Goal: Transaction & Acquisition: Subscribe to service/newsletter

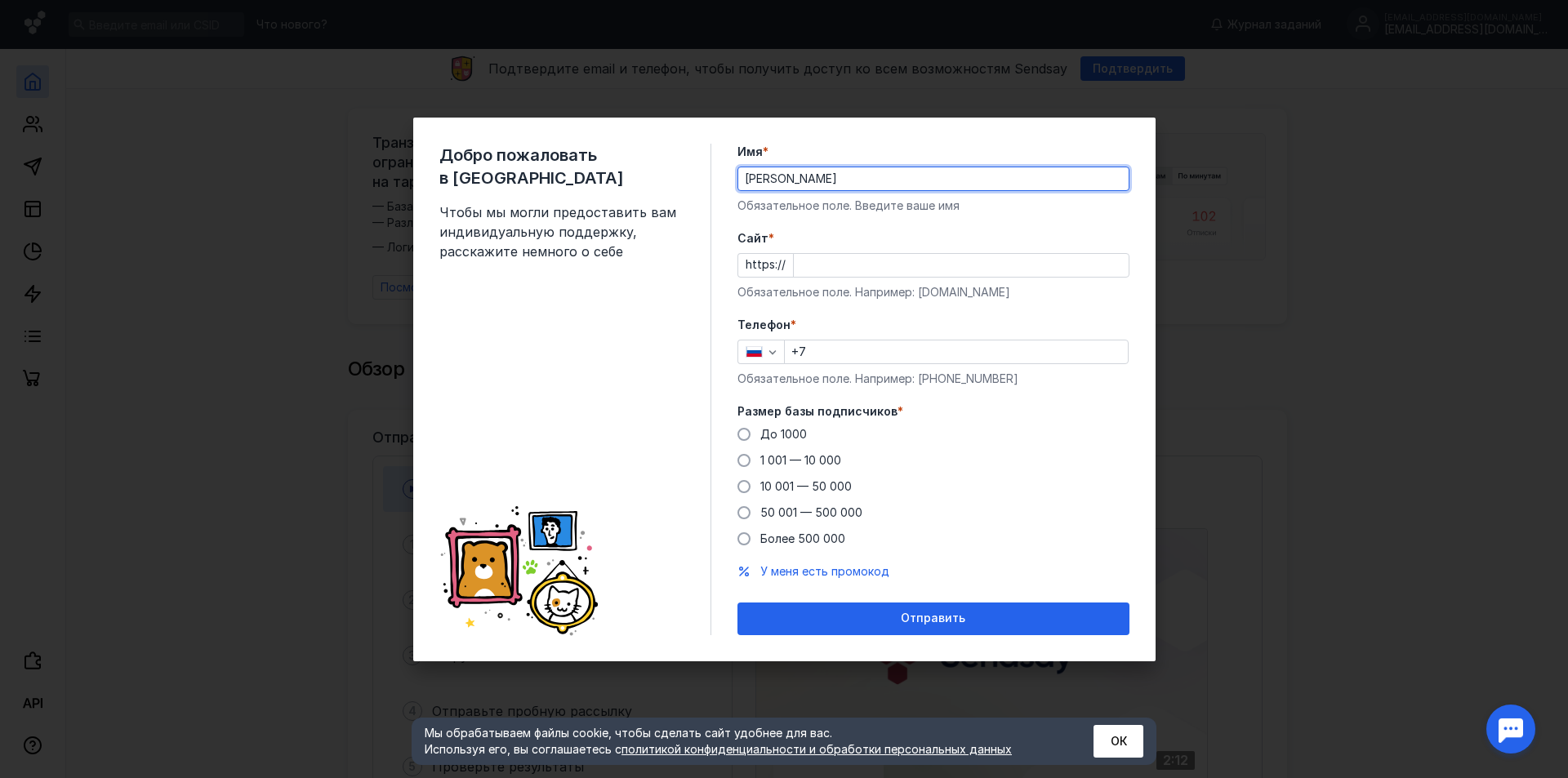
drag, startPoint x: 782, startPoint y: 177, endPoint x: 716, endPoint y: 162, distance: 67.7
click at [716, 162] on div "Добро пожаловать в Sendsay Чтобы мы могли предоставить вам индивидуальную подде…" at bounding box center [784, 389] width 742 height 544
type input "Артем"
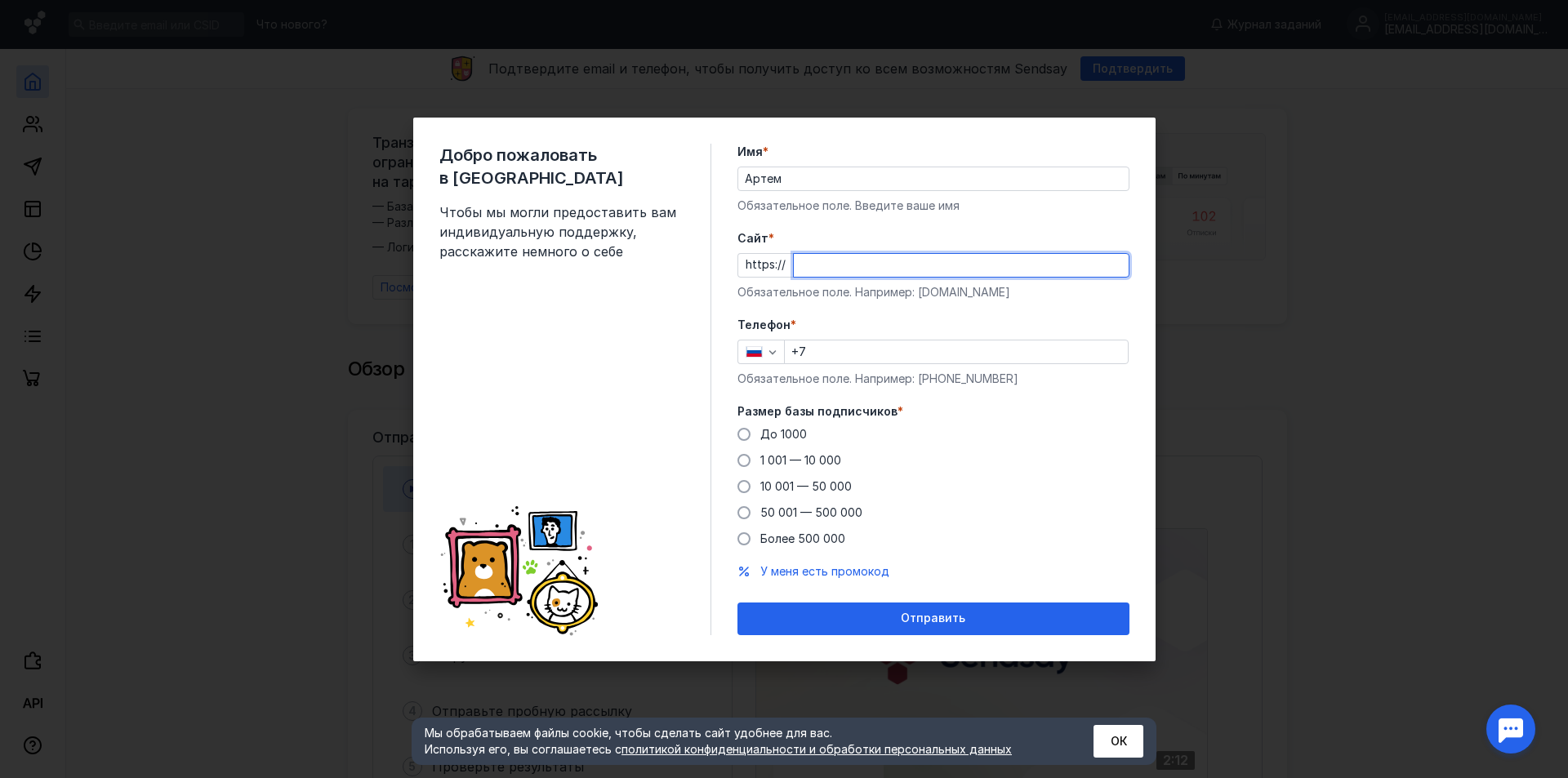
click at [877, 263] on input "Cайт *" at bounding box center [962, 265] width 335 height 22
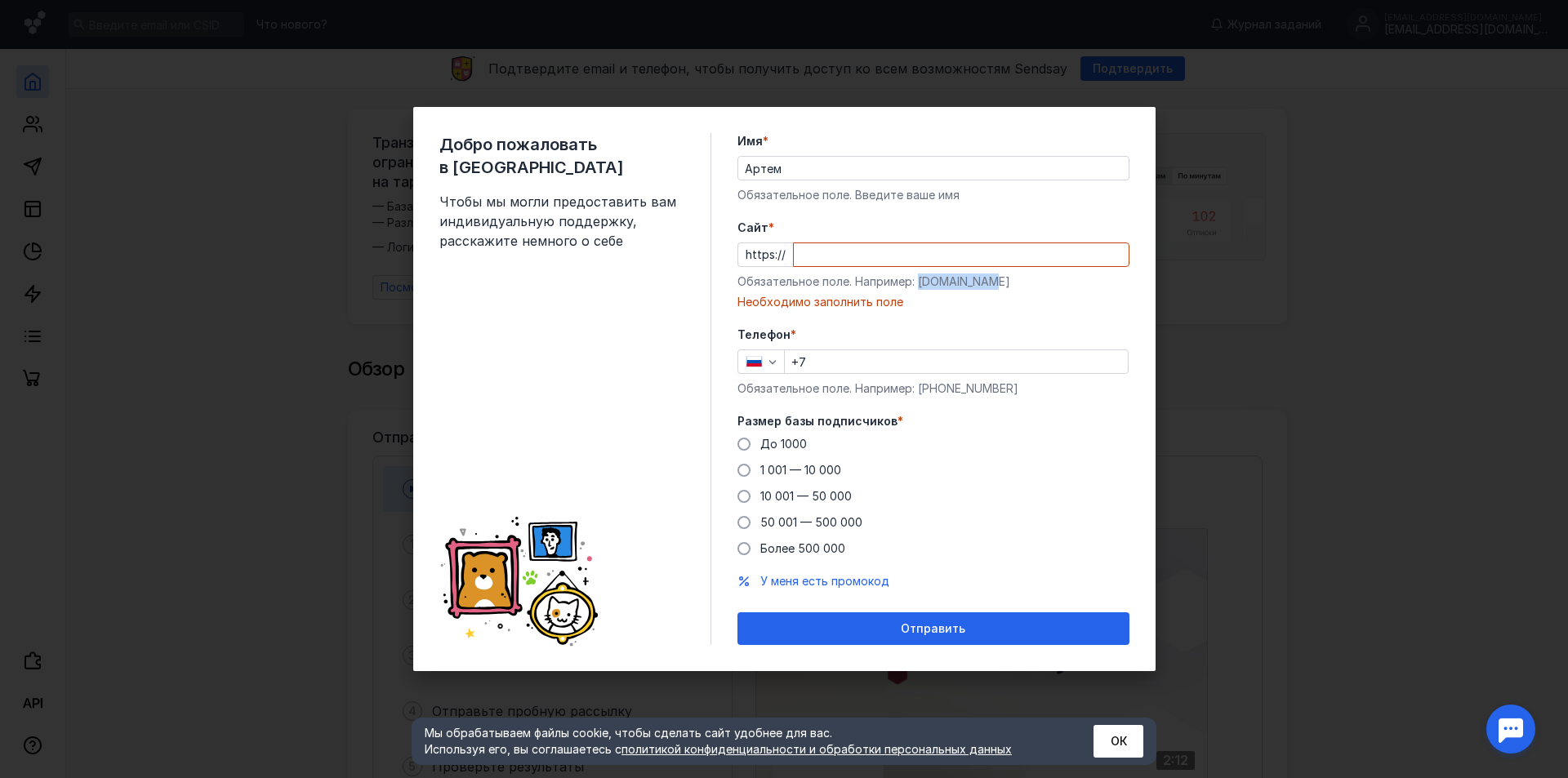
drag, startPoint x: 920, startPoint y: 285, endPoint x: 991, endPoint y: 285, distance: 71.0
click at [991, 285] on div "Обязательное поле. Например: [DOMAIN_NAME]" at bounding box center [934, 281] width 392 height 16
click at [946, 248] on input "Cайт *" at bounding box center [962, 255] width 335 height 22
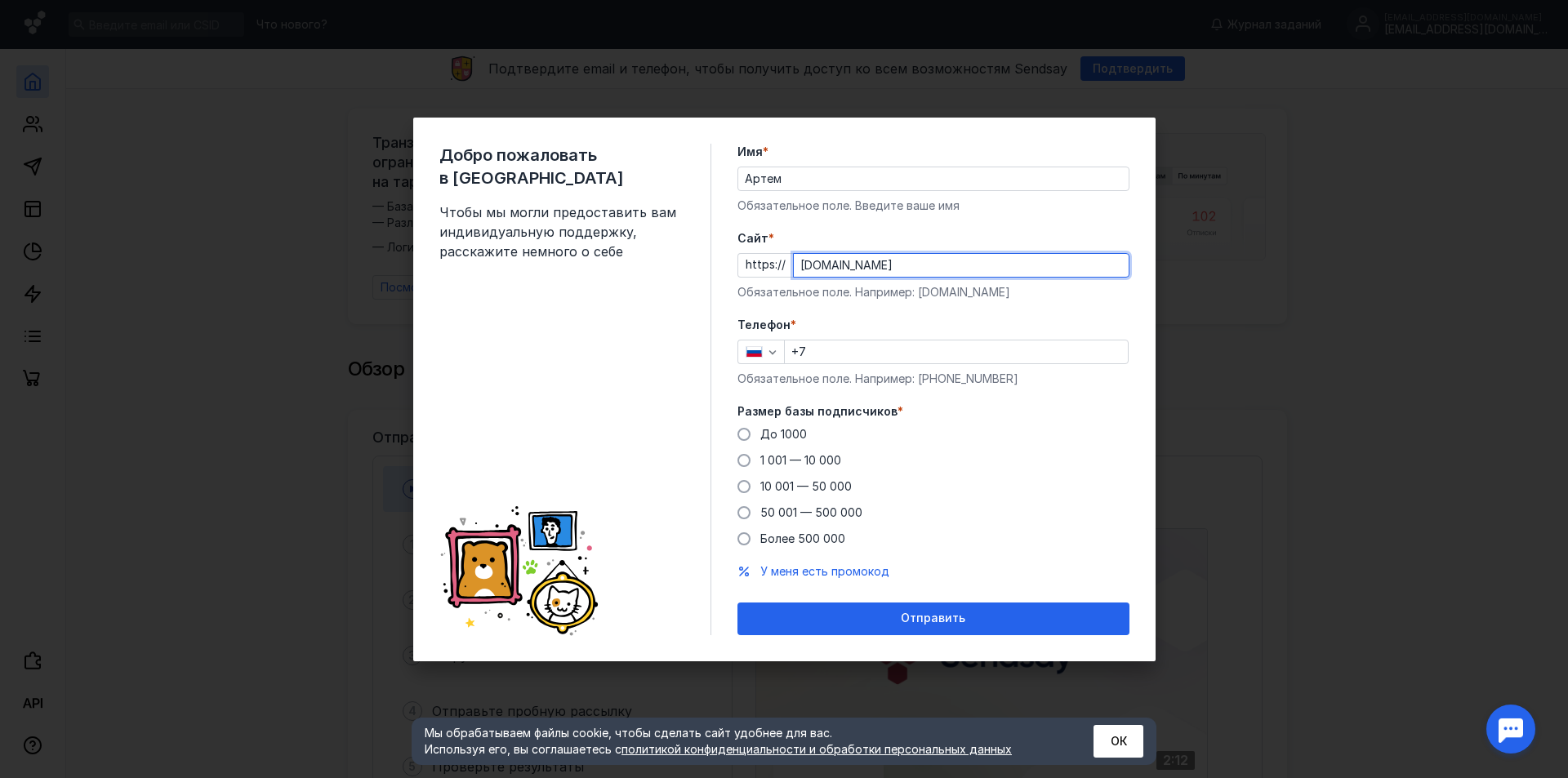
type input "[DOMAIN_NAME]"
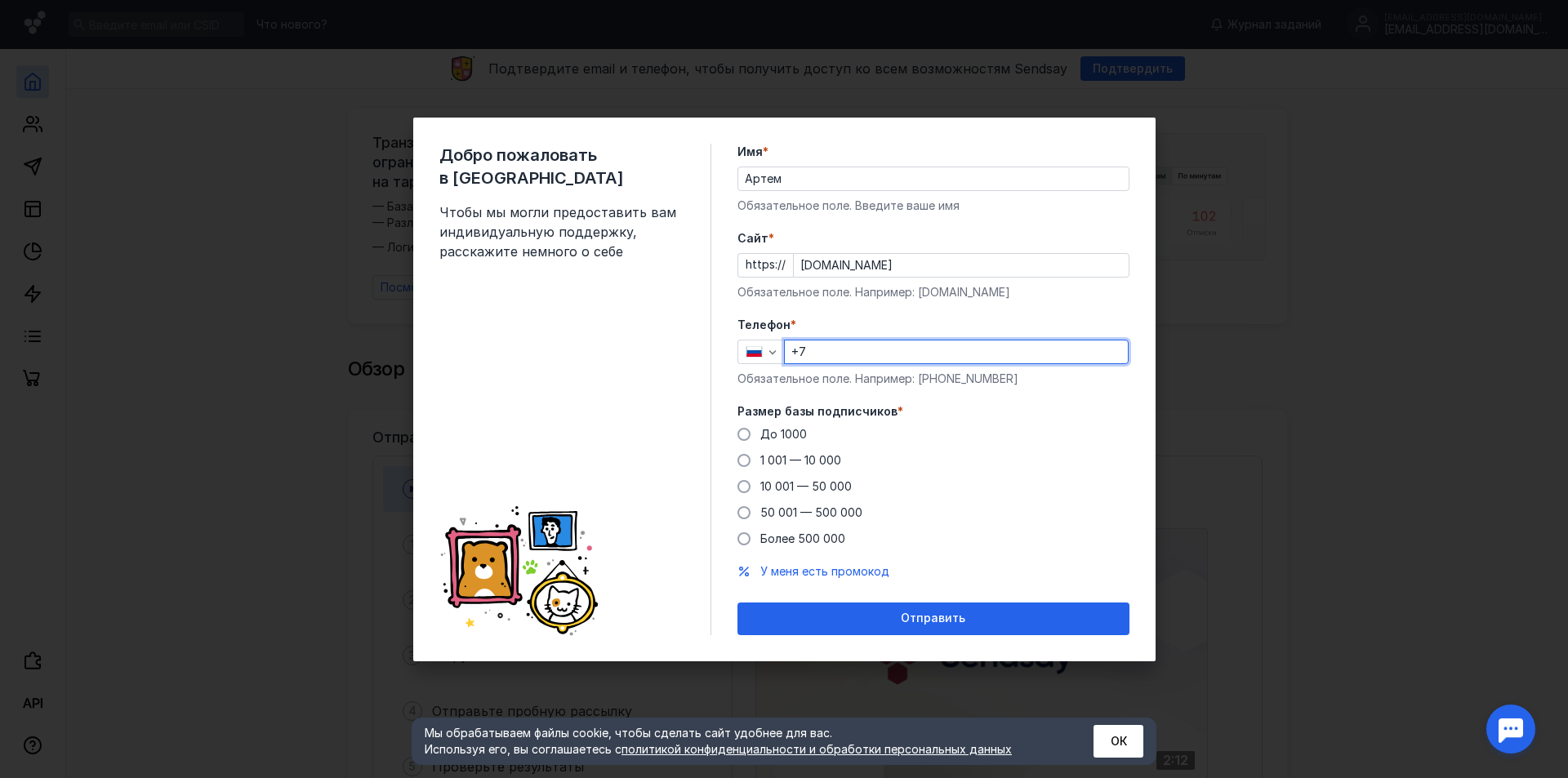
click at [851, 349] on input "+7" at bounding box center [956, 351] width 343 height 22
type input "[PHONE_NUMBER]"
click at [746, 433] on span at bounding box center [744, 433] width 13 height 13
click at [0, 0] on input "До 1000" at bounding box center [0, 0] width 0 height 0
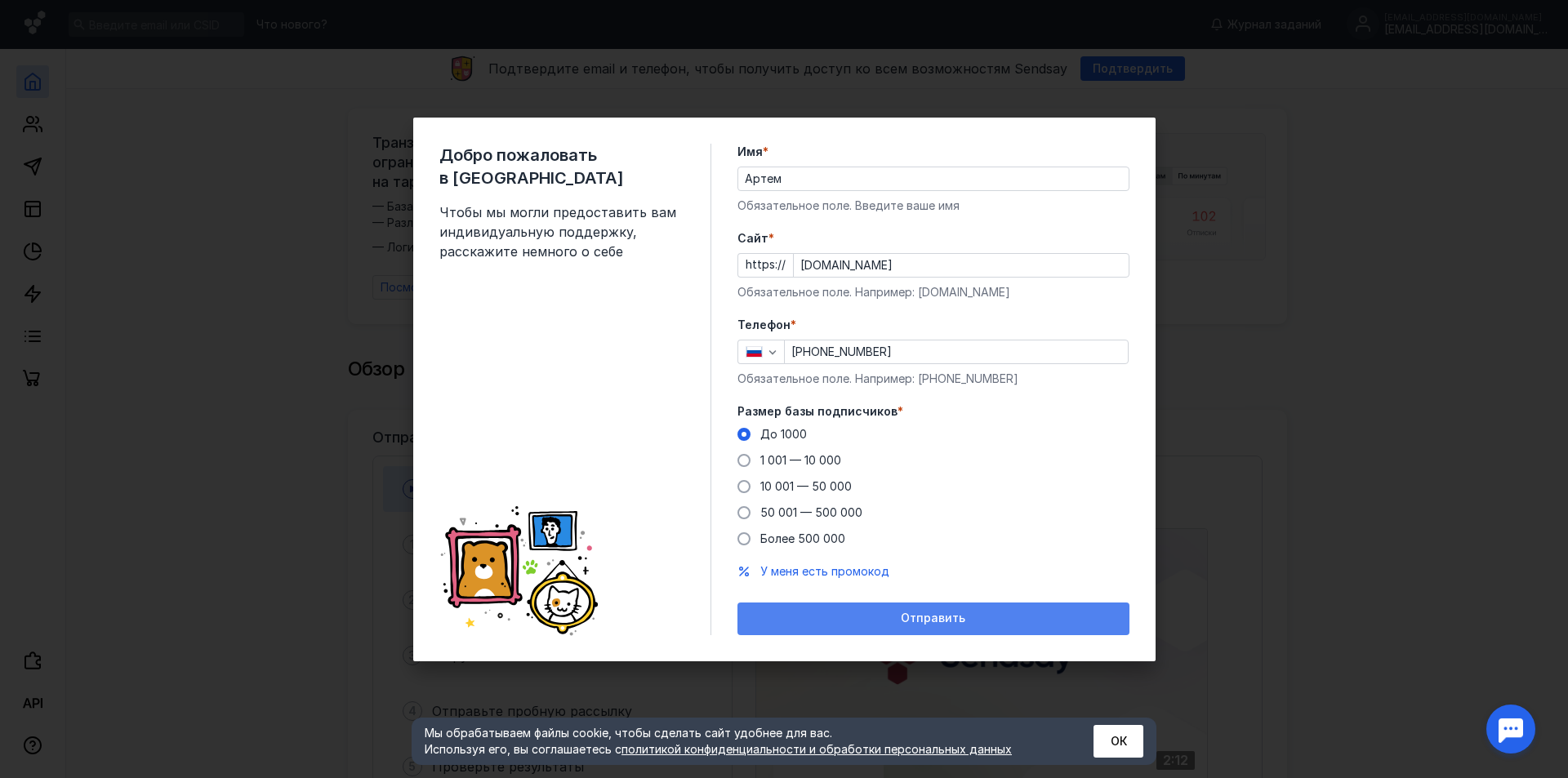
click at [862, 618] on div "Отправить" at bounding box center [933, 618] width 376 height 14
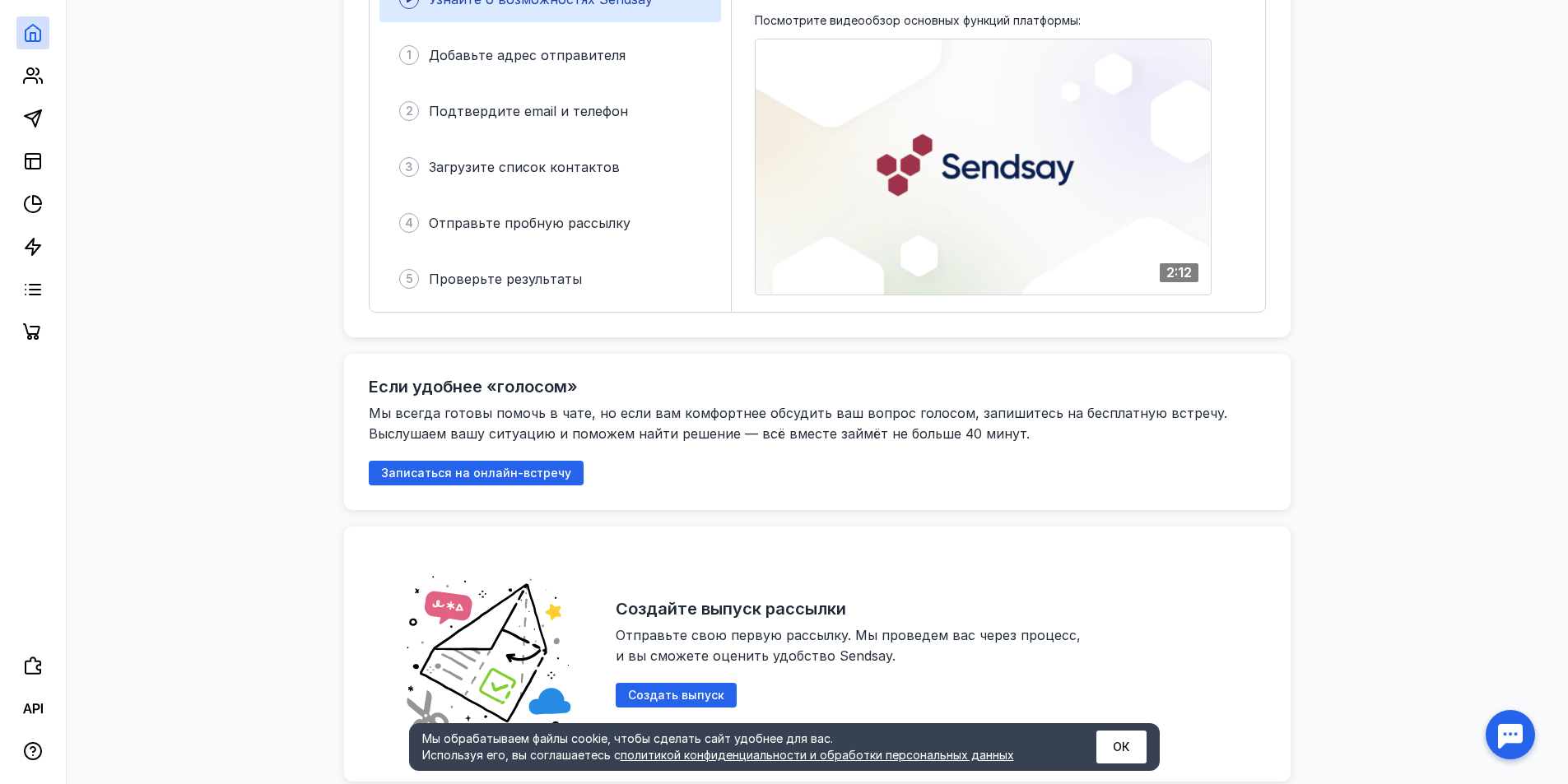
scroll to position [329, 0]
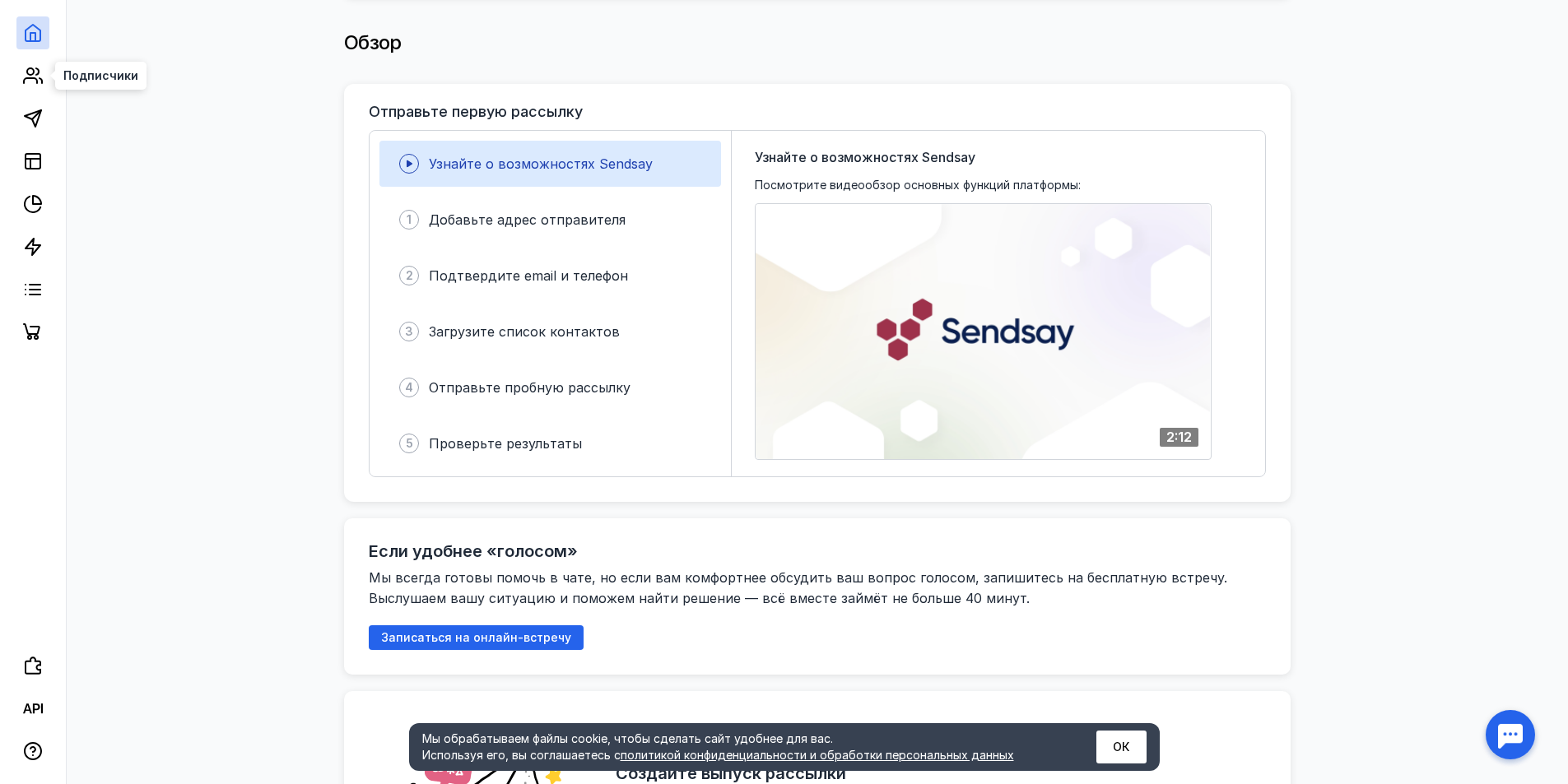
click at [10, 76] on div at bounding box center [33, 174] width 66 height 349
click at [30, 76] on icon at bounding box center [32, 76] width 20 height 20
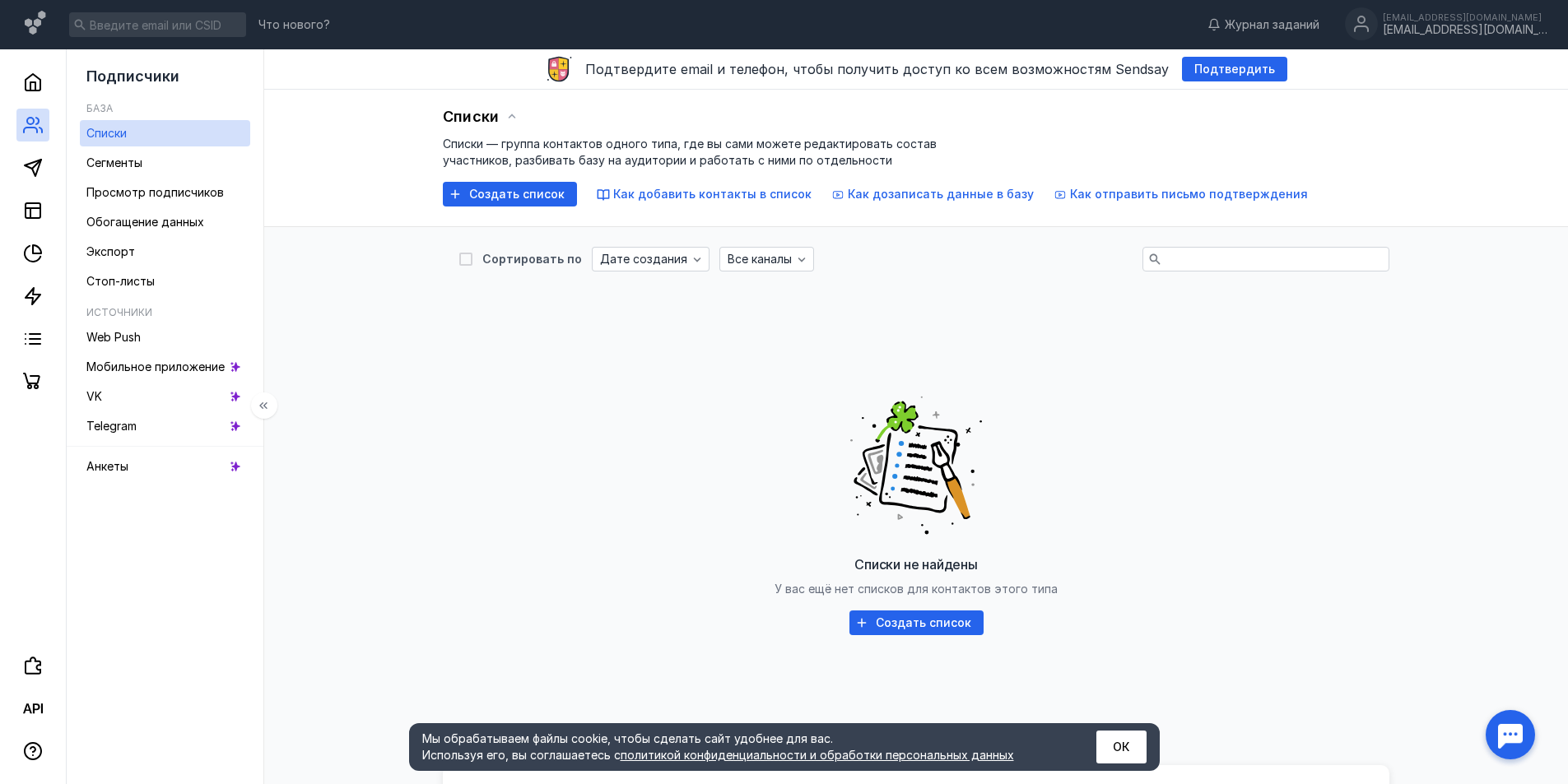
click at [23, 147] on div at bounding box center [33, 224] width 66 height 349
click at [30, 165] on icon at bounding box center [32, 168] width 20 height 20
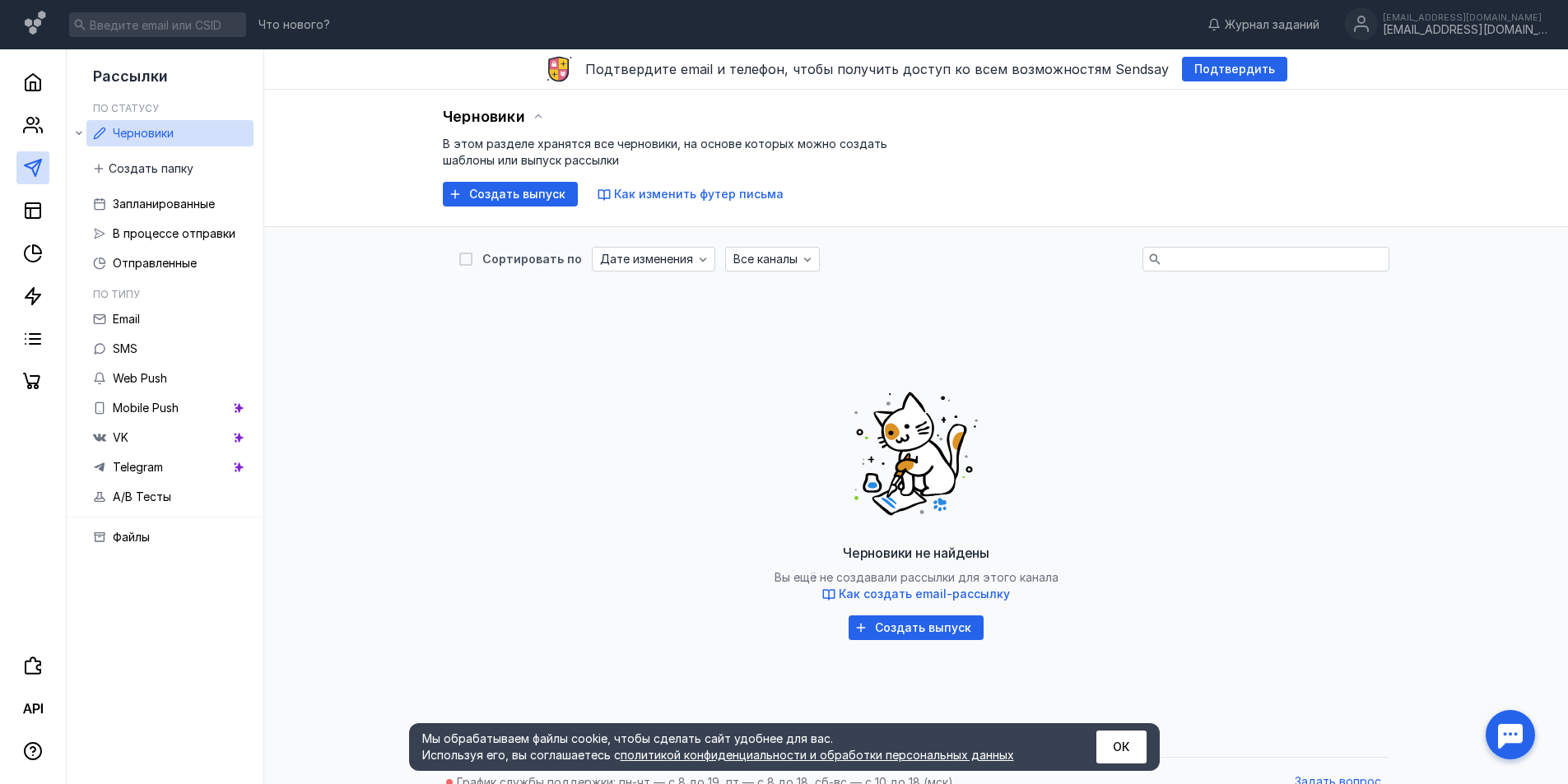
click at [480, 179] on div "Черновики В этом разделе хранятся все черновики, на основе которых можно создат…" at bounding box center [916, 155] width 946 height 102
click at [492, 188] on span "Создать выпуск" at bounding box center [517, 195] width 97 height 14
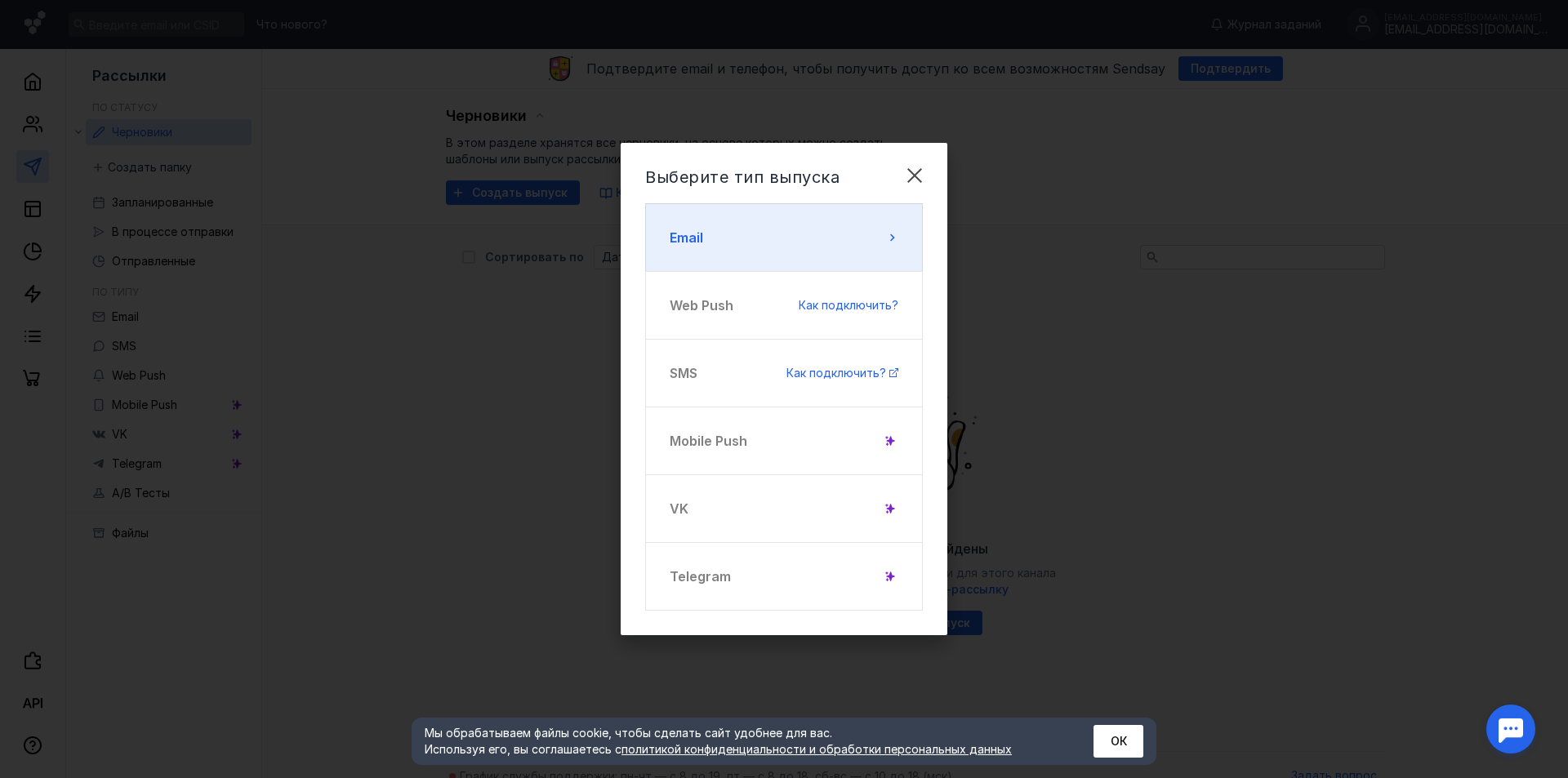
click at [774, 247] on button "Email" at bounding box center [784, 237] width 277 height 68
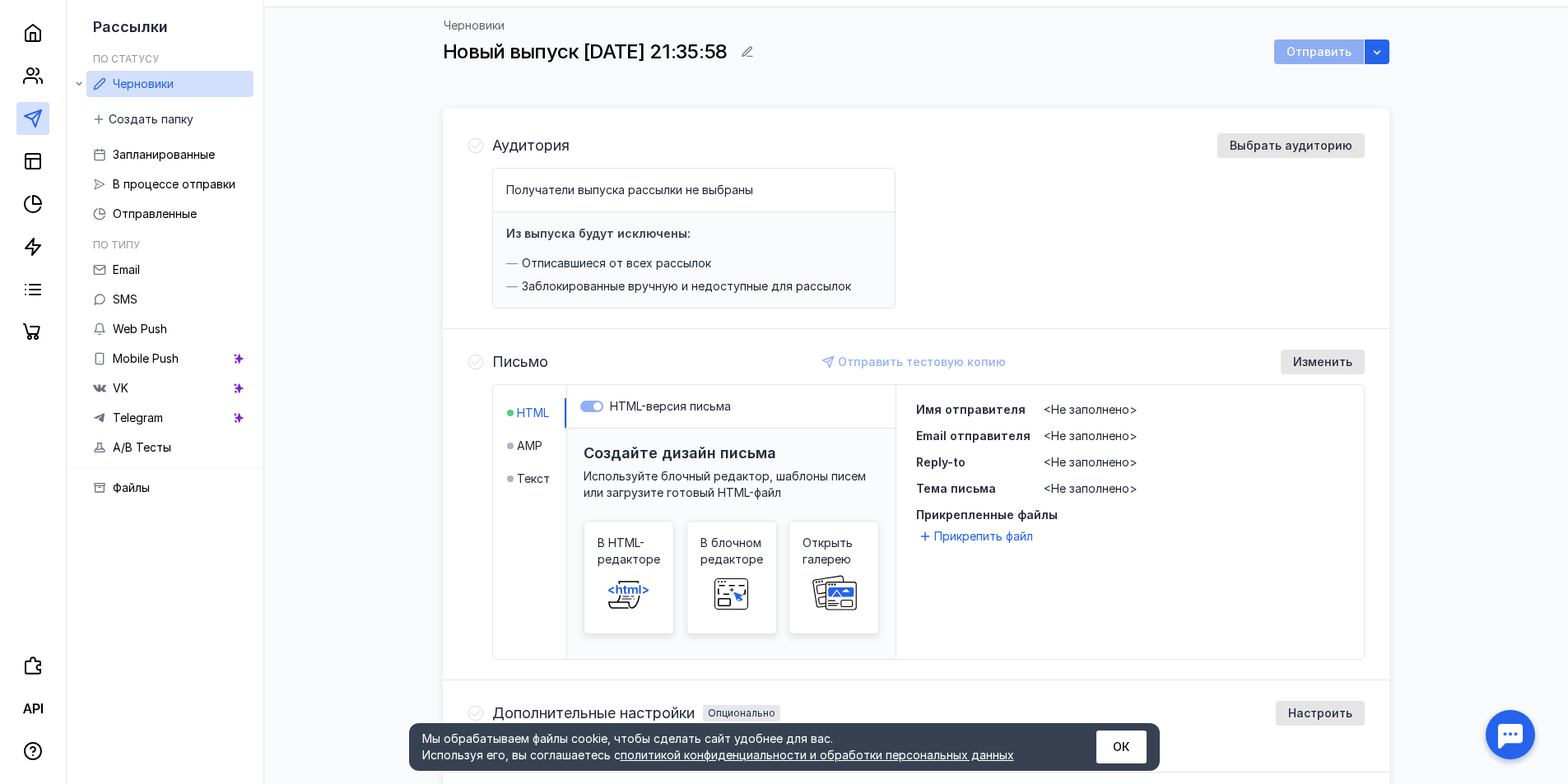
scroll to position [243, 0]
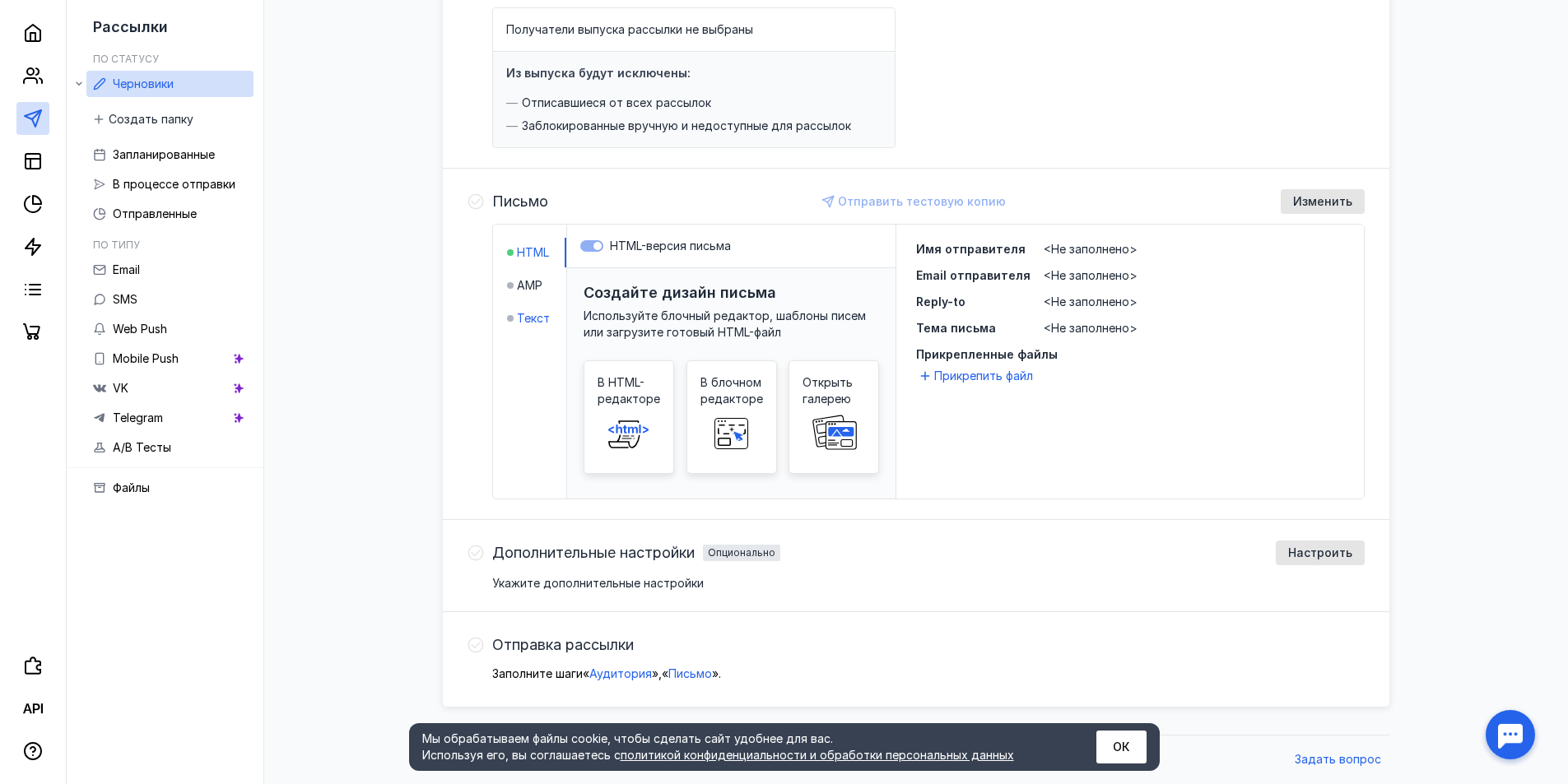
click at [522, 312] on span "Текст" at bounding box center [534, 318] width 33 height 17
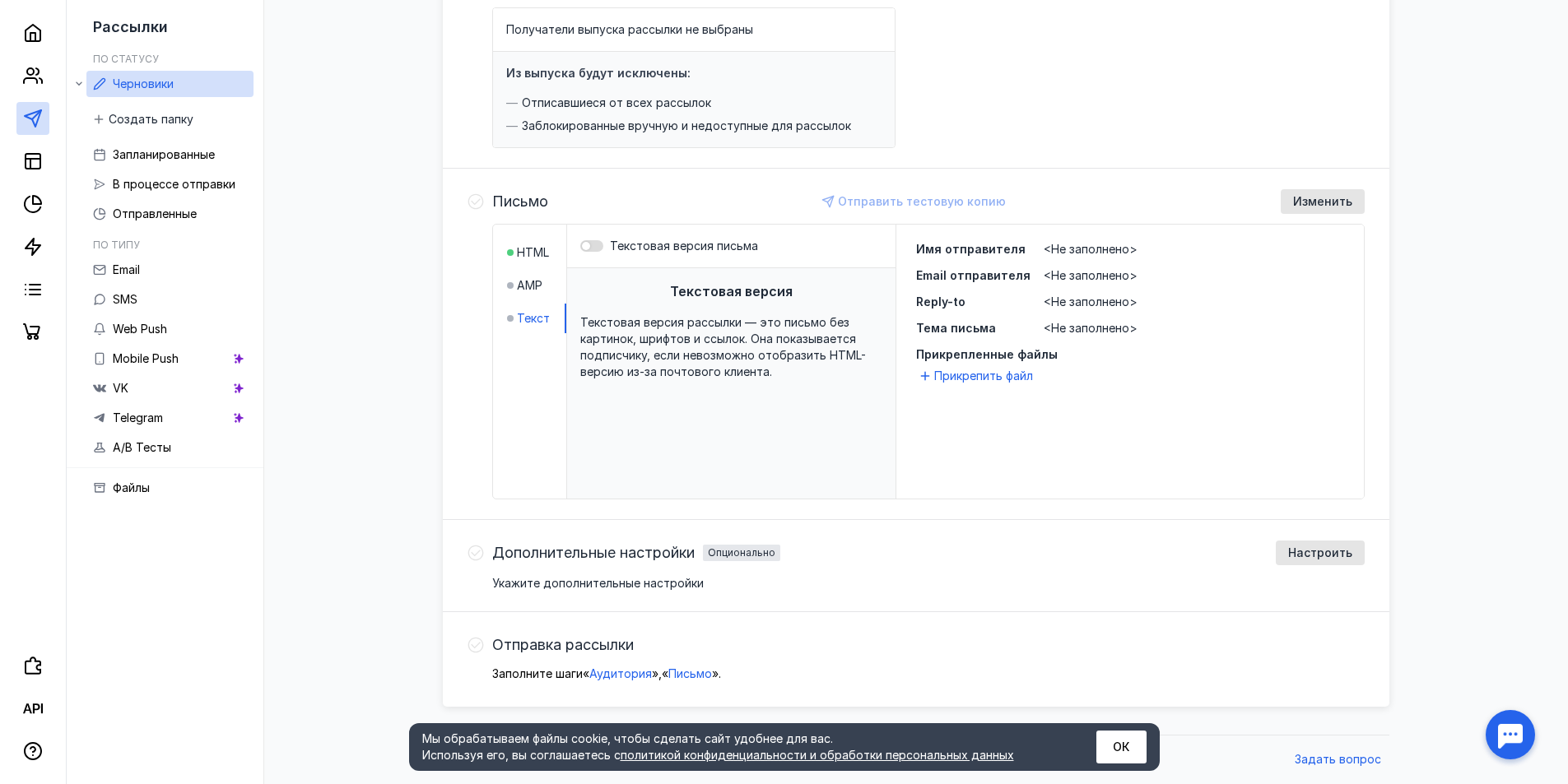
click at [598, 249] on div at bounding box center [592, 245] width 23 height 11
click at [581, 246] on input "Текстовая версия письма" at bounding box center [581, 246] width 0 height 0
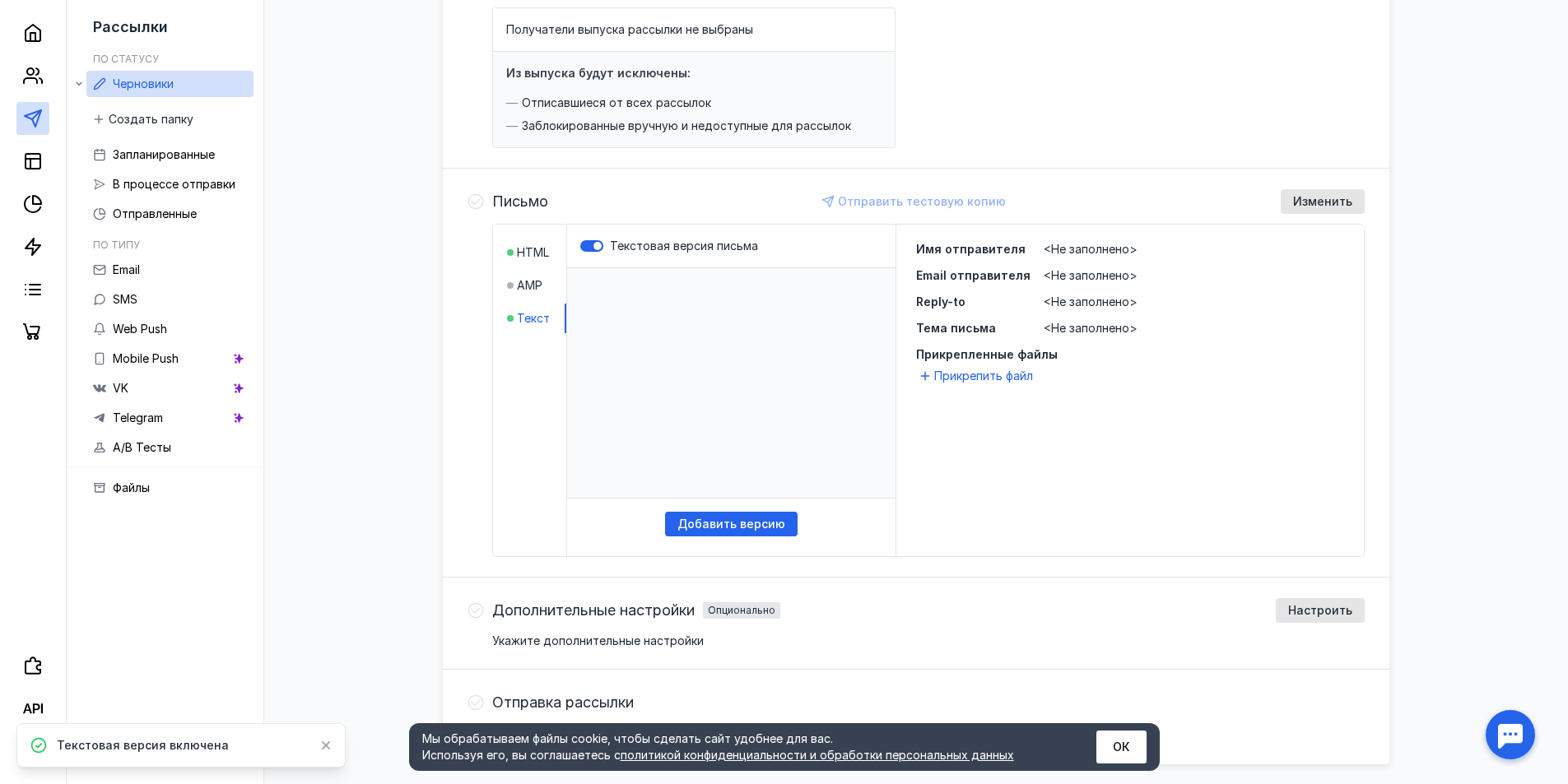
click at [629, 331] on p "​" at bounding box center [730, 383] width 328 height 231
click at [758, 512] on div "Добавить версию" at bounding box center [731, 524] width 132 height 24
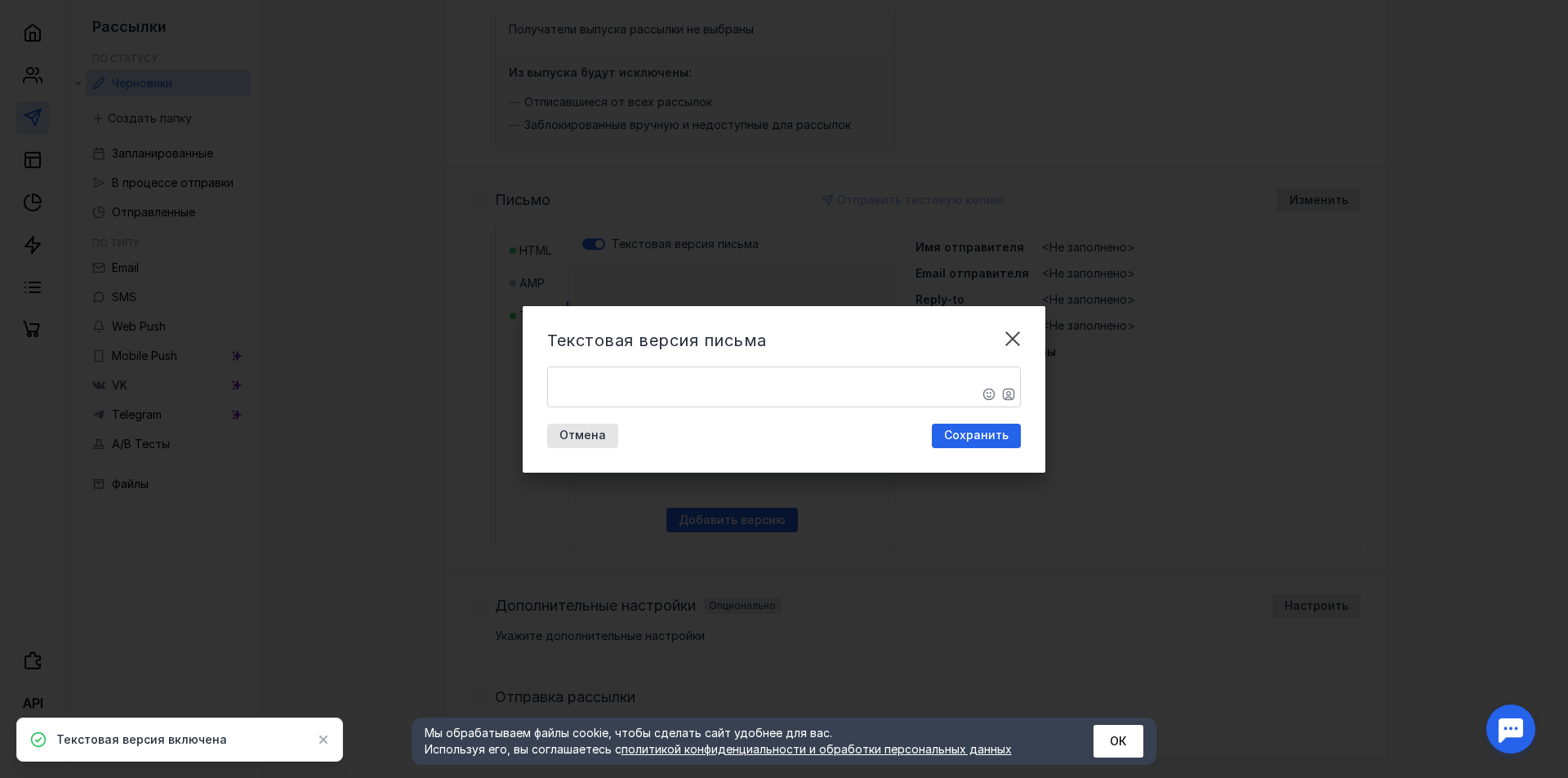
click at [771, 382] on textarea "​" at bounding box center [784, 386] width 473 height 39
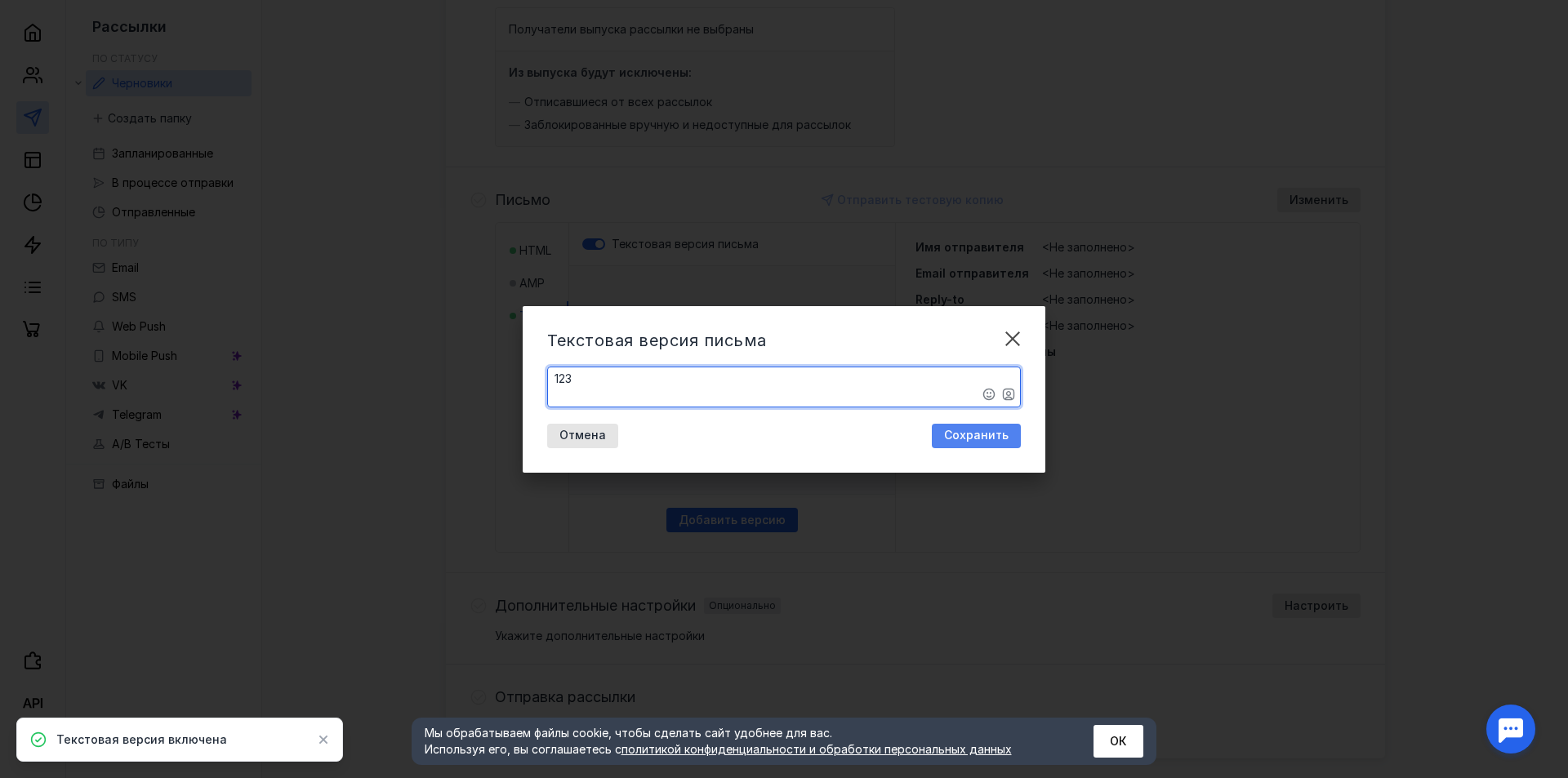
type textarea "​123"
click at [942, 434] on div "Сохранить" at bounding box center [977, 435] width 81 height 14
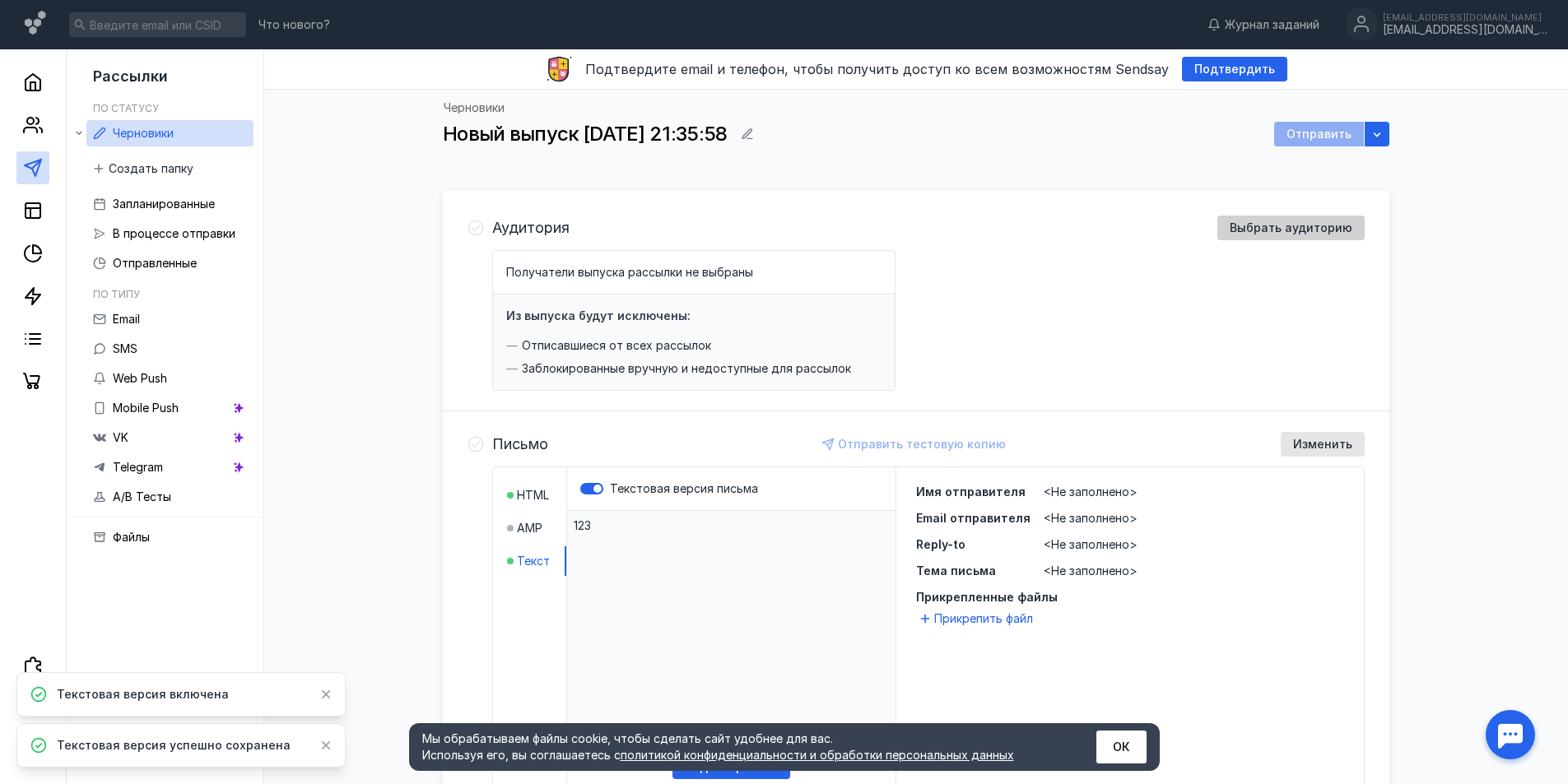
click at [1276, 231] on span "Выбрать аудиторию" at bounding box center [1291, 228] width 123 height 14
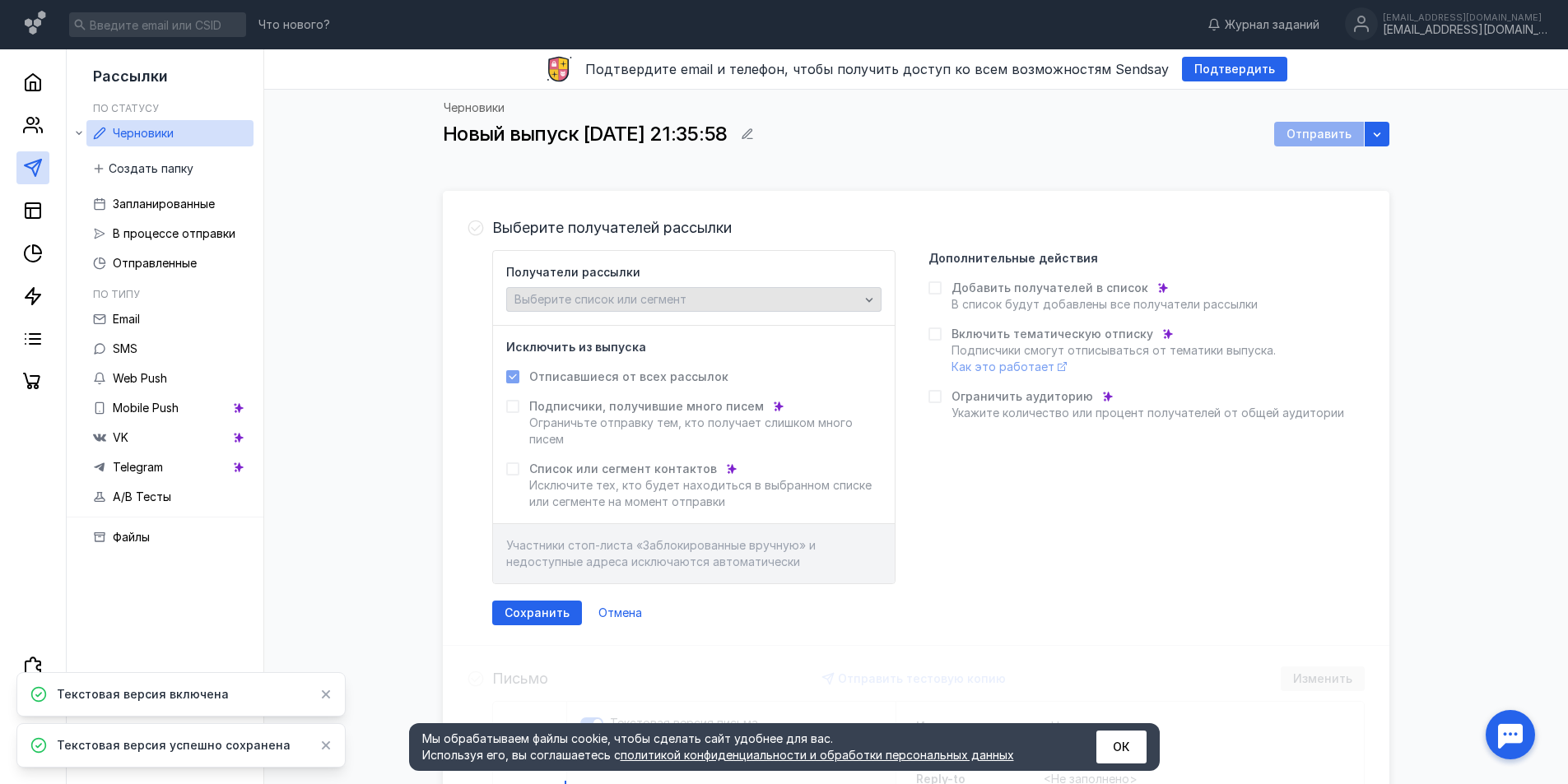
click at [755, 305] on div "Выберите список или сегмент" at bounding box center [687, 300] width 353 height 14
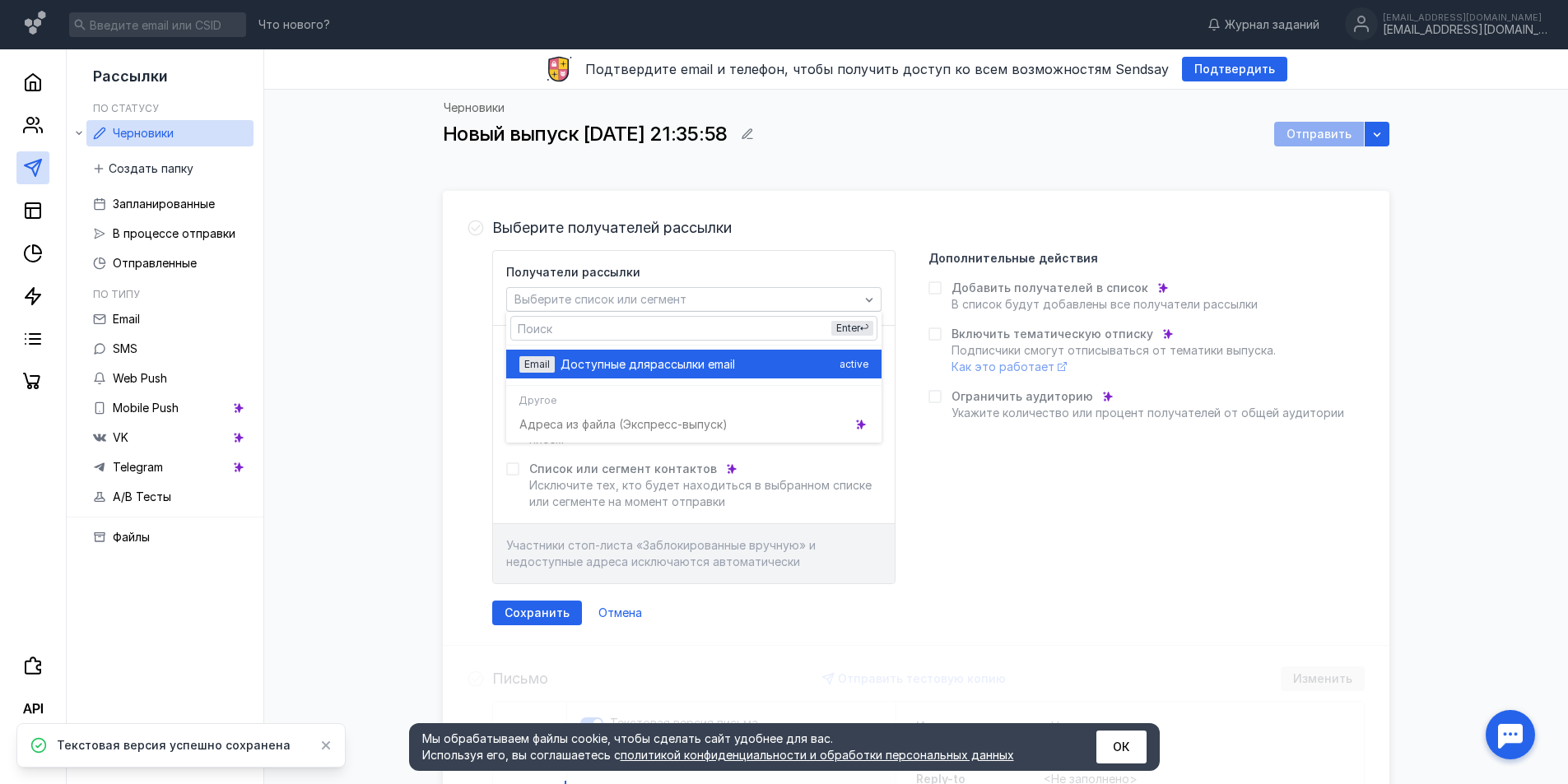
click at [735, 368] on span "рассылки email" at bounding box center [692, 364] width 84 height 17
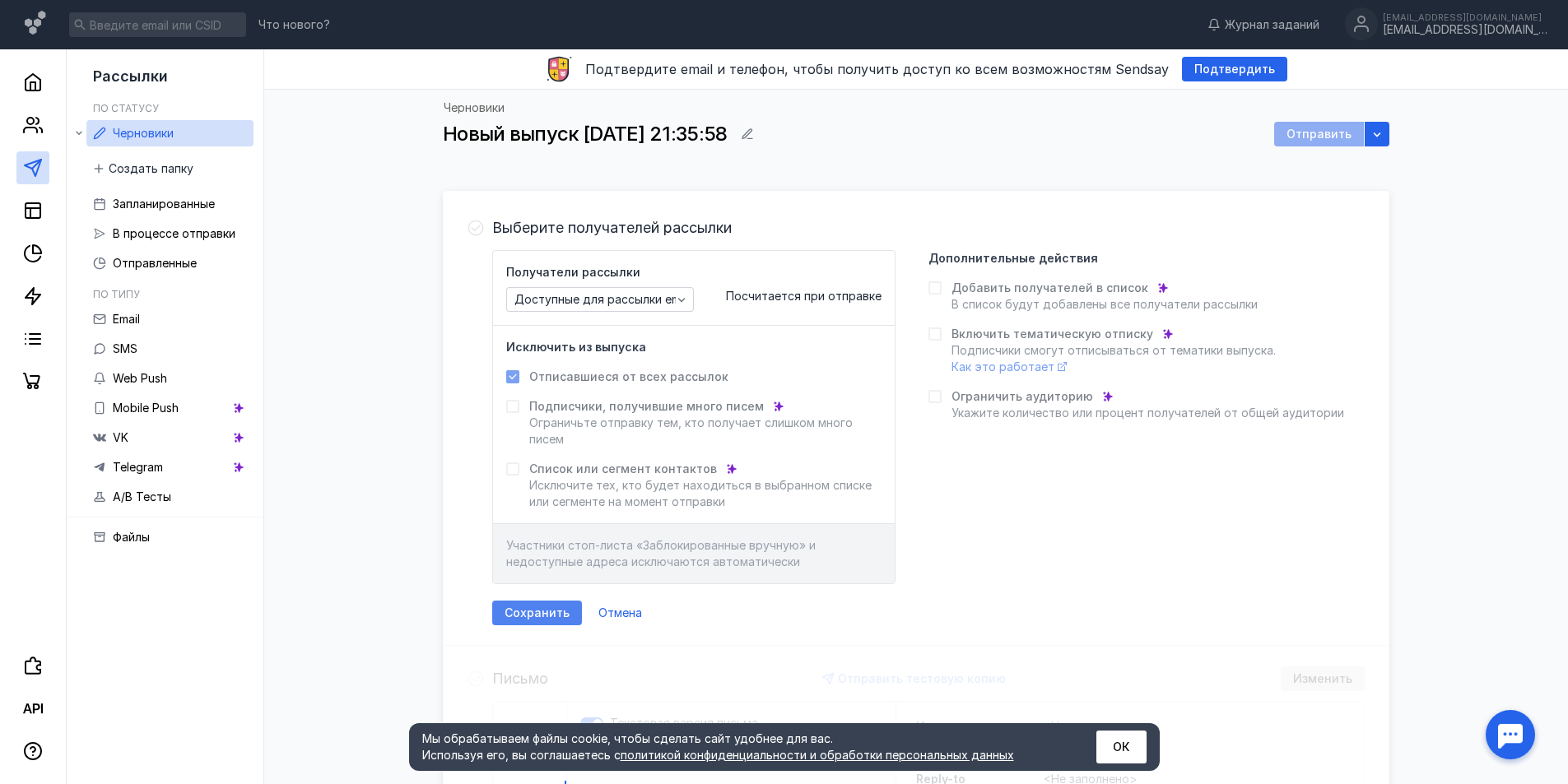
click at [533, 604] on div "Сохранить" at bounding box center [536, 613] width 90 height 24
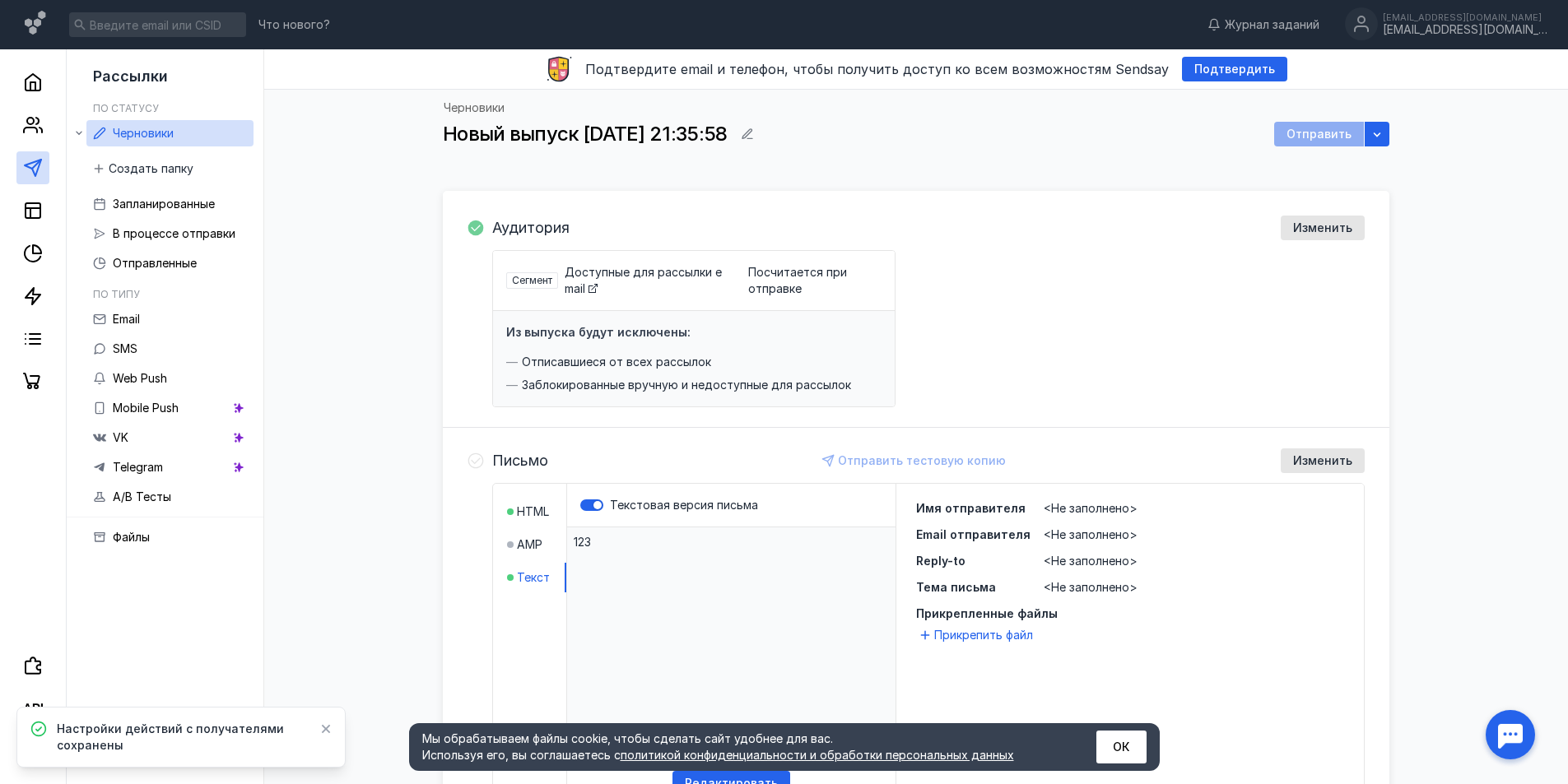
scroll to position [164, 0]
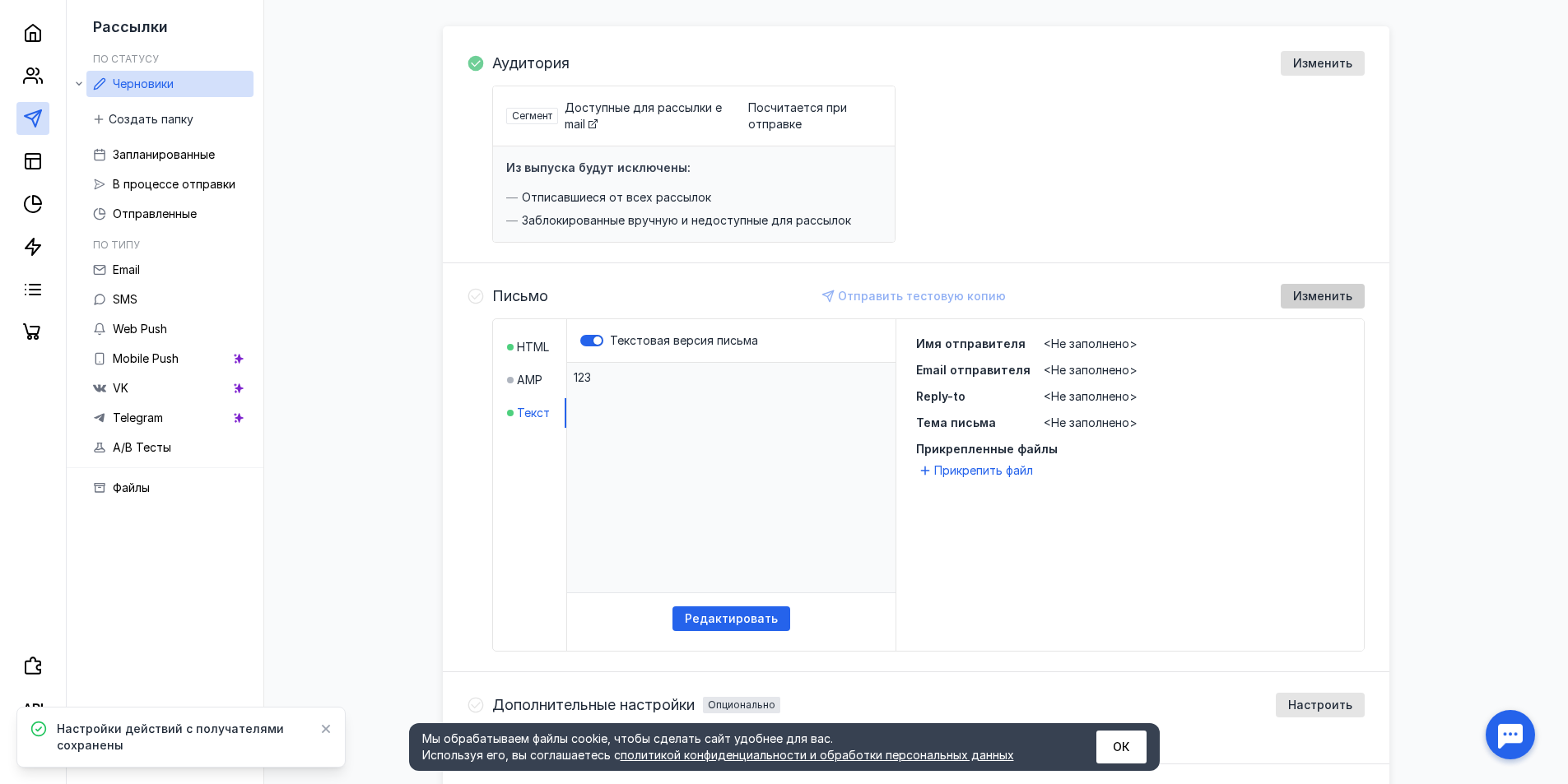
click at [1313, 292] on span "Изменить" at bounding box center [1322, 297] width 59 height 14
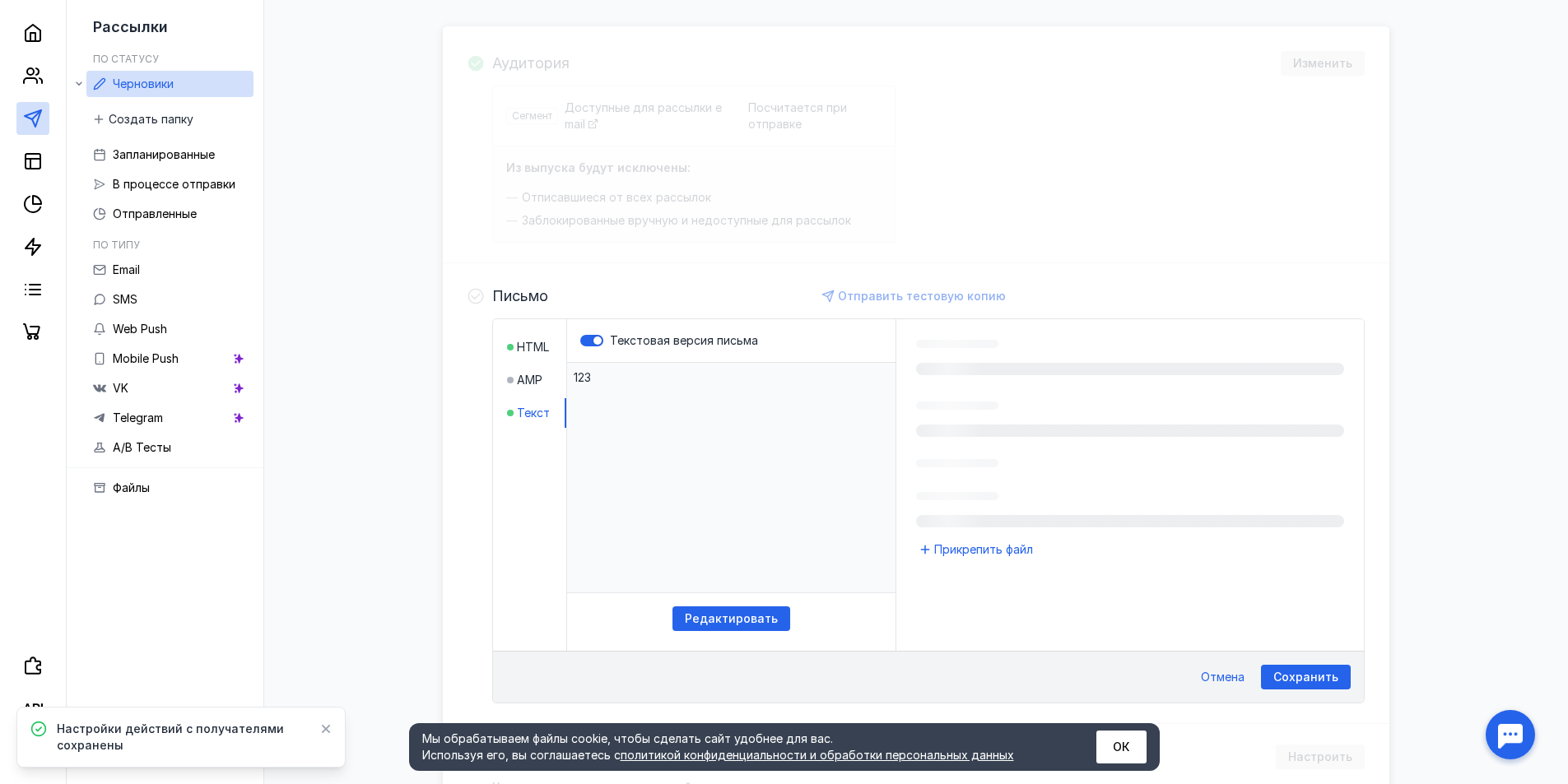
scroll to position [369, 0]
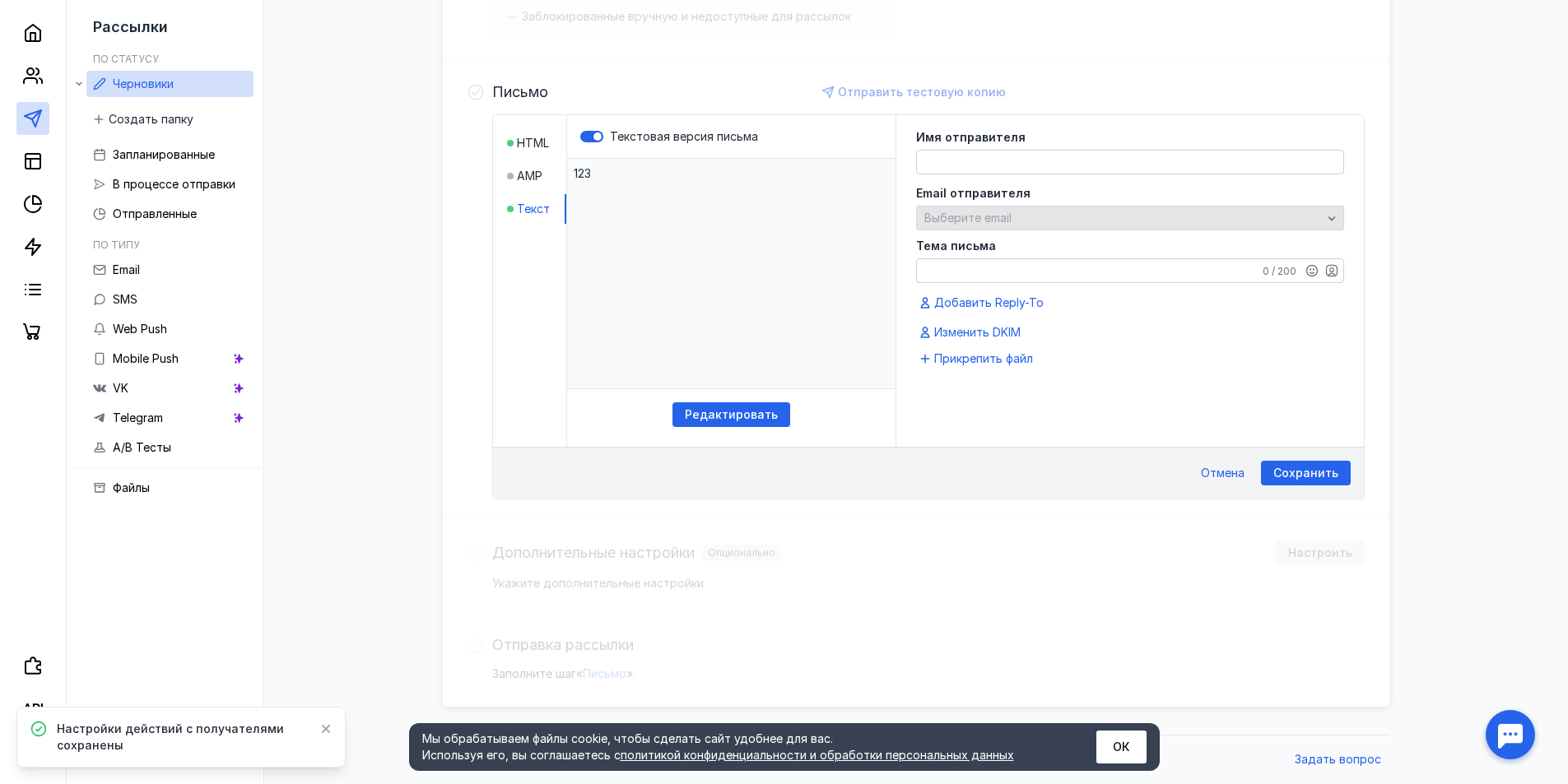
click at [1099, 220] on div "Выберите email" at bounding box center [1123, 218] width 406 height 14
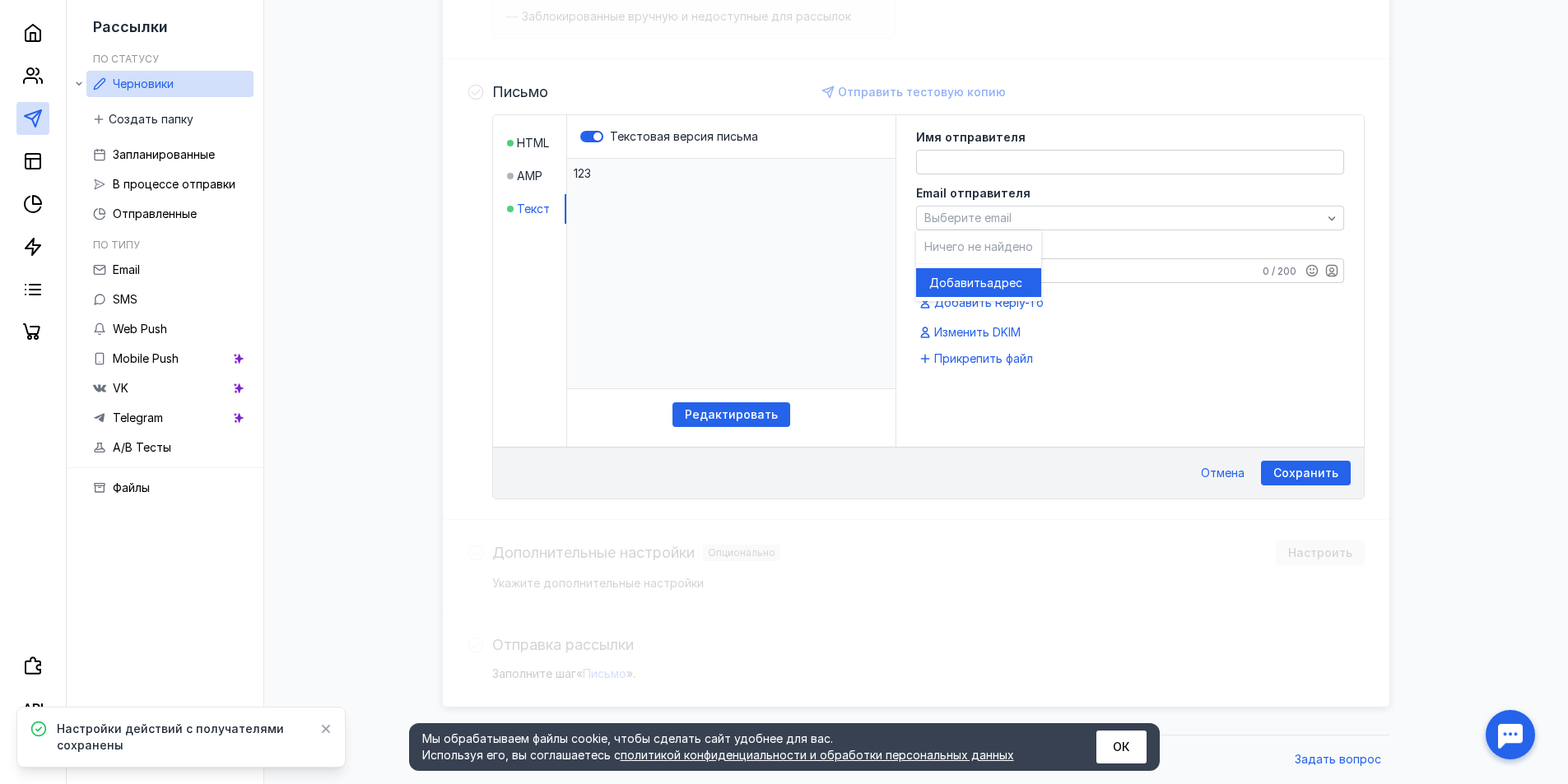
click at [965, 286] on span "Добавить" at bounding box center [958, 283] width 57 height 17
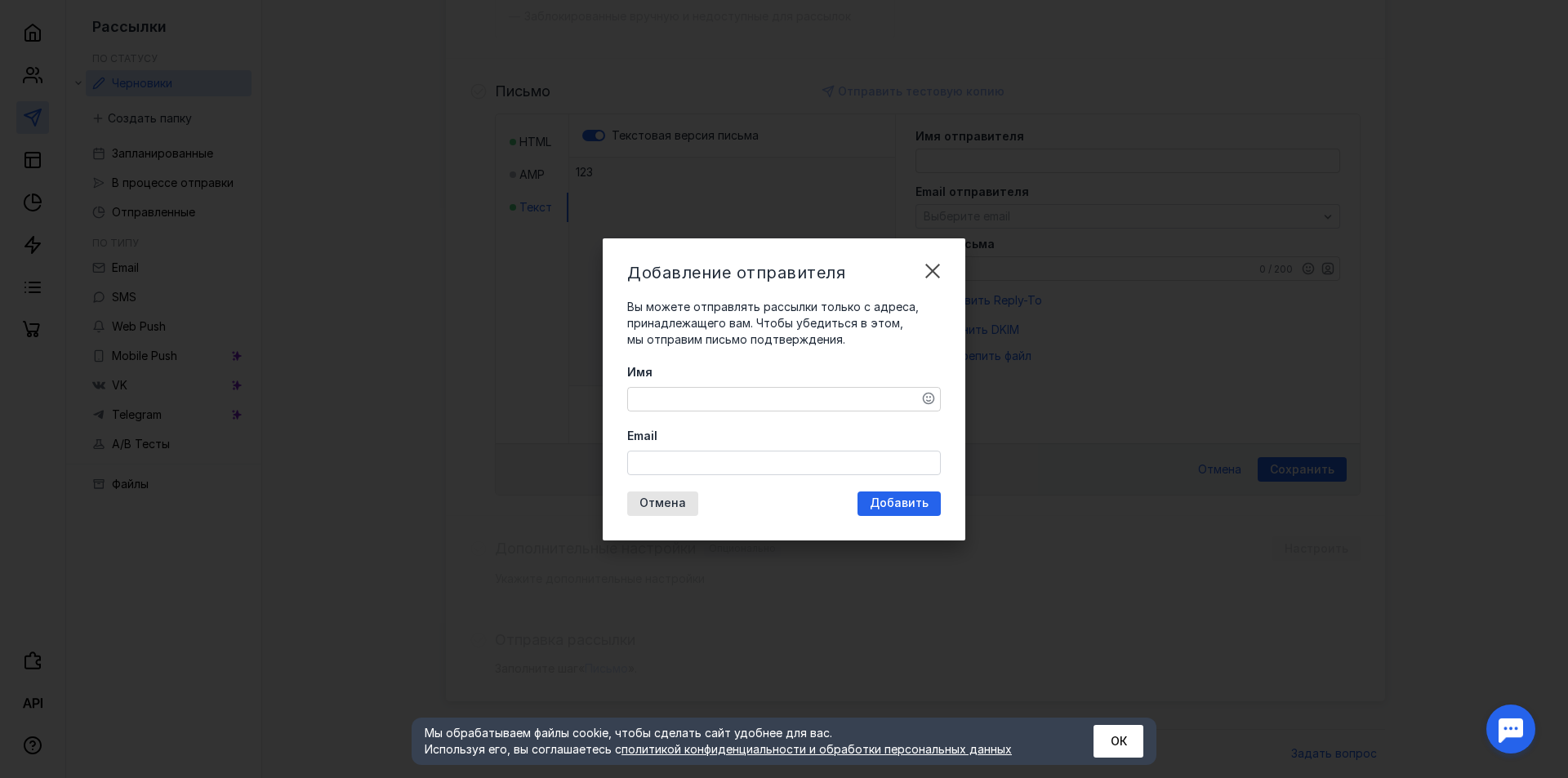
click at [751, 383] on div "Имя" at bounding box center [784, 388] width 314 height 47
click at [742, 414] on div "Имя Email" at bounding box center [784, 420] width 314 height 111
click at [747, 400] on textarea "Имя" at bounding box center [784, 399] width 312 height 22
type textarea "f"
type textarea "artem"
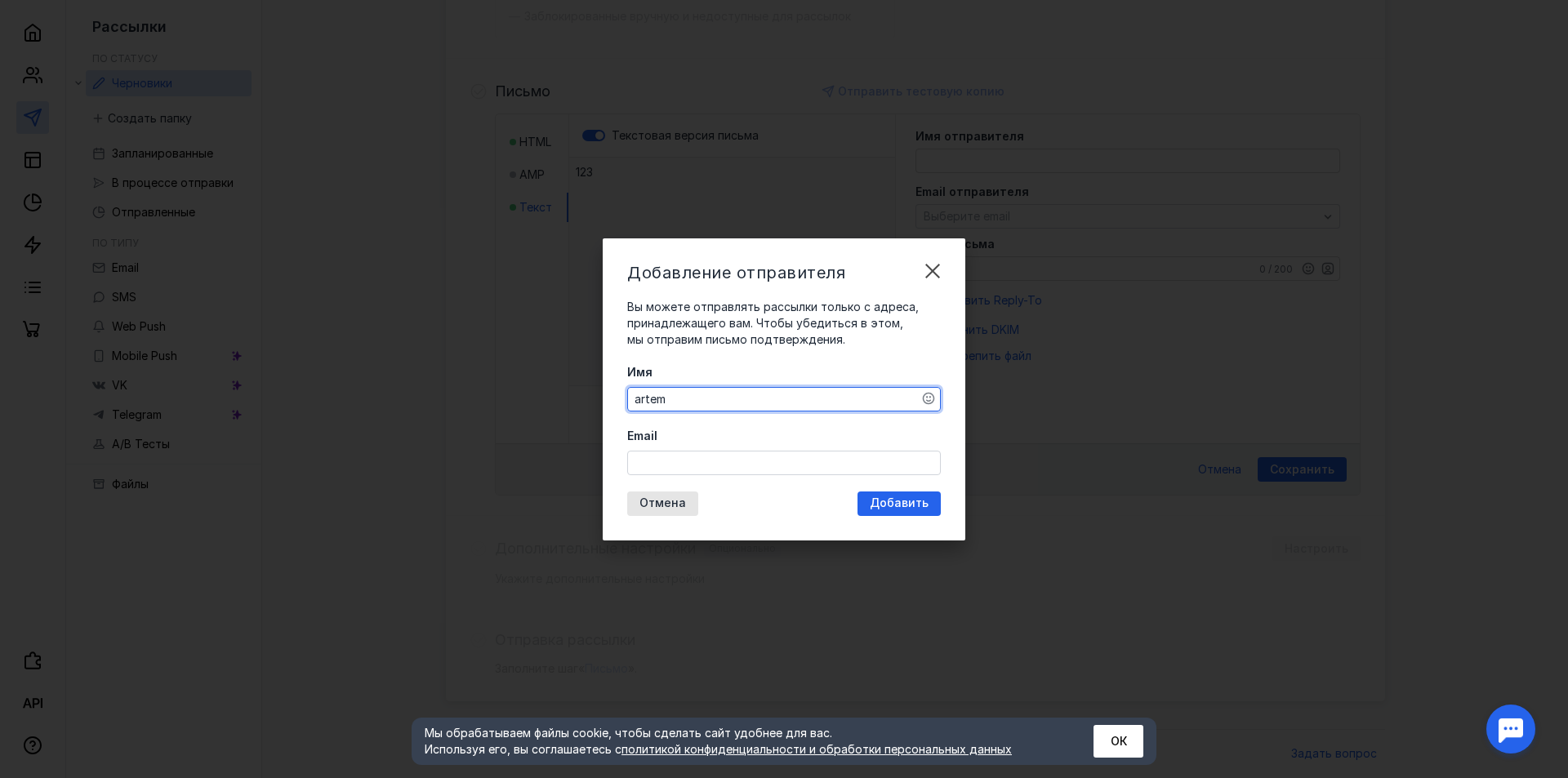
click at [769, 457] on input "Email" at bounding box center [784, 463] width 312 height 22
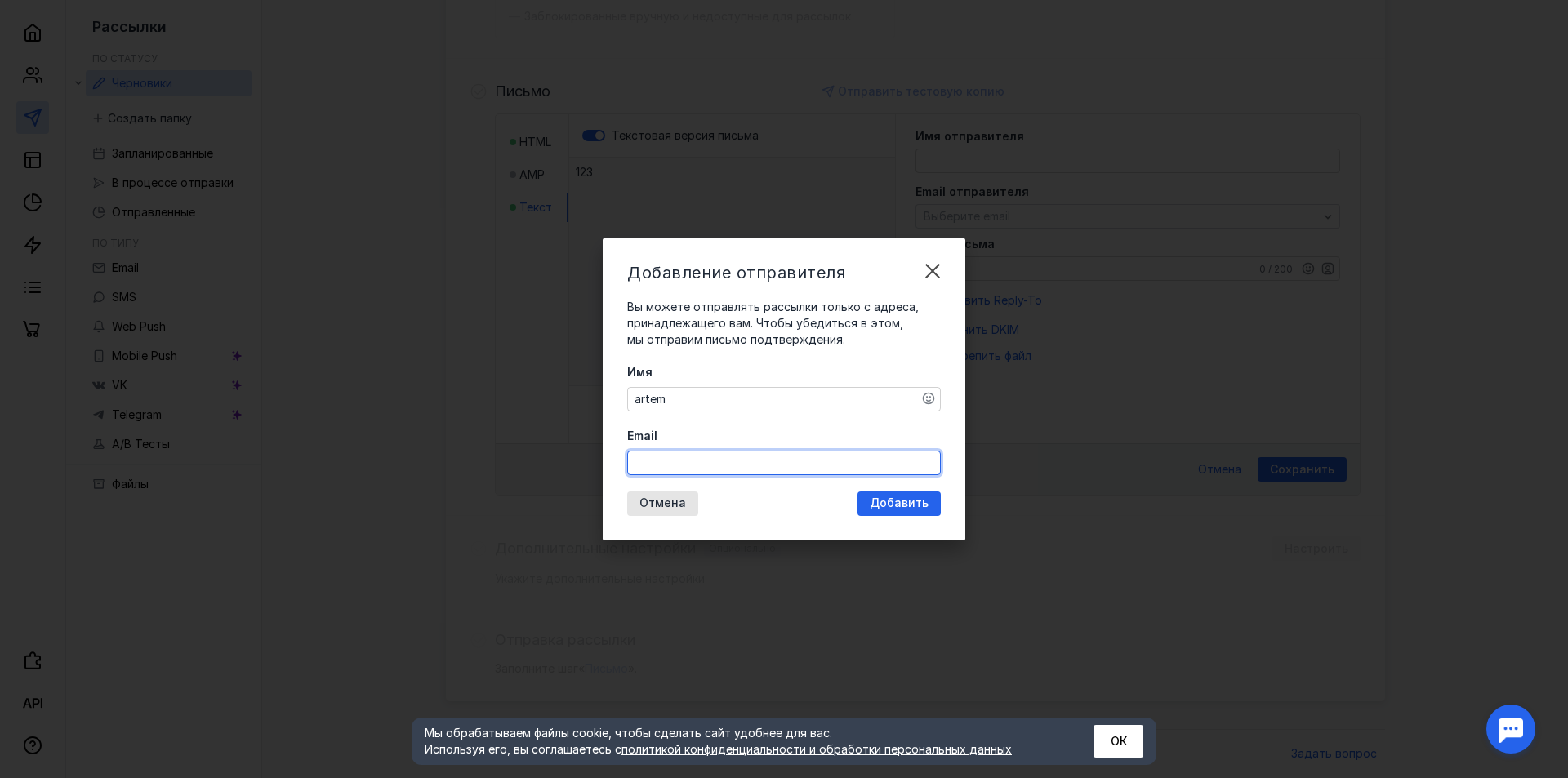
type input "[EMAIL_ADDRESS][DOMAIN_NAME]"
click at [854, 498] on div "Добавление отправителя Вы можете отправлять рассылки только с адреса, принадлеж…" at bounding box center [784, 389] width 363 height 302
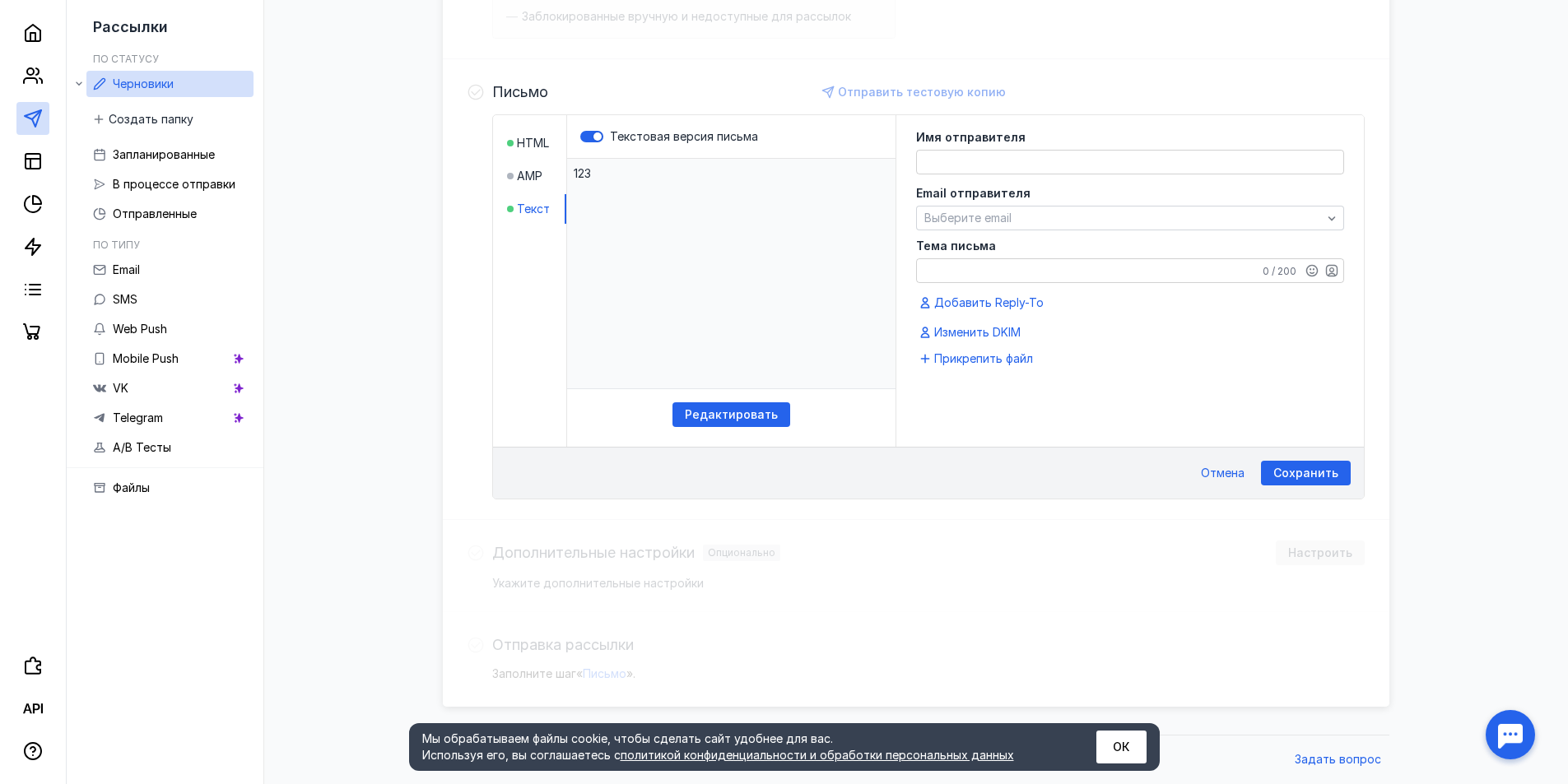
click at [1299, 475] on span "Сохранить" at bounding box center [1306, 473] width 65 height 14
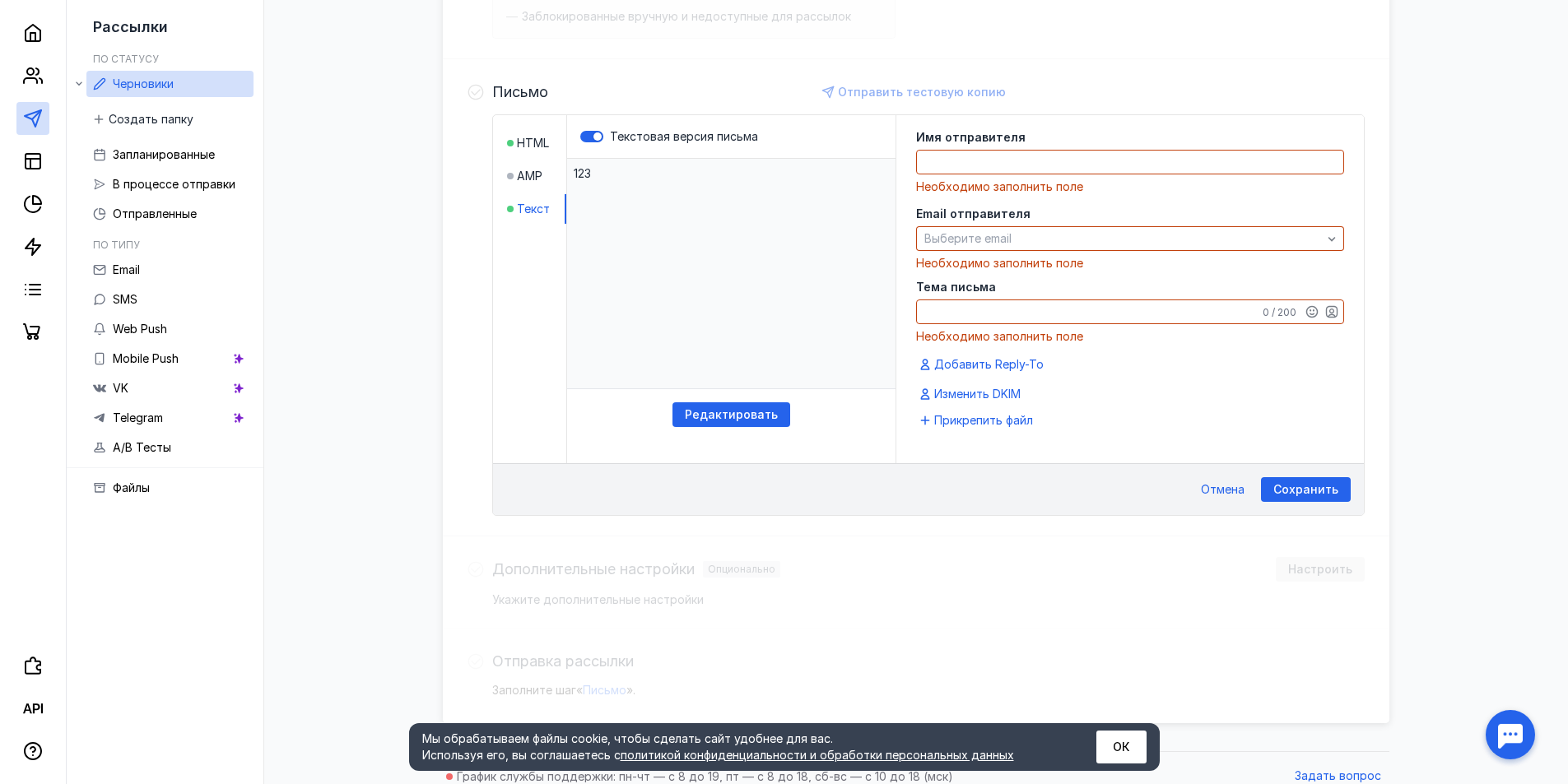
scroll to position [385, 0]
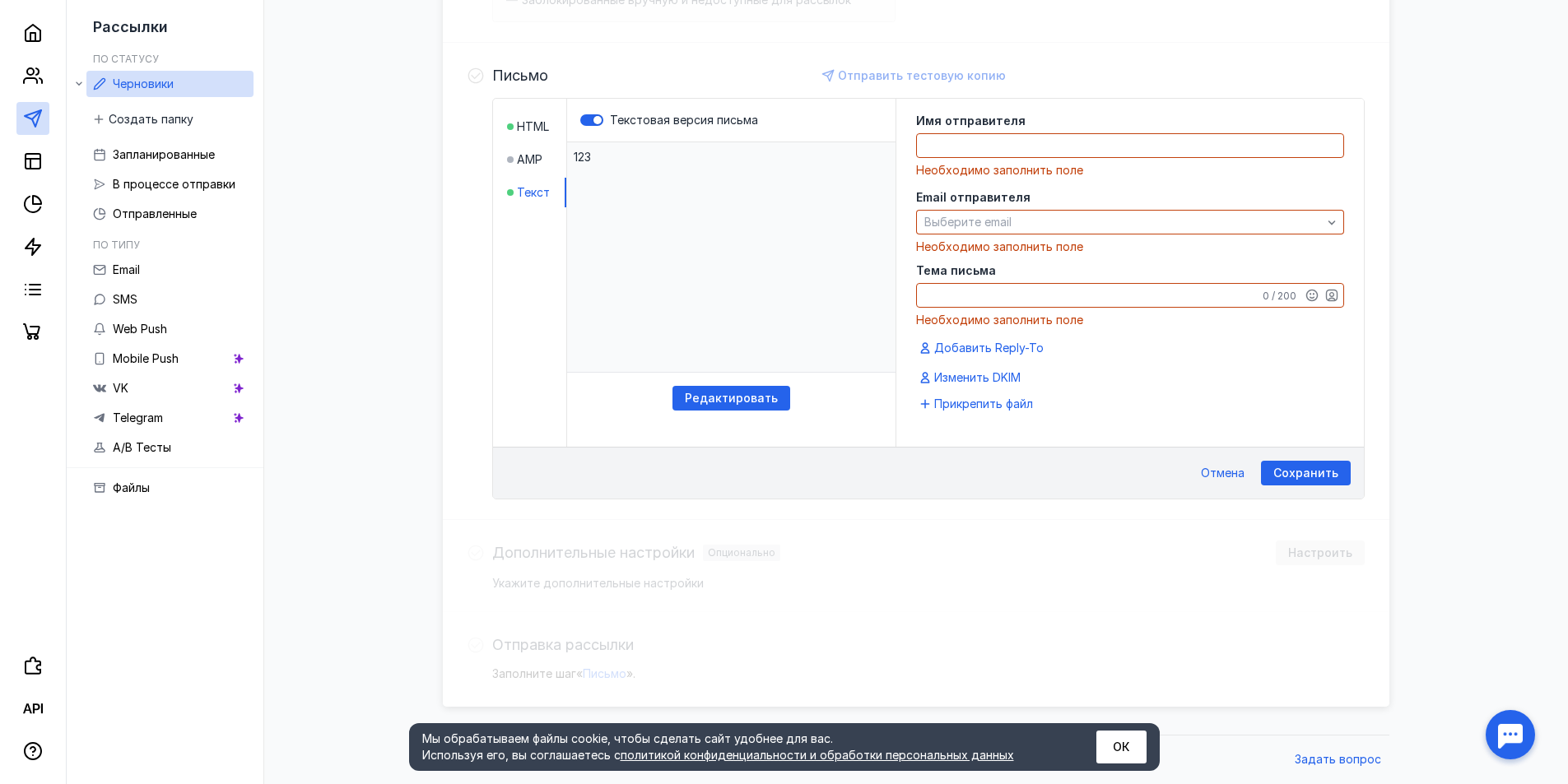
click at [881, 490] on div "Сохранить Отмена" at bounding box center [928, 472] width 871 height 52
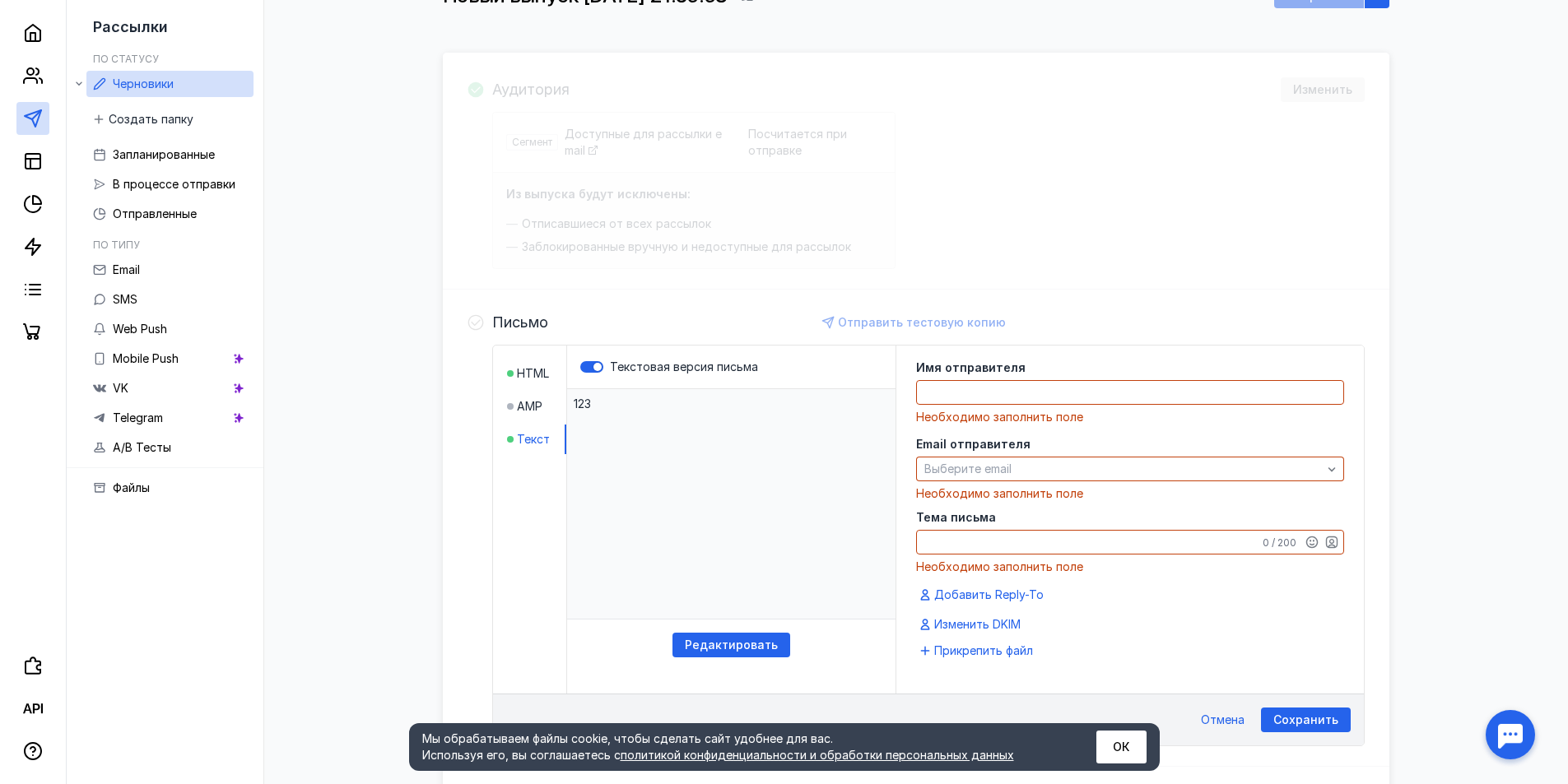
scroll to position [0, 0]
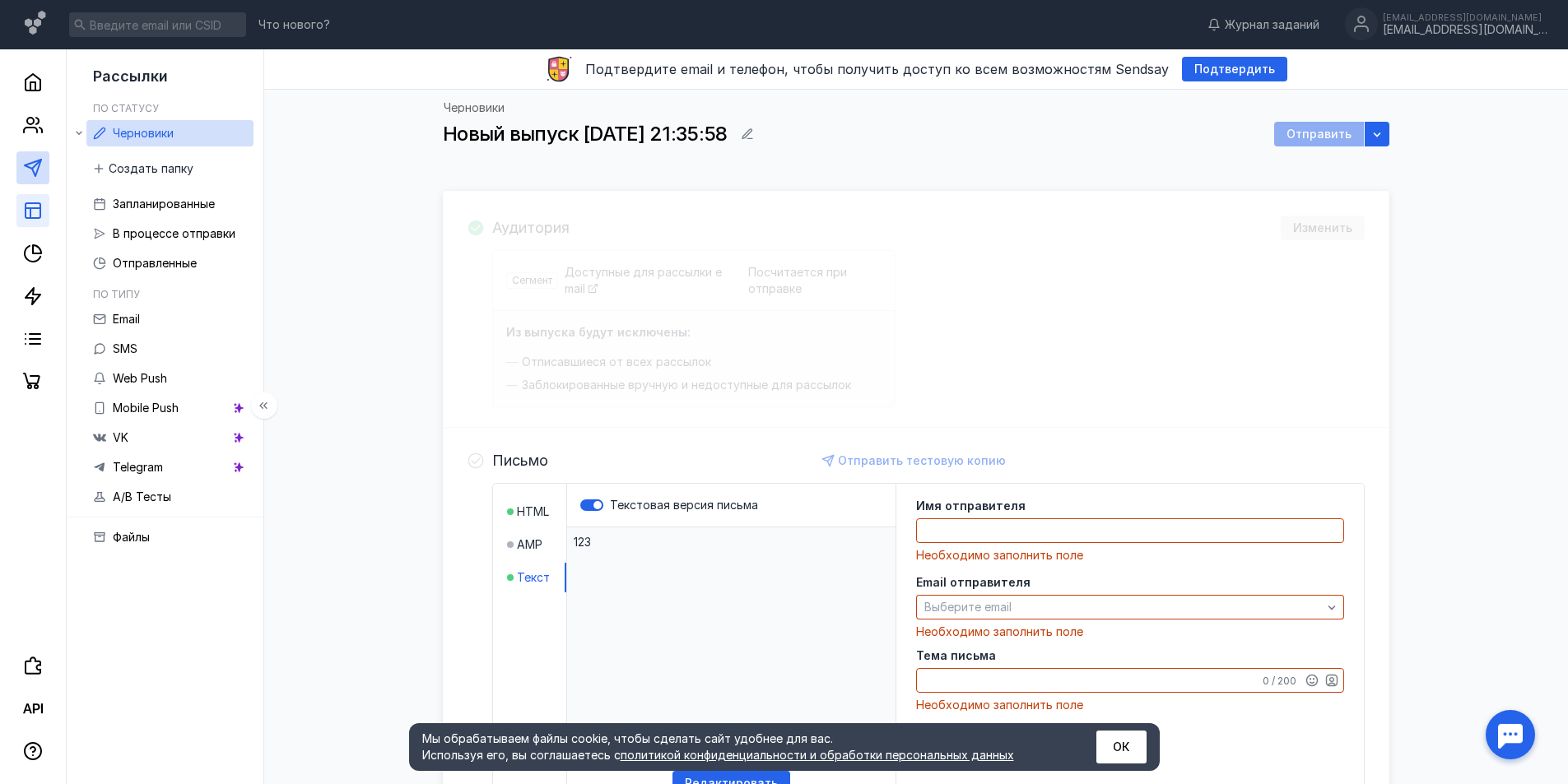
click at [22, 210] on link at bounding box center [33, 211] width 33 height 33
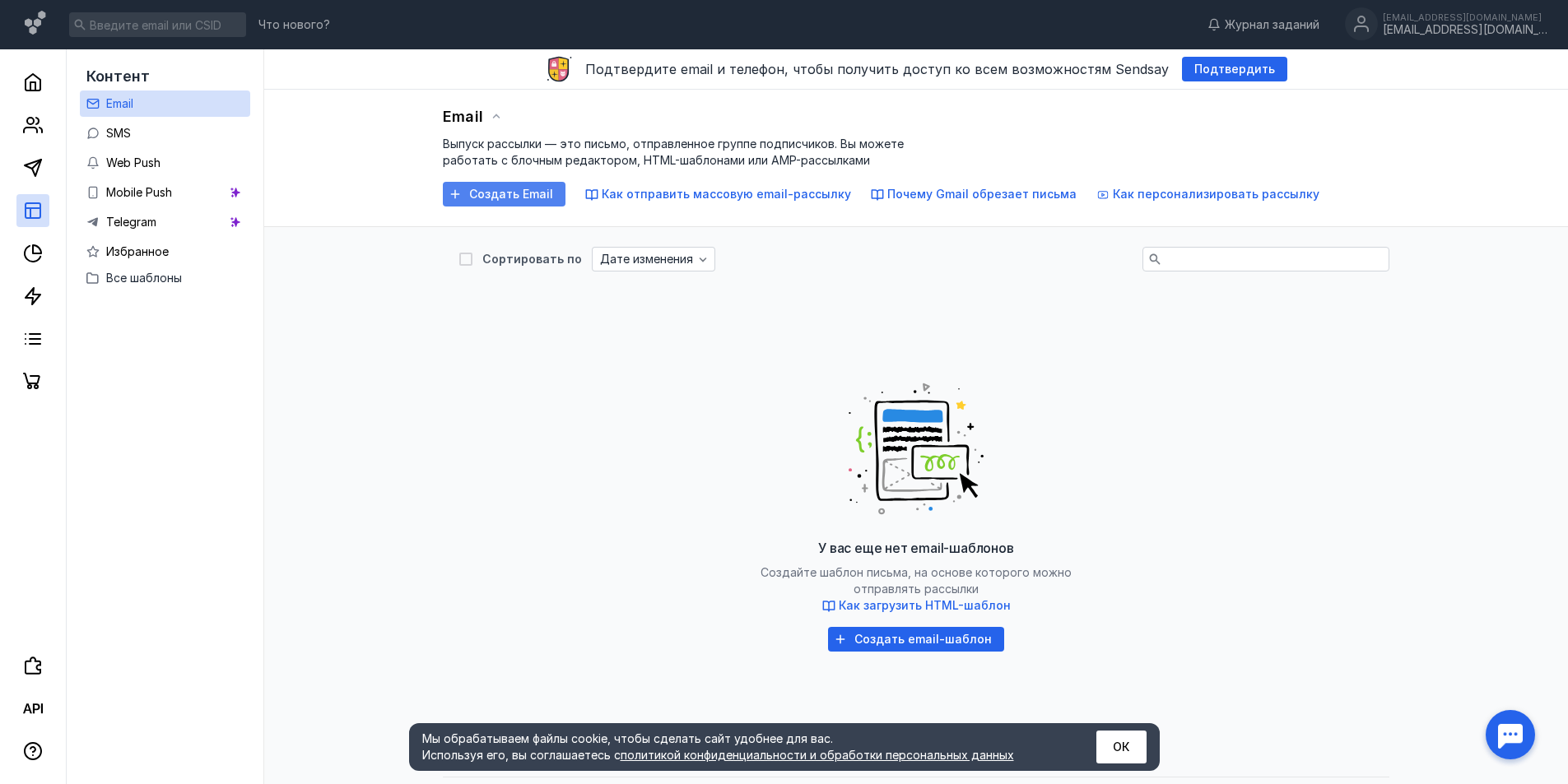
click at [506, 192] on span "Создать Email" at bounding box center [511, 195] width 84 height 14
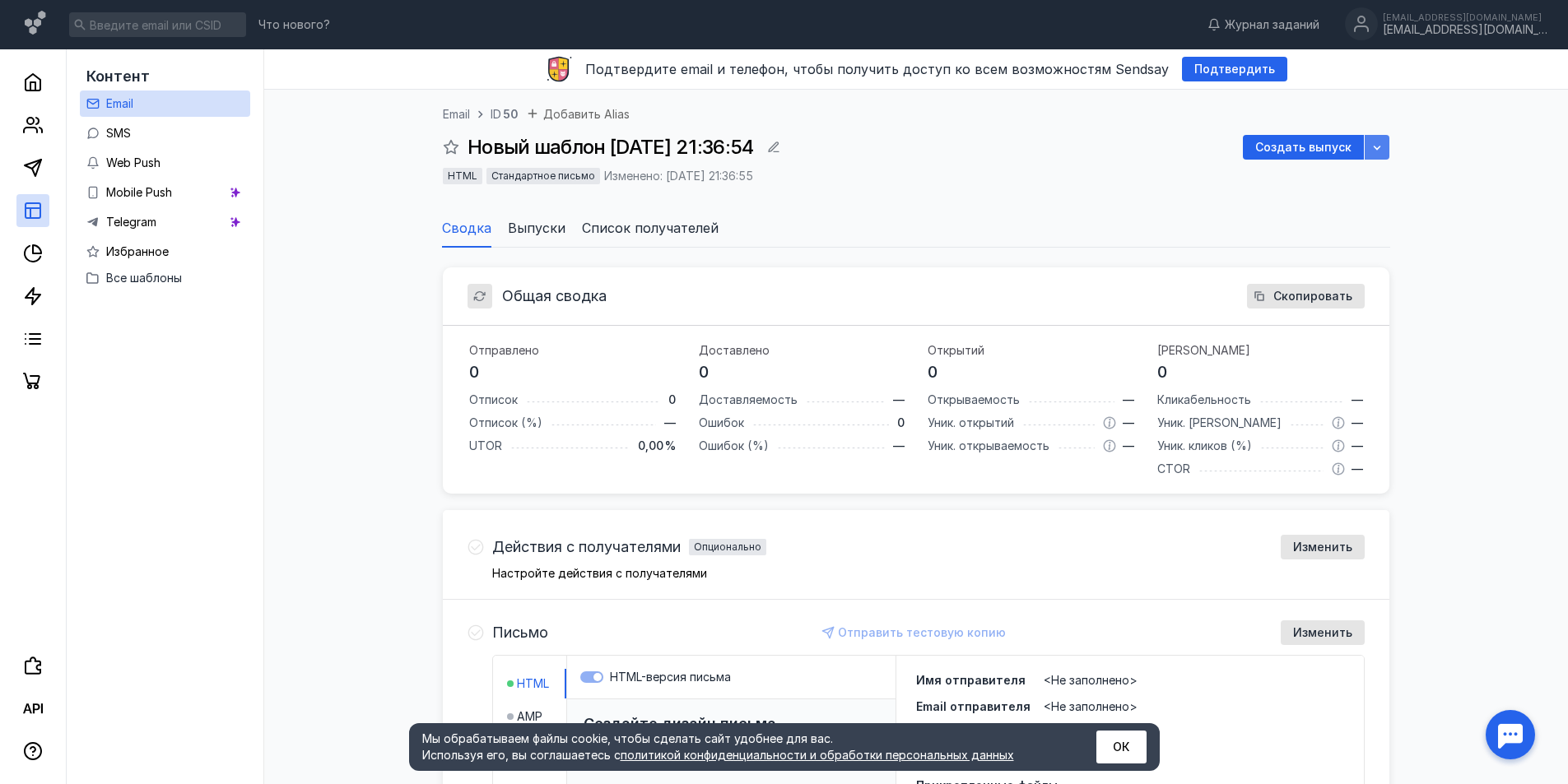
click at [1374, 151] on icon "button" at bounding box center [1376, 147] width 13 height 13
click at [1373, 152] on icon "button" at bounding box center [1376, 147] width 13 height 13
click at [1353, 150] on div "Создать выпуск" at bounding box center [1303, 148] width 113 height 14
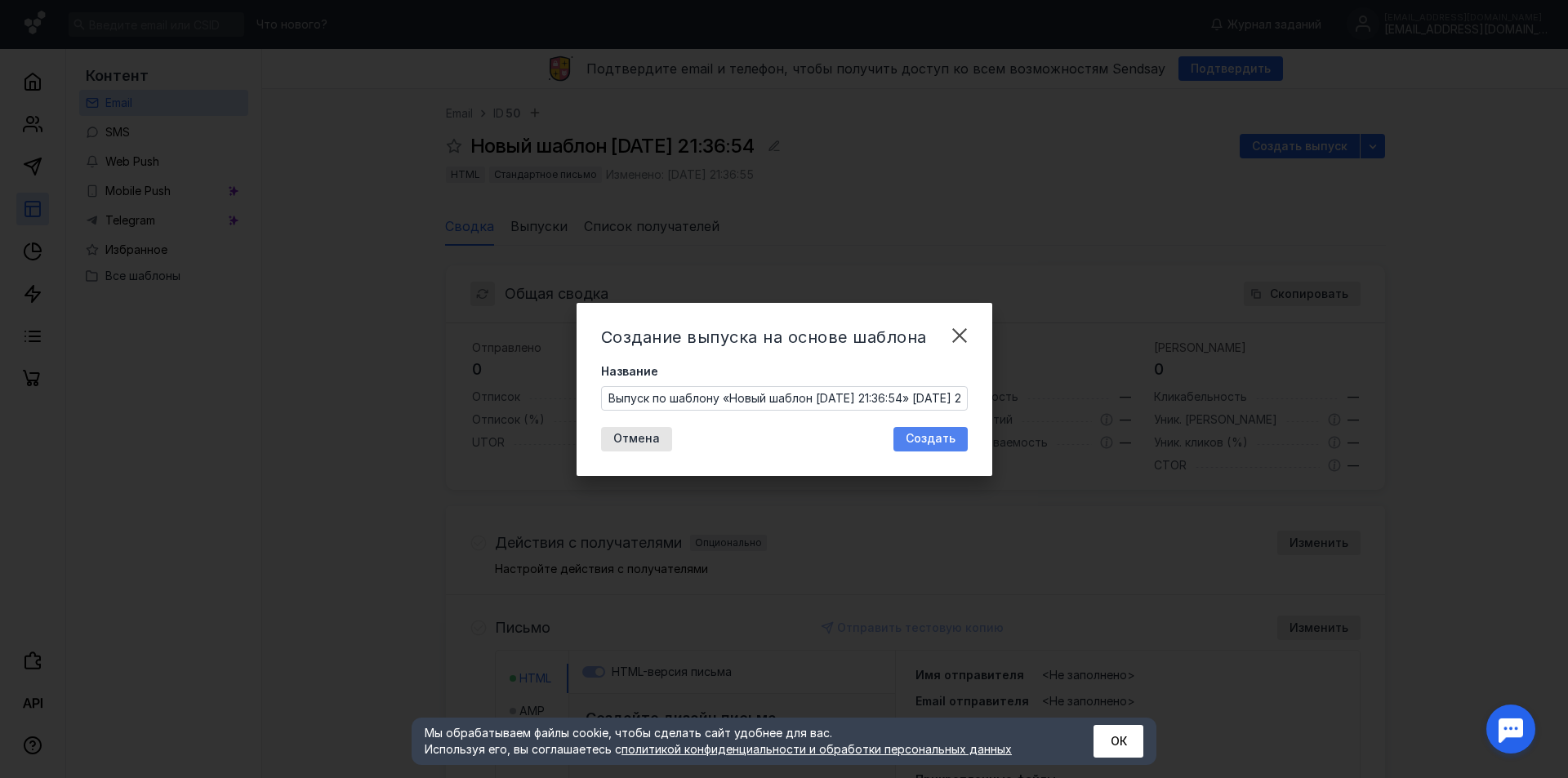
click at [926, 433] on span "Создать" at bounding box center [931, 439] width 50 height 14
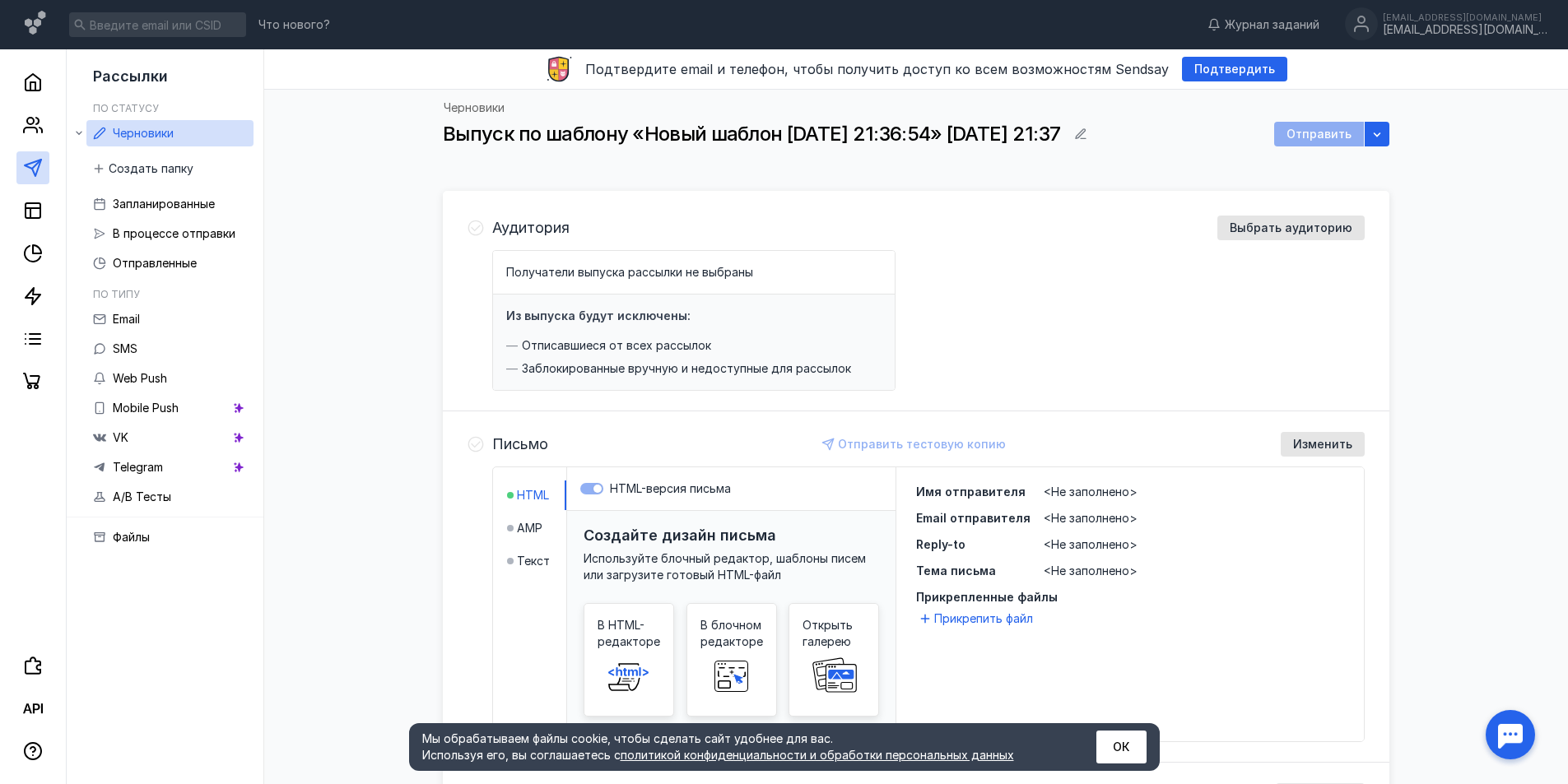
scroll to position [243, 0]
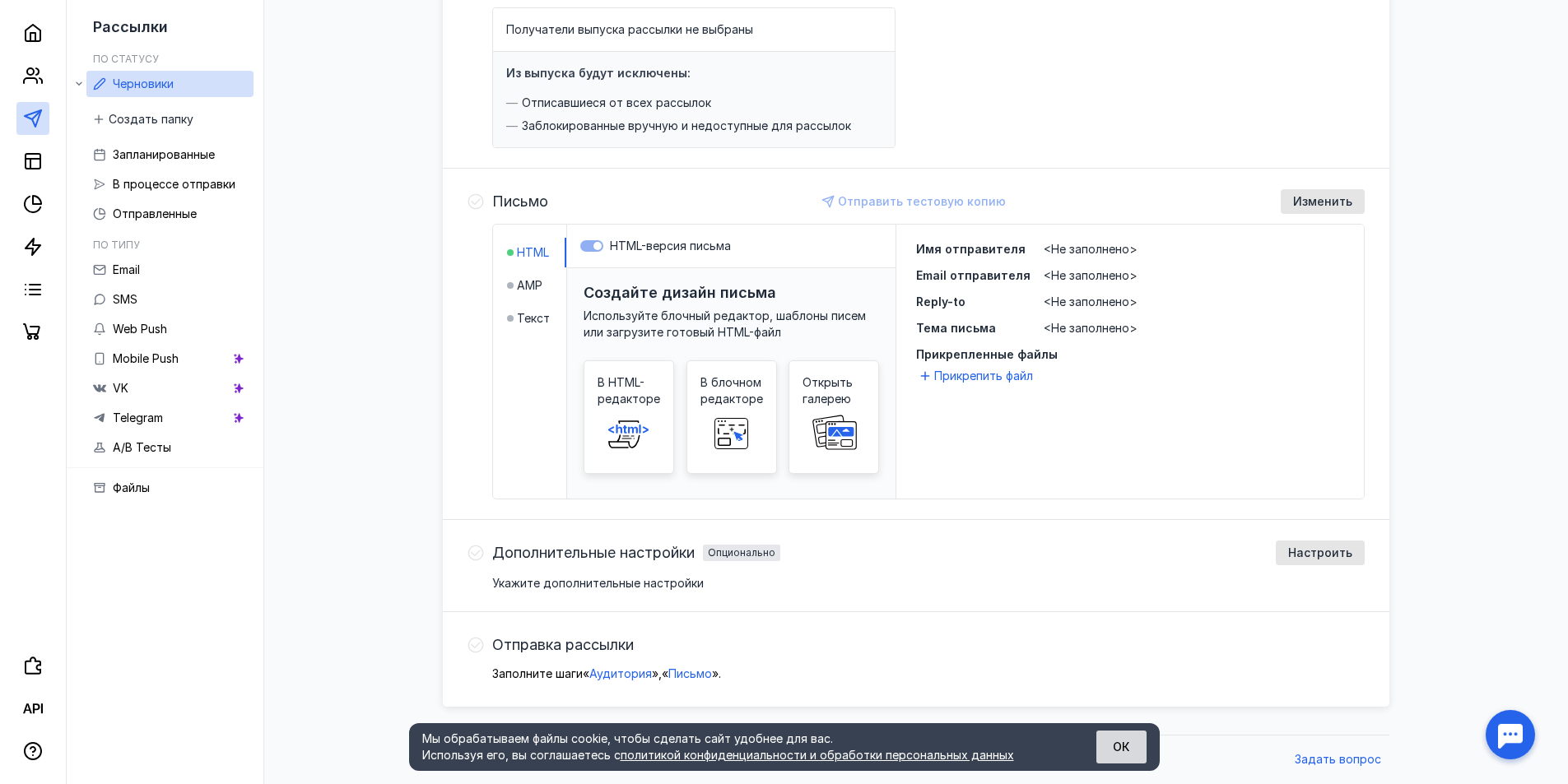
click at [1113, 752] on button "ОК" at bounding box center [1121, 747] width 50 height 33
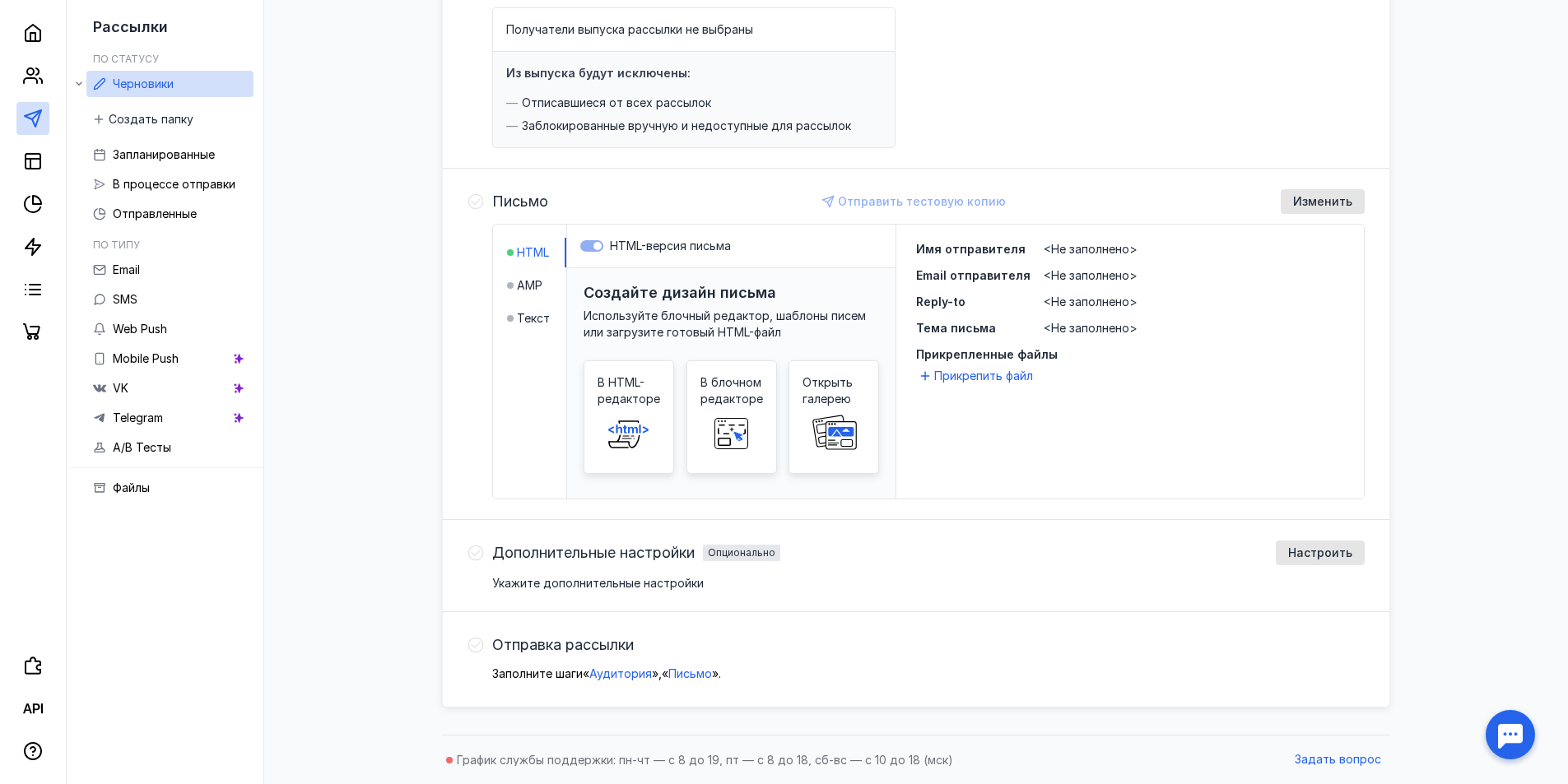
scroll to position [0, 0]
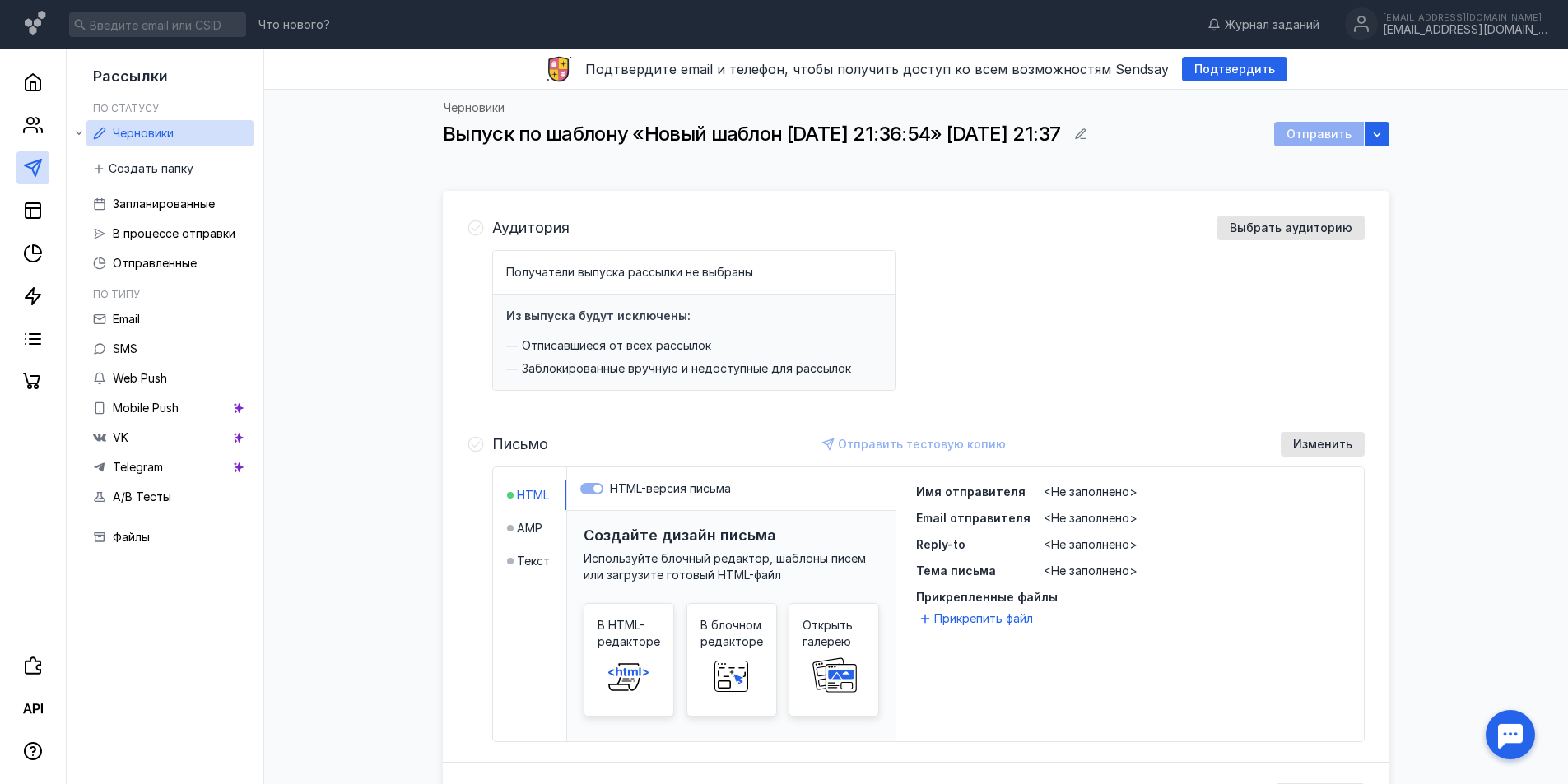
click at [1262, 240] on div "Аудитория Выбрать аудиторию Получатели выпуска рассылки не выбраны Из выпуска б…" at bounding box center [928, 303] width 872 height 175
click at [1320, 137] on div "Отправить" at bounding box center [1319, 134] width 90 height 24
click at [37, 212] on icon at bounding box center [32, 211] width 20 height 20
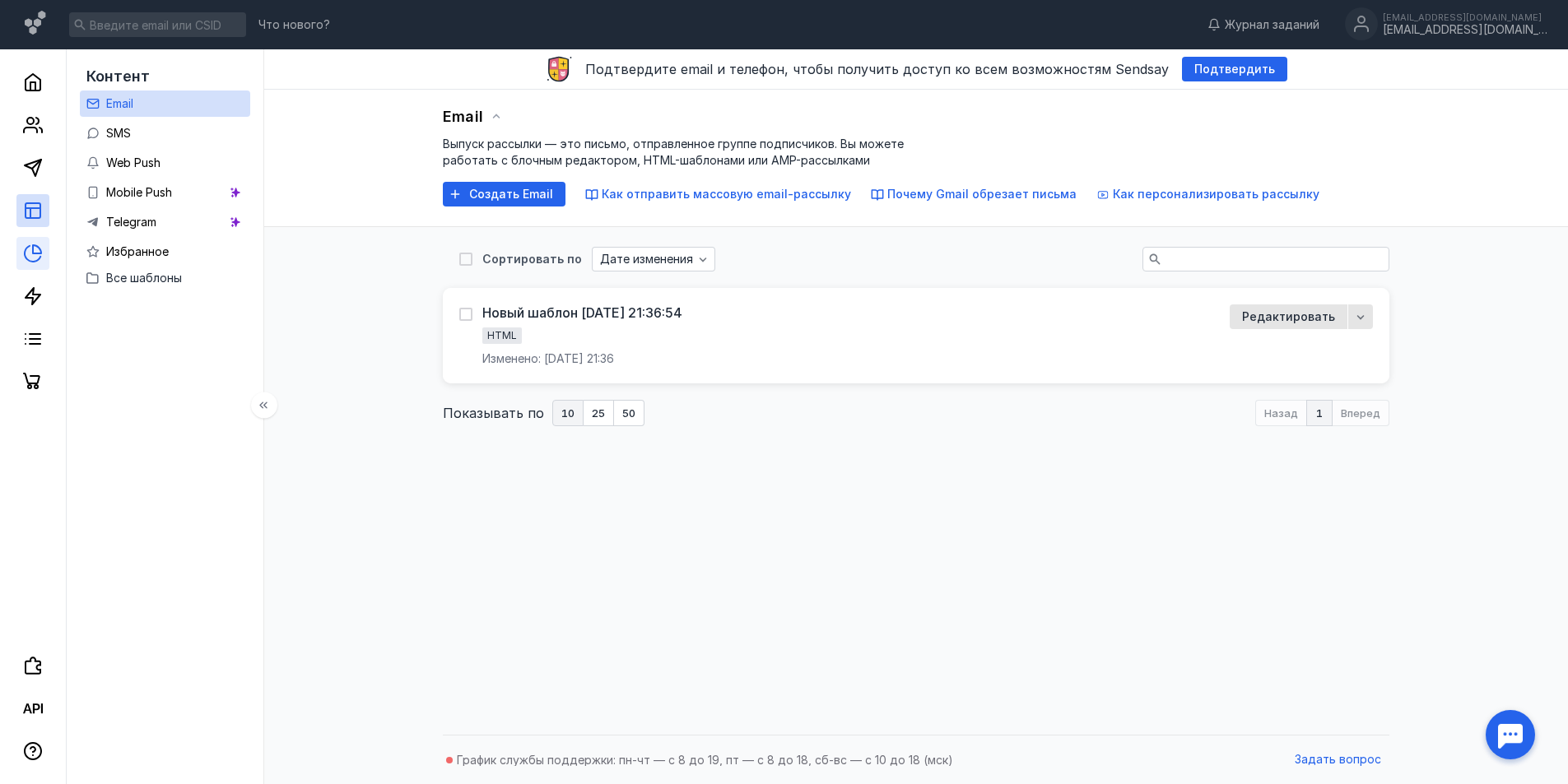
click at [37, 238] on link at bounding box center [33, 253] width 33 height 33
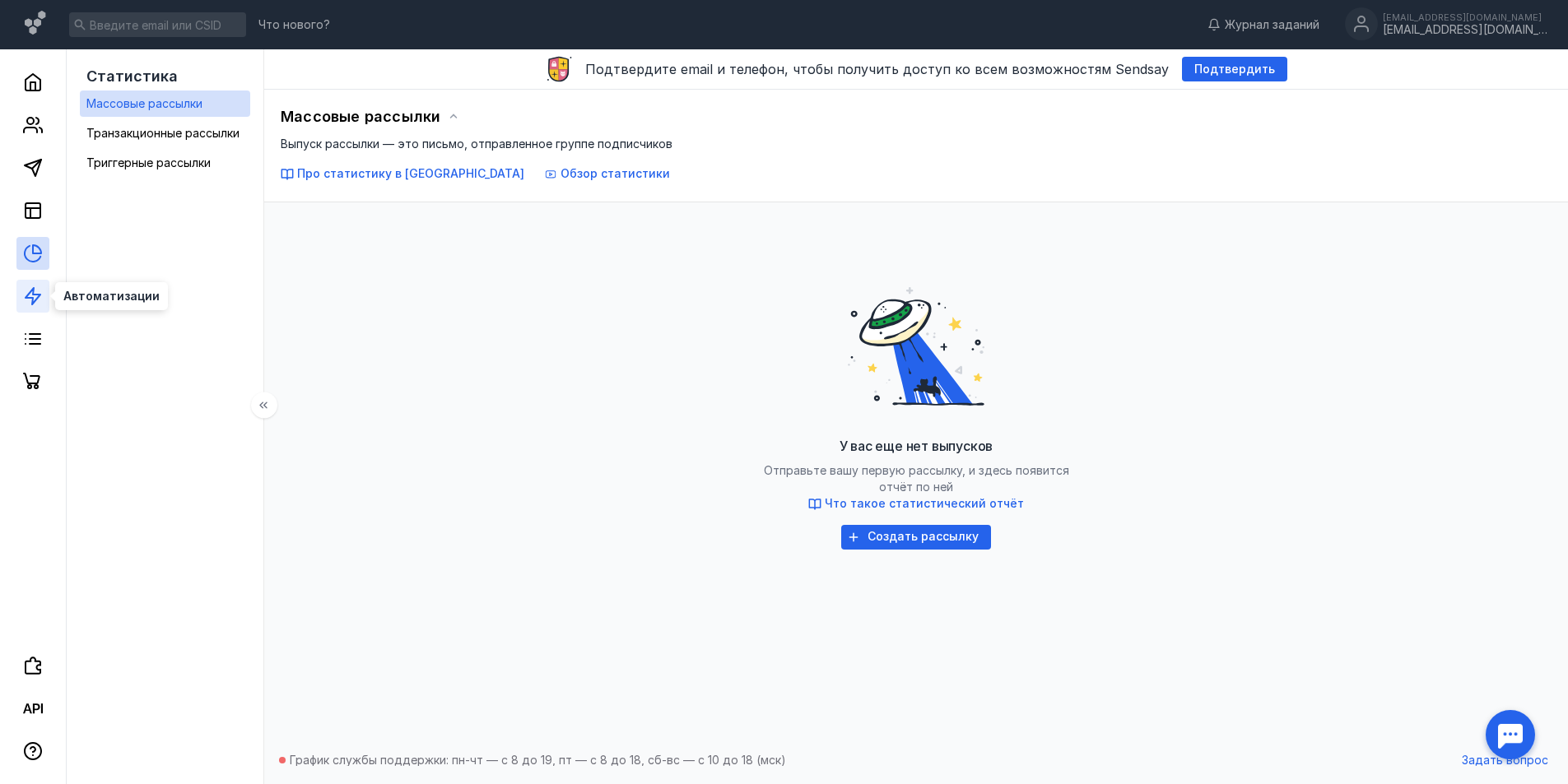
click at [37, 293] on icon at bounding box center [32, 296] width 20 height 20
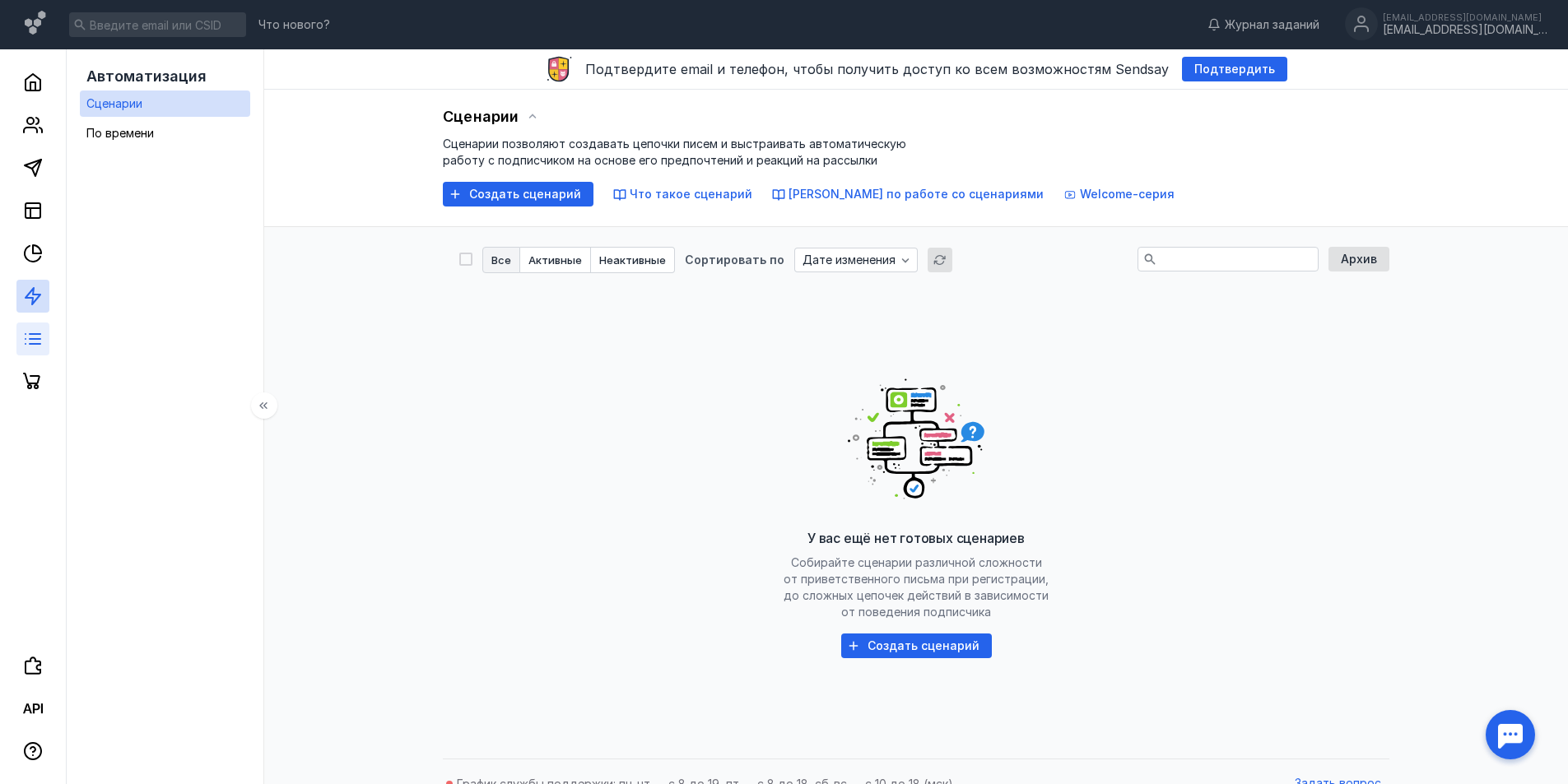
click at [35, 327] on link at bounding box center [33, 339] width 33 height 33
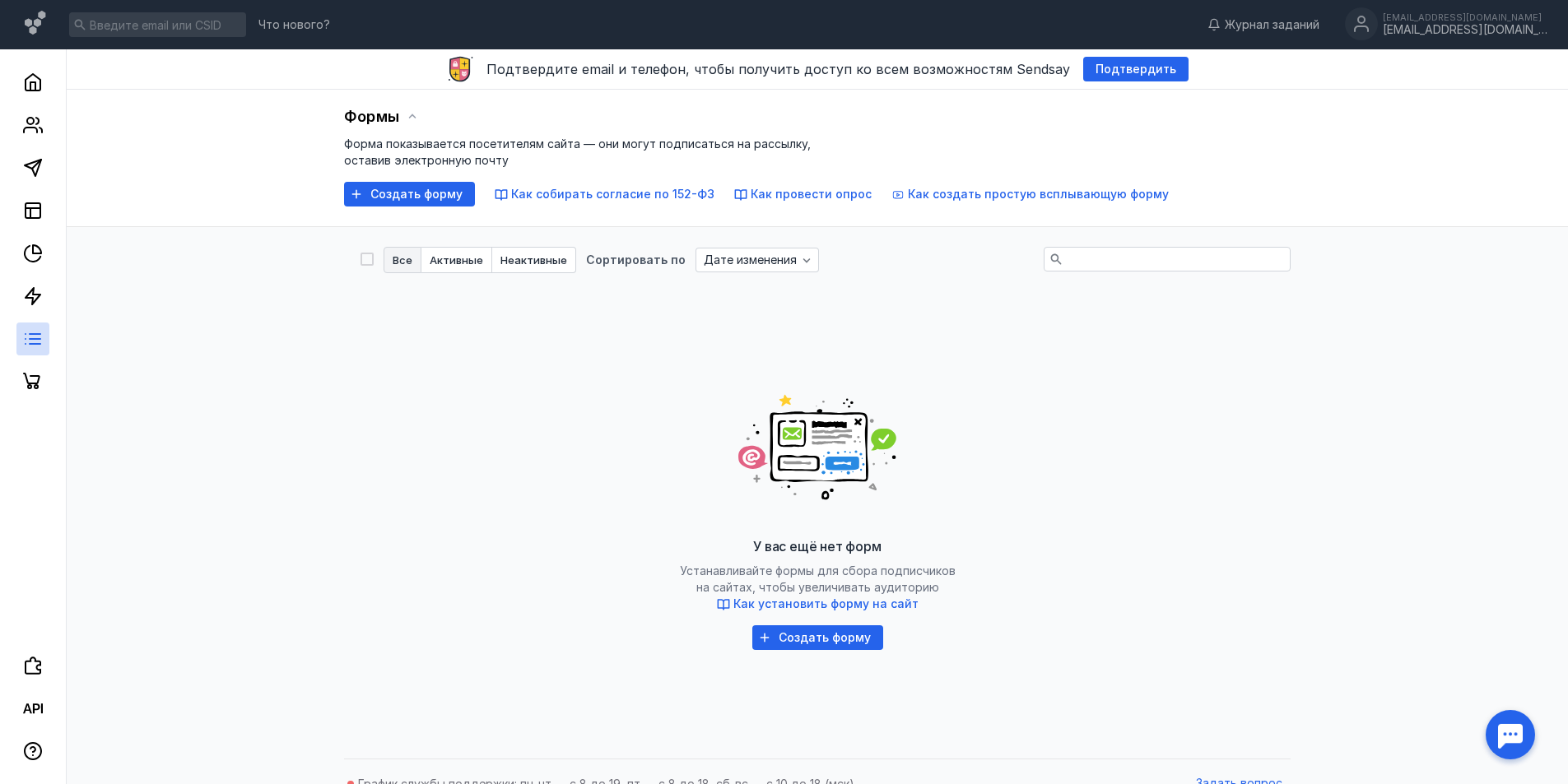
click at [40, 364] on div at bounding box center [33, 224] width 66 height 349
click at [30, 376] on icon at bounding box center [31, 380] width 17 height 17
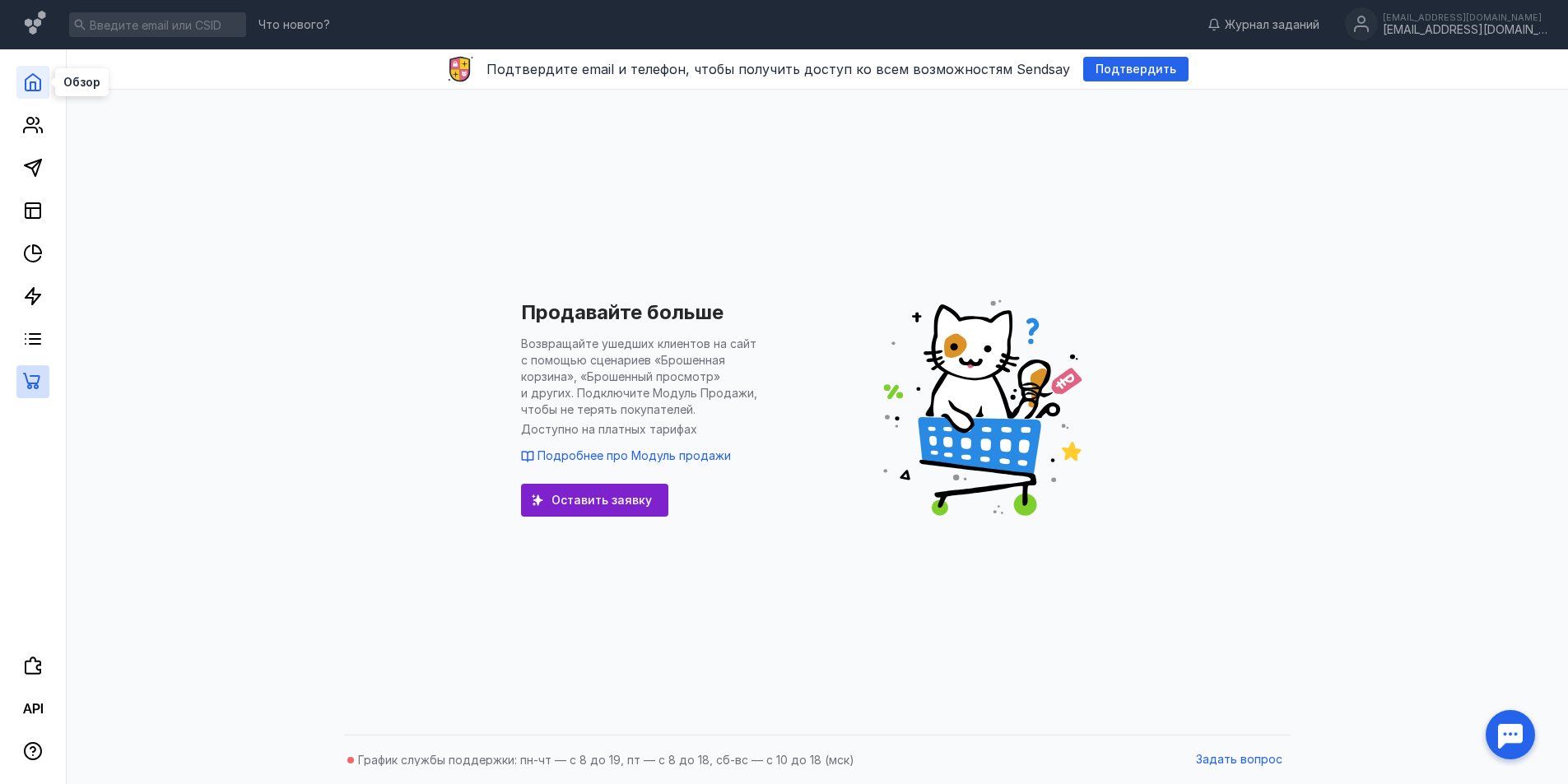
click at [33, 78] on icon at bounding box center [32, 82] width 20 height 20
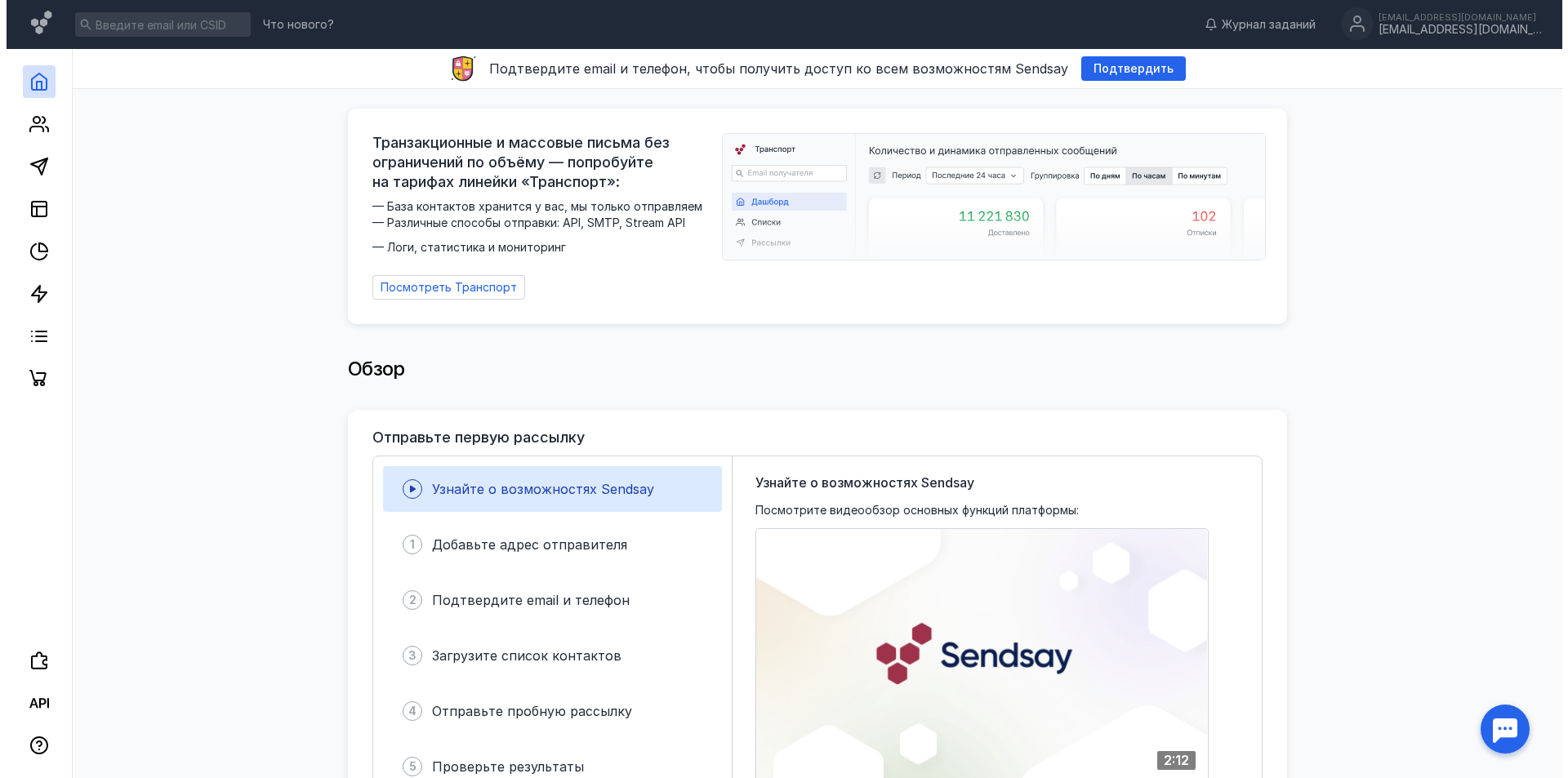
scroll to position [82, 0]
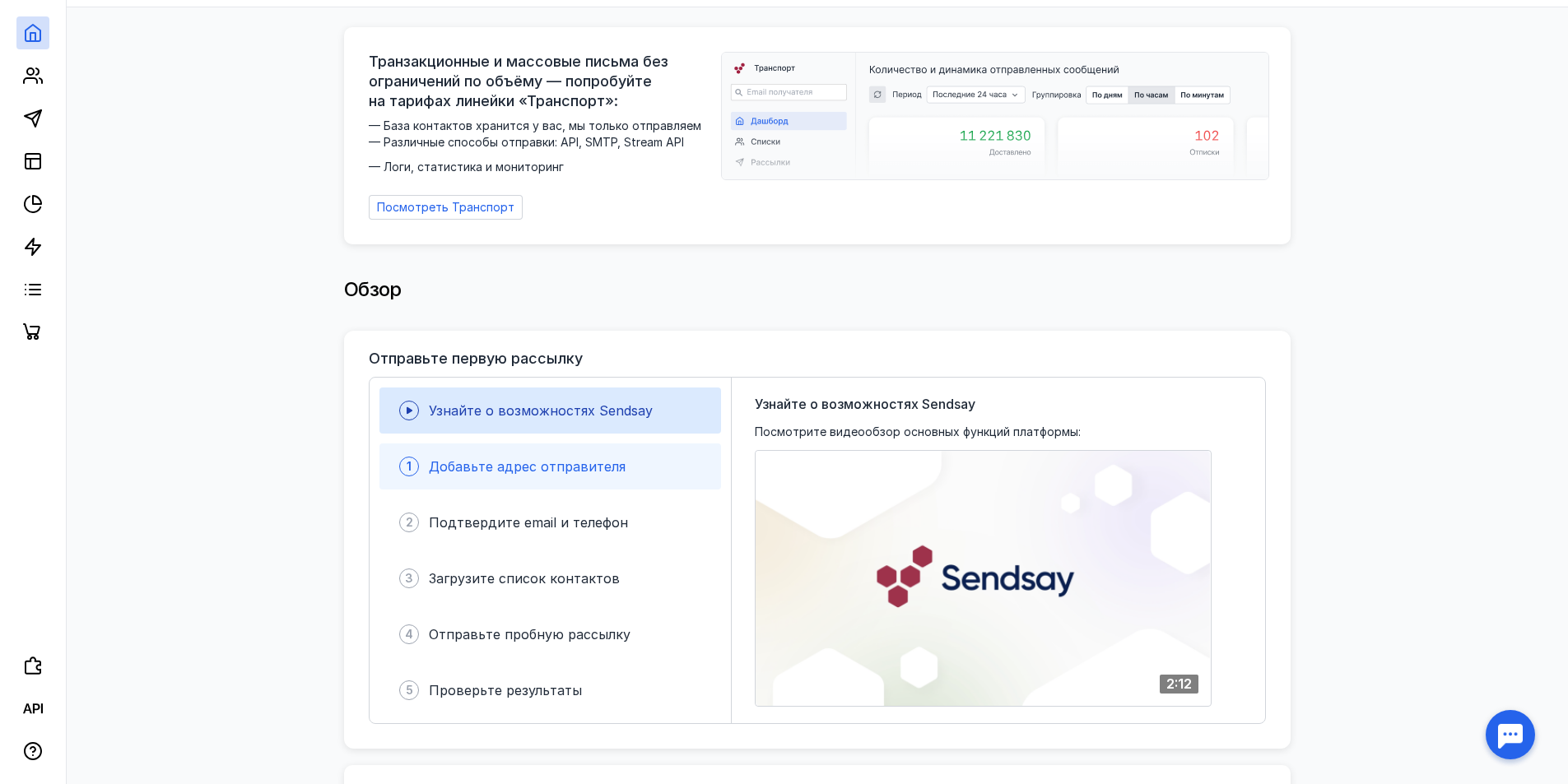
click at [595, 459] on span "Добавьте адрес отправителя" at bounding box center [528, 466] width 197 height 17
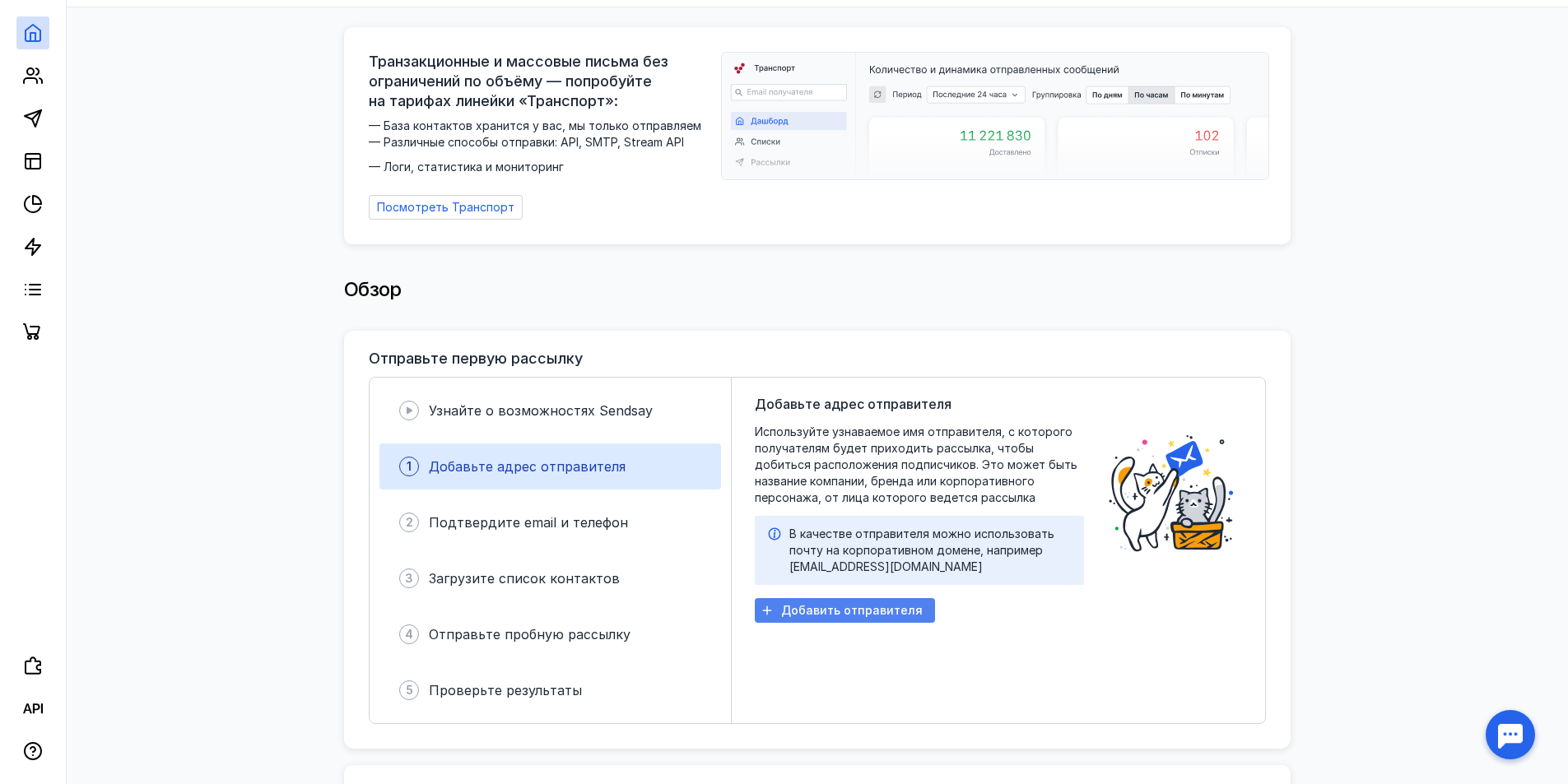
click at [823, 605] on span "Добавить отправителя" at bounding box center [851, 611] width 142 height 14
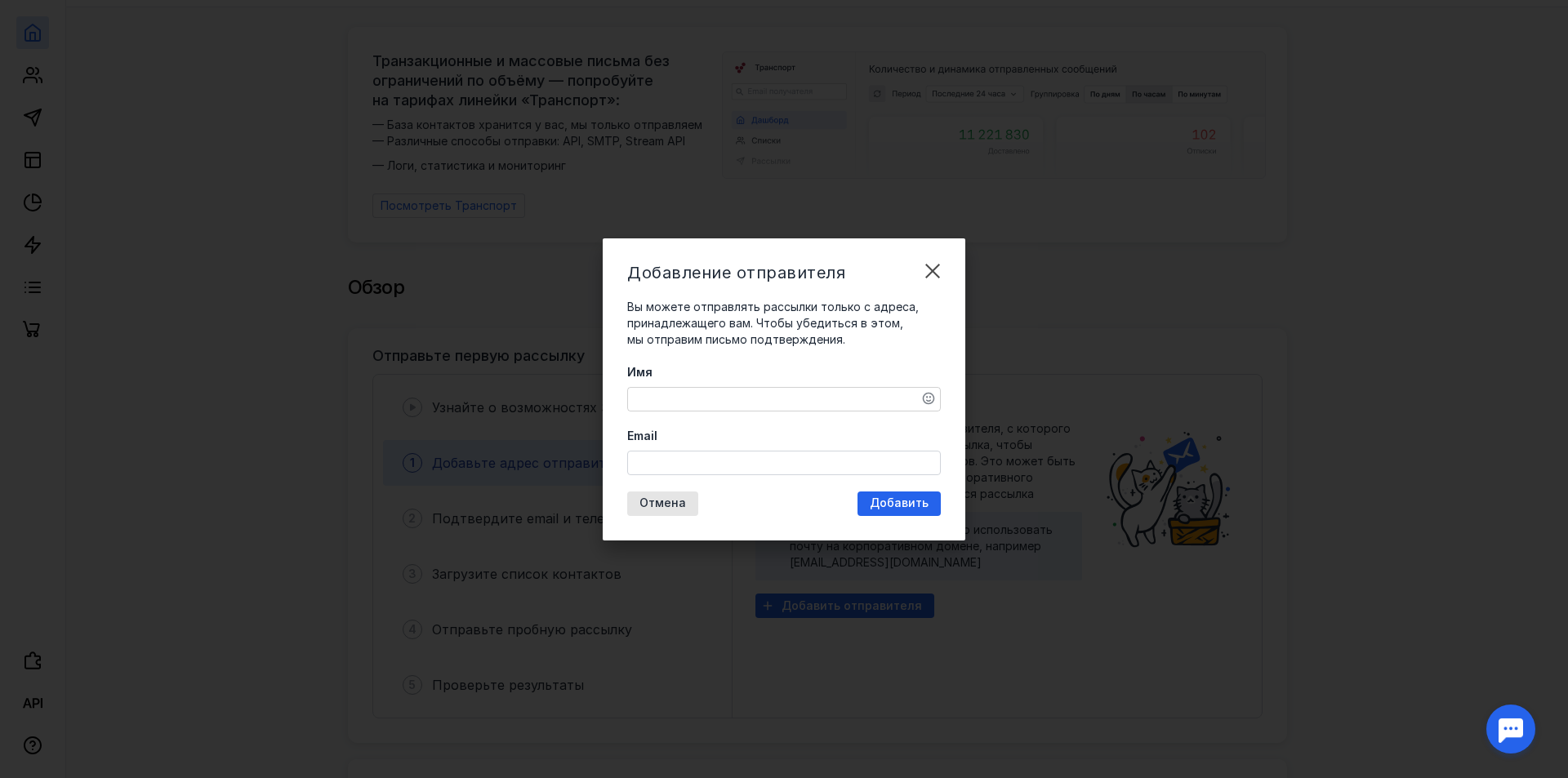
click at [731, 399] on textarea "Имя" at bounding box center [784, 399] width 312 height 22
type textarea "artem"
click at [701, 466] on input "Email" at bounding box center [784, 463] width 312 height 22
drag, startPoint x: 756, startPoint y: 461, endPoint x: 722, endPoint y: 458, distance: 34.1
click at [722, 458] on input "[EMAIL_ADDRESS][DOMAIN_NAME]" at bounding box center [784, 463] width 312 height 22
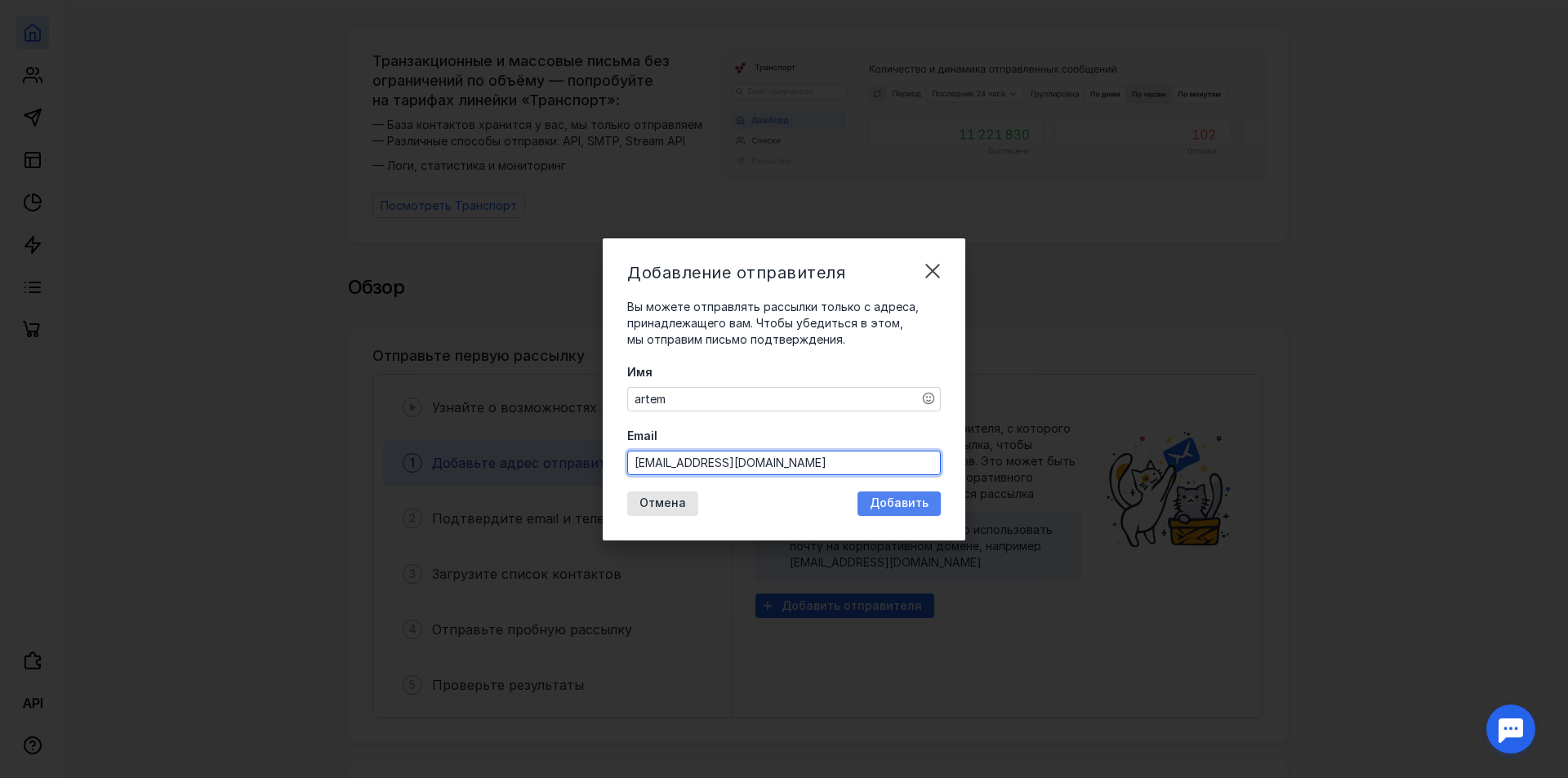
type input "[EMAIL_ADDRESS][DOMAIN_NAME]"
click at [907, 497] on span "Добавить" at bounding box center [899, 503] width 59 height 14
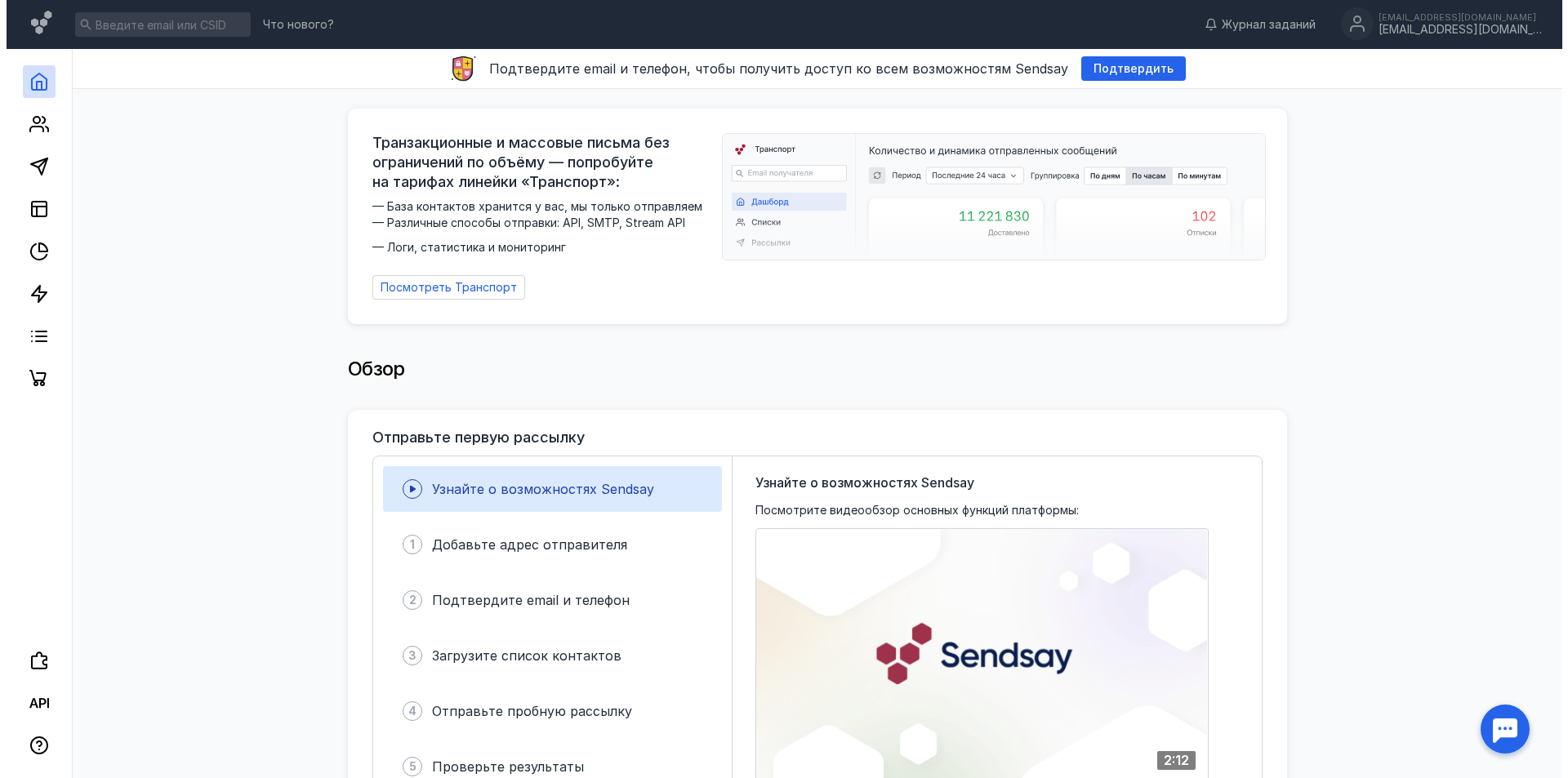
scroll to position [245, 0]
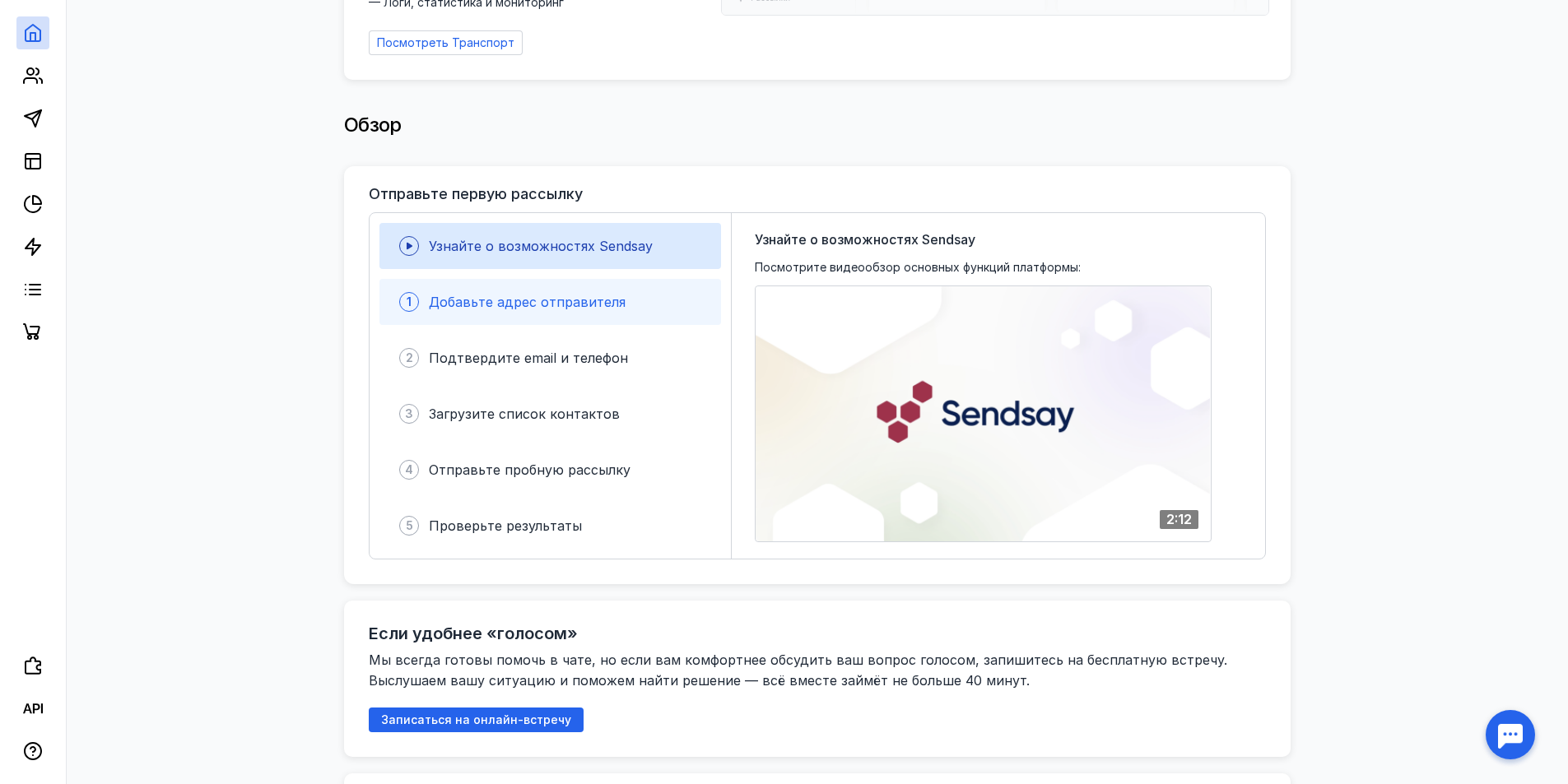
click at [613, 295] on span "Добавьте адрес отправителя" at bounding box center [528, 302] width 197 height 17
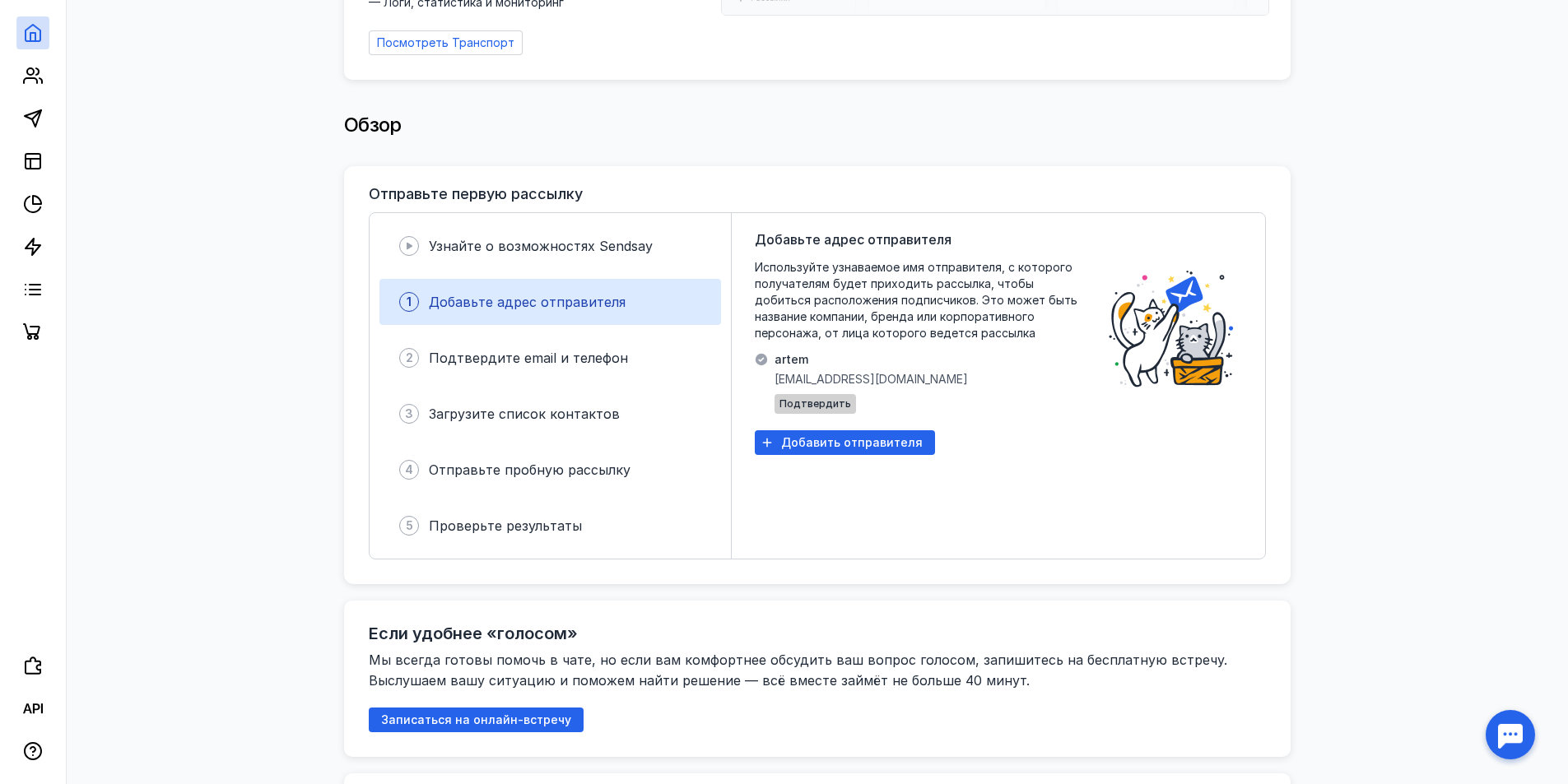
click at [809, 399] on span "Подтвердить" at bounding box center [815, 404] width 71 height 11
click at [901, 441] on span "Добавить отправителя" at bounding box center [851, 443] width 142 height 14
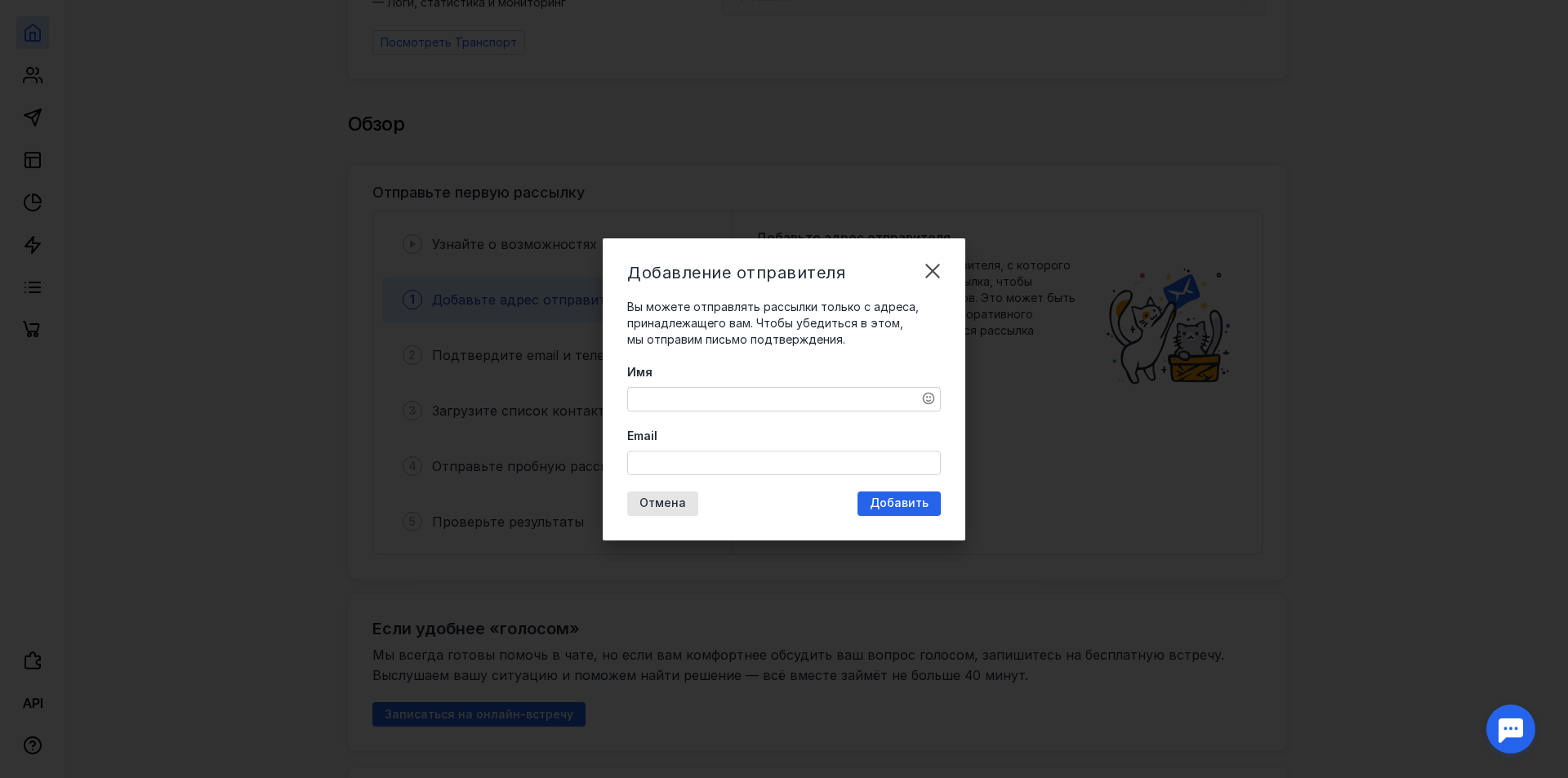
click at [801, 401] on textarea "Имя" at bounding box center [784, 399] width 312 height 22
type textarea "a"
drag, startPoint x: 749, startPoint y: 402, endPoint x: 540, endPoint y: 385, distance: 209.7
click at [540, 385] on div "Добавление отправителя Вы можете отправлять рассылки только с адреса, принадлеж…" at bounding box center [784, 389] width 1568 height 778
type textarea "baganartem"
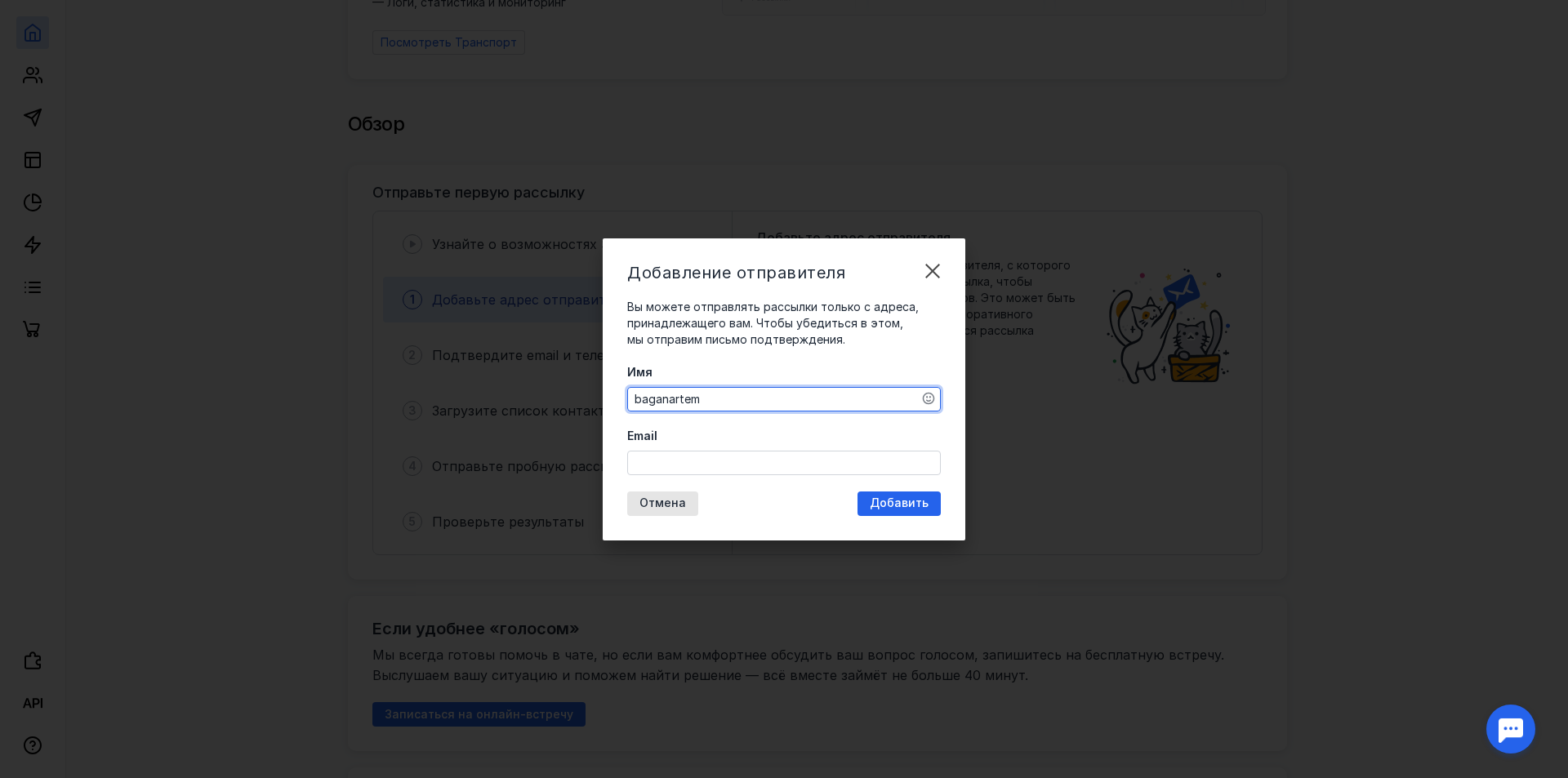
click at [678, 449] on div "Email" at bounding box center [784, 451] width 314 height 47
click at [683, 461] on input "Email" at bounding box center [784, 463] width 312 height 22
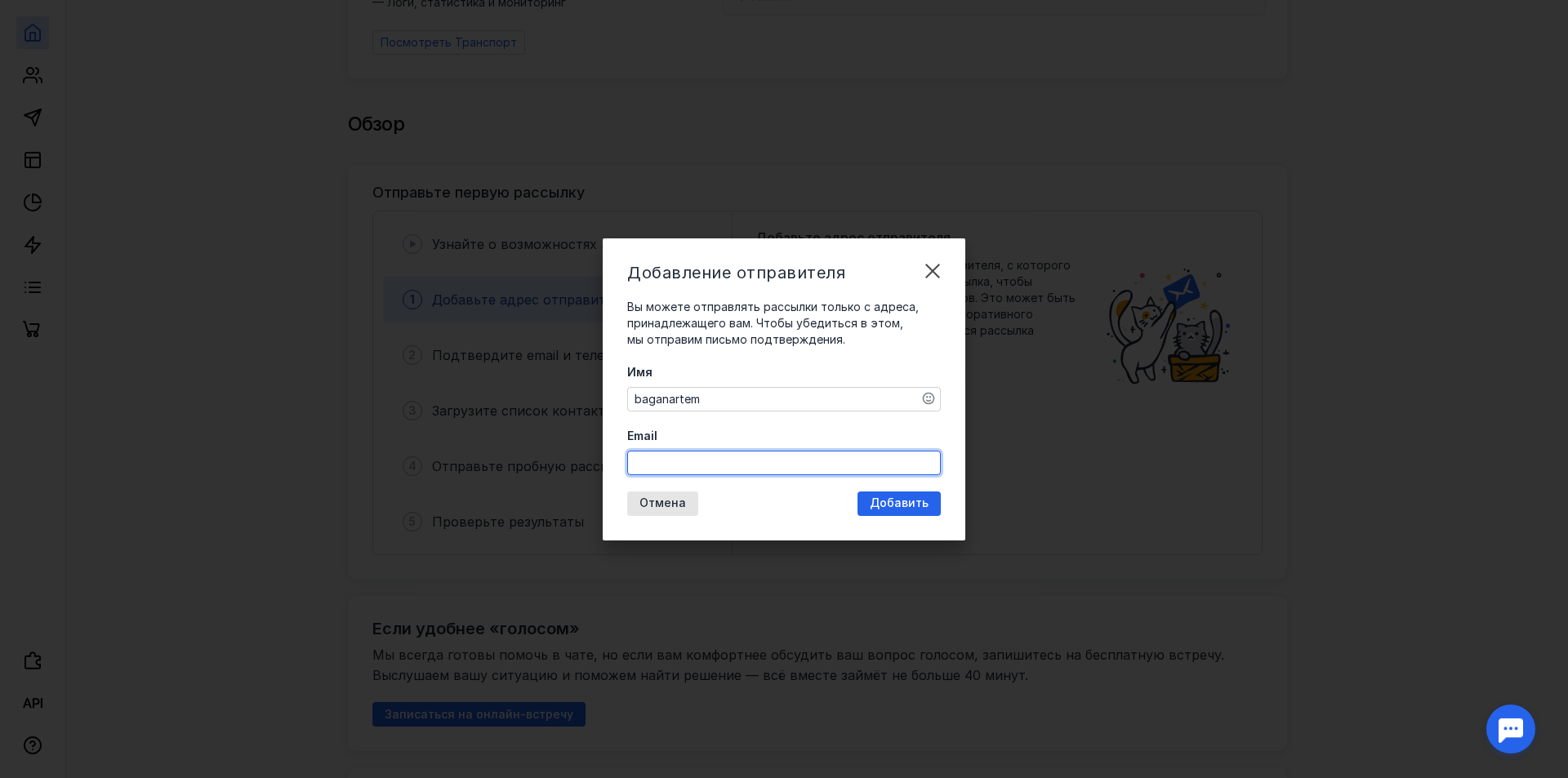
paste input "baganartem"
type input "[EMAIL_ADDRESS][DOMAIN_NAME]"
click at [907, 491] on div "Добавление отправителя Вы можете отправлять рассылки только с адреса, принадлеж…" at bounding box center [784, 389] width 363 height 302
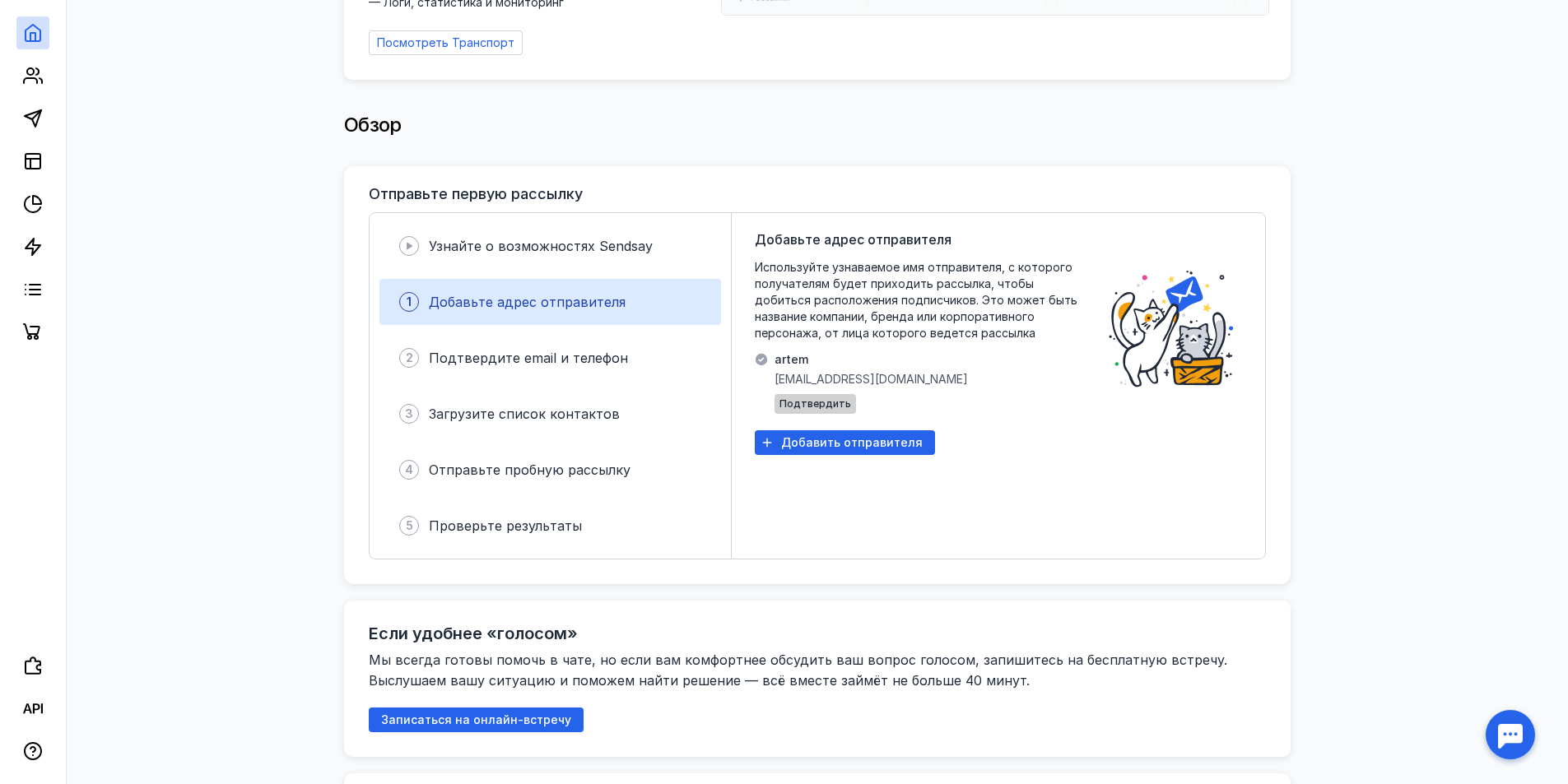
click at [811, 394] on div "Подтвердить" at bounding box center [816, 404] width 82 height 20
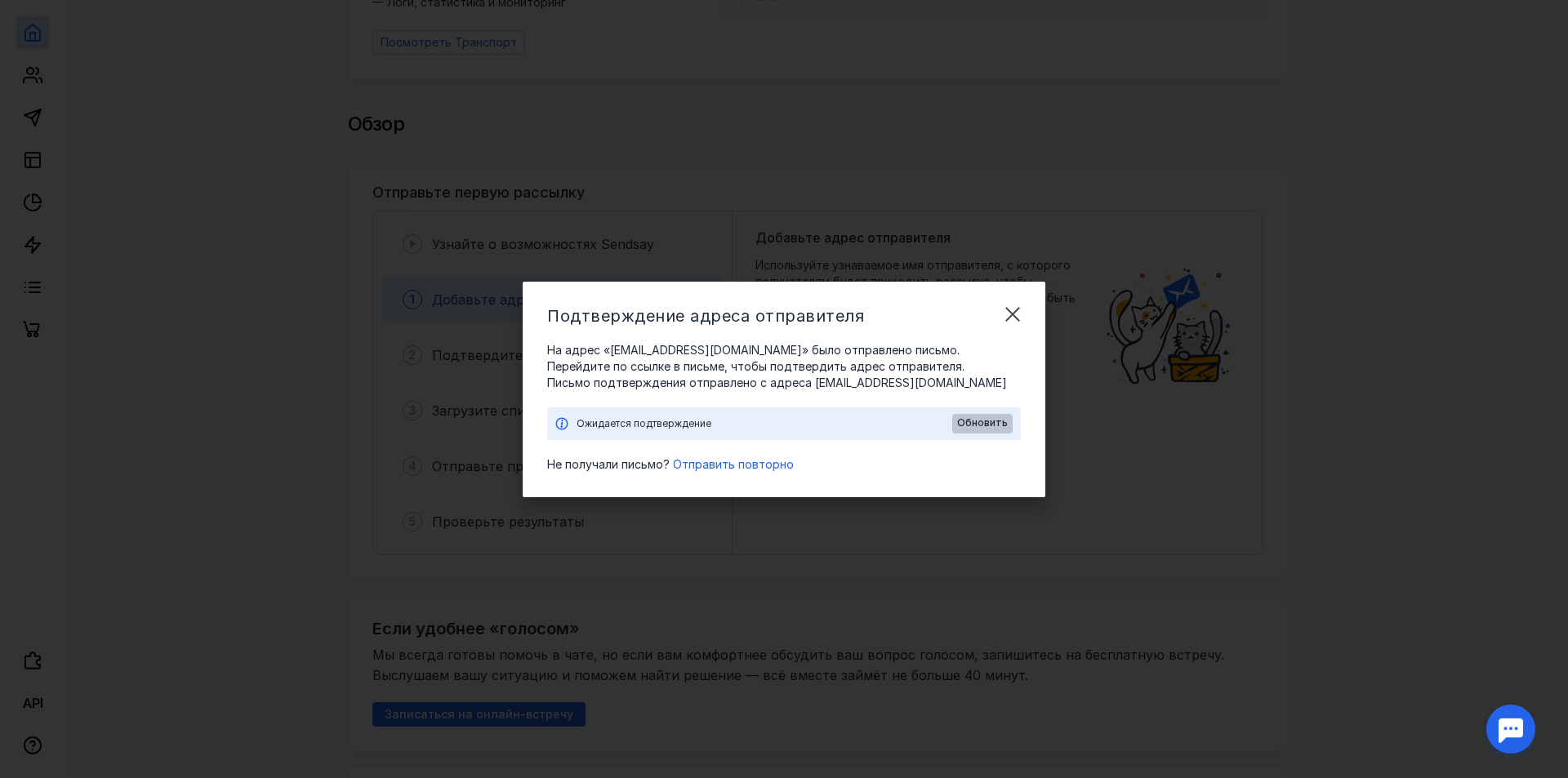
click at [989, 425] on span "Обновить" at bounding box center [982, 422] width 51 height 11
click at [987, 422] on span "Обновить" at bounding box center [982, 422] width 51 height 11
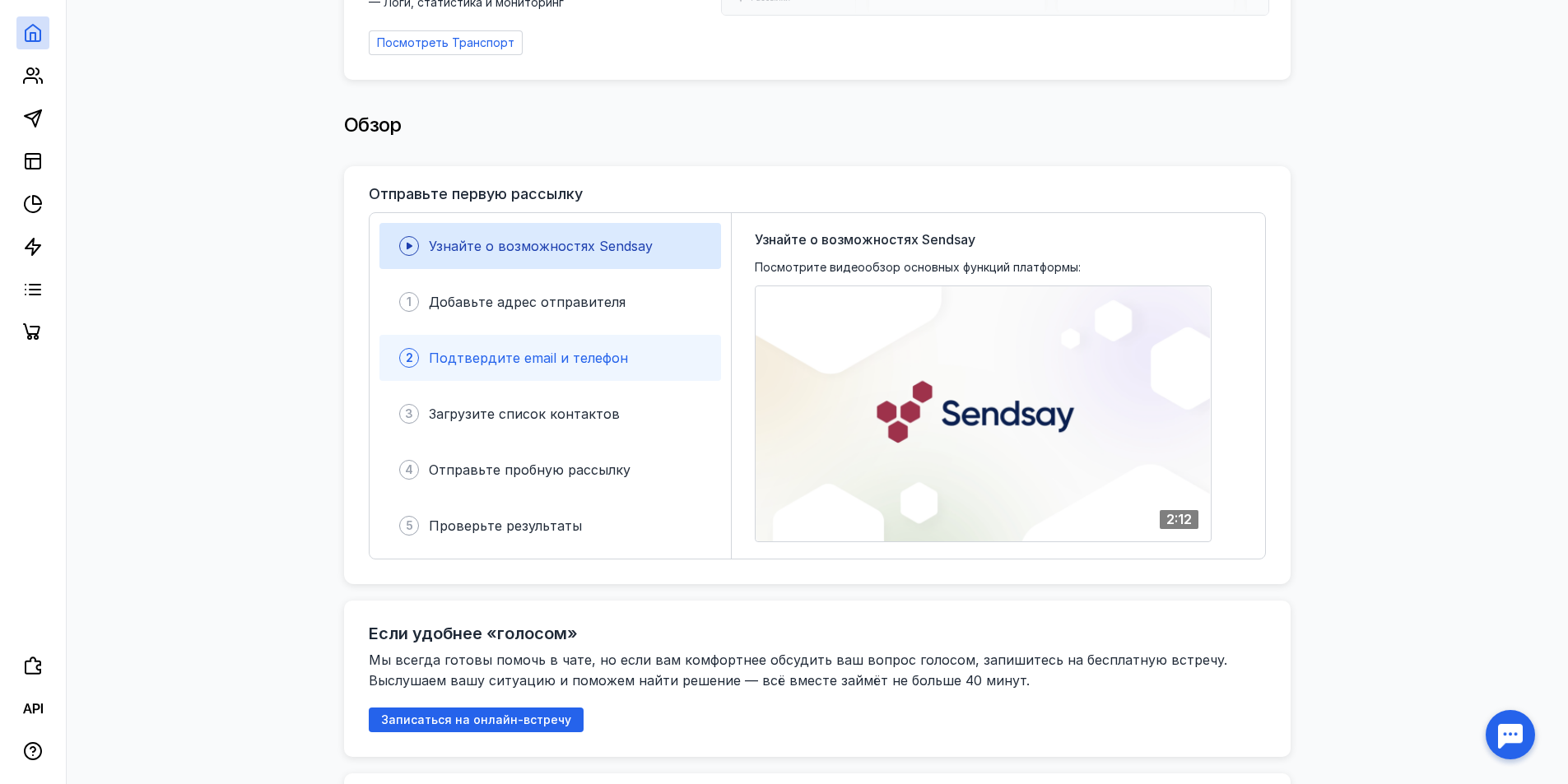
click at [566, 350] on span "Подтвердите email и телефон" at bounding box center [528, 358] width 199 height 17
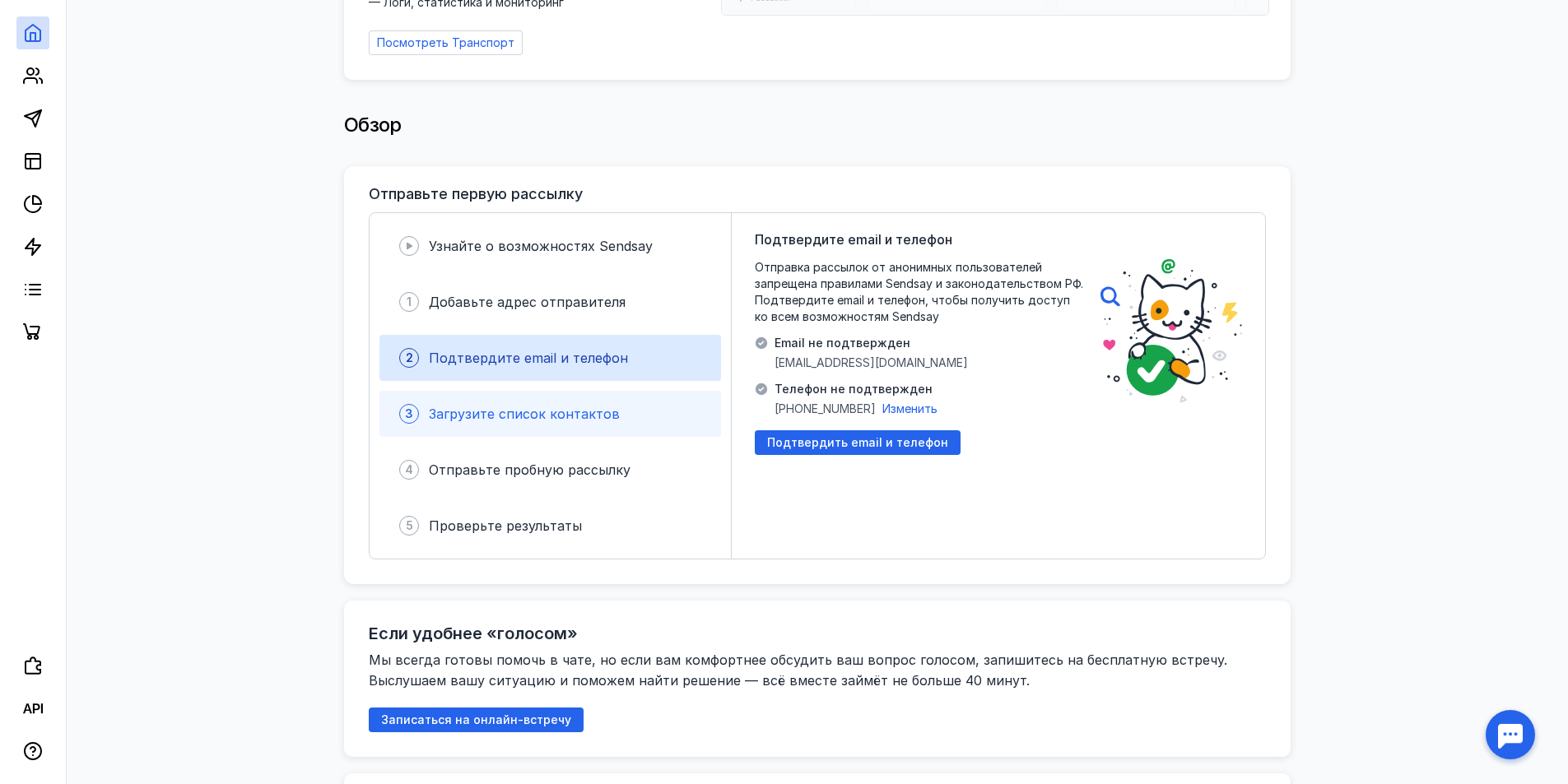
click at [597, 405] on span "Загрузите список контактов" at bounding box center [524, 413] width 191 height 17
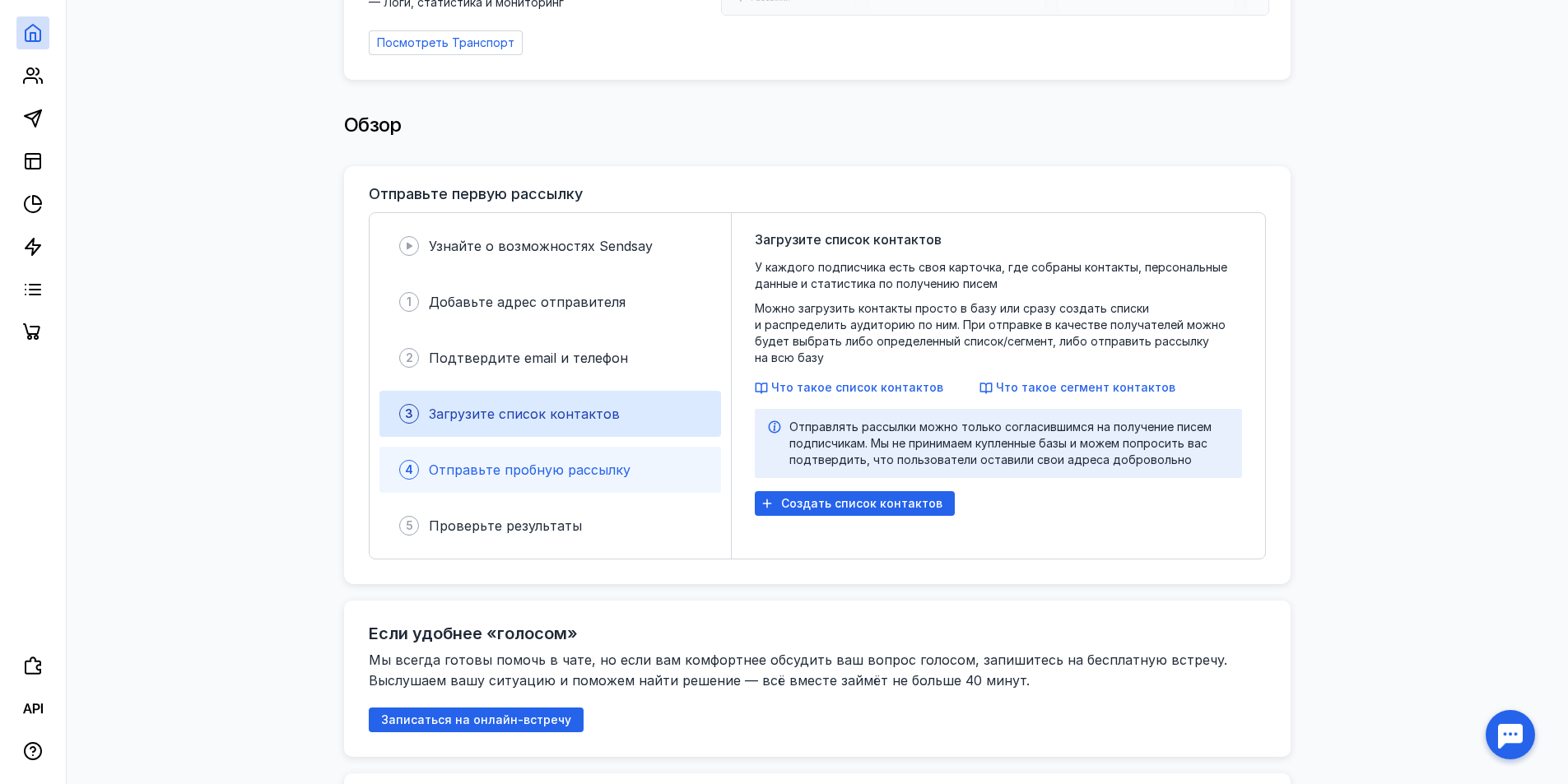
click at [597, 449] on div "4 Отправьте пробную рассылку" at bounding box center [550, 469] width 341 height 46
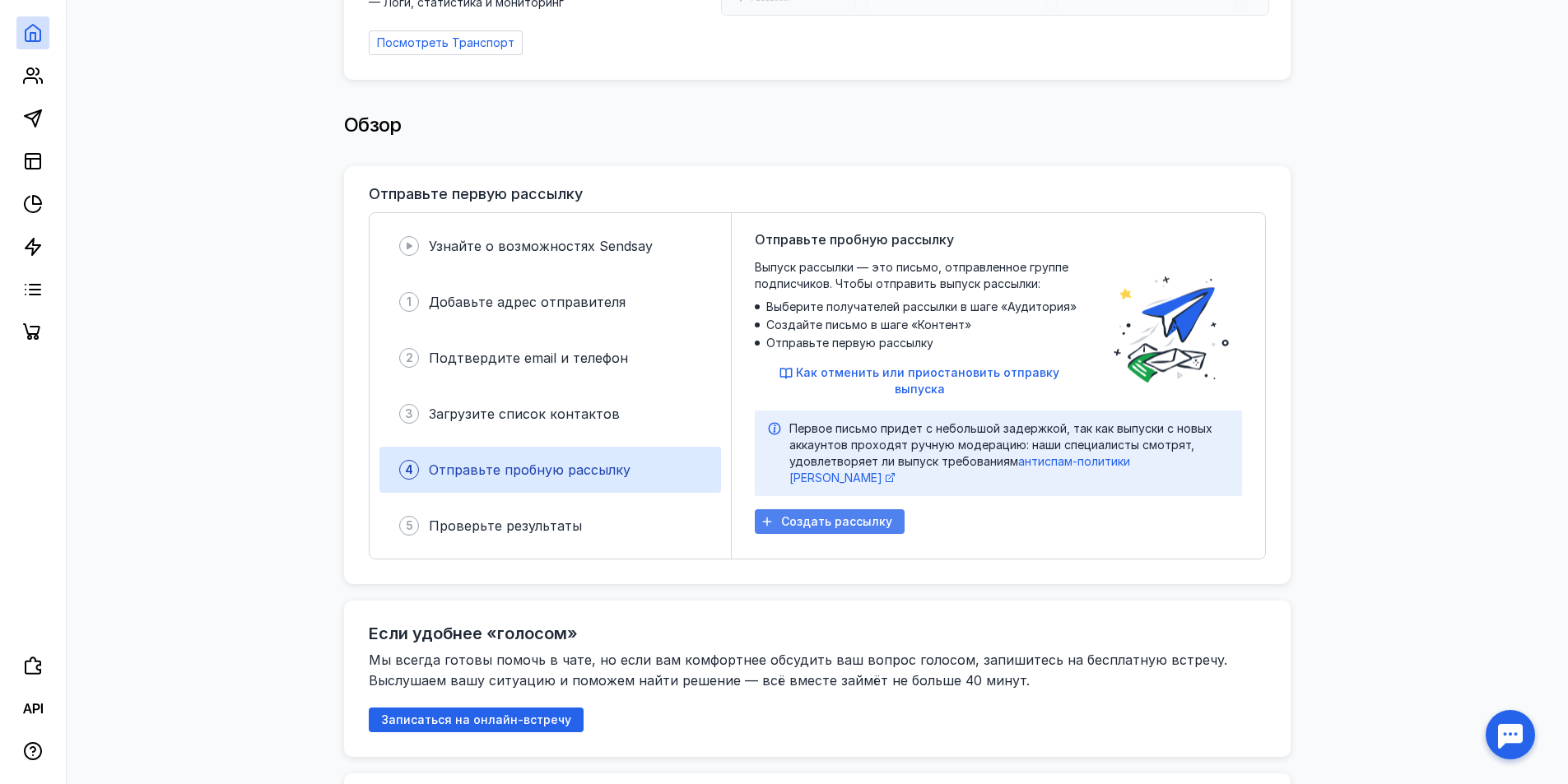
click at [796, 515] on span "Создать рассылку" at bounding box center [837, 522] width 111 height 14
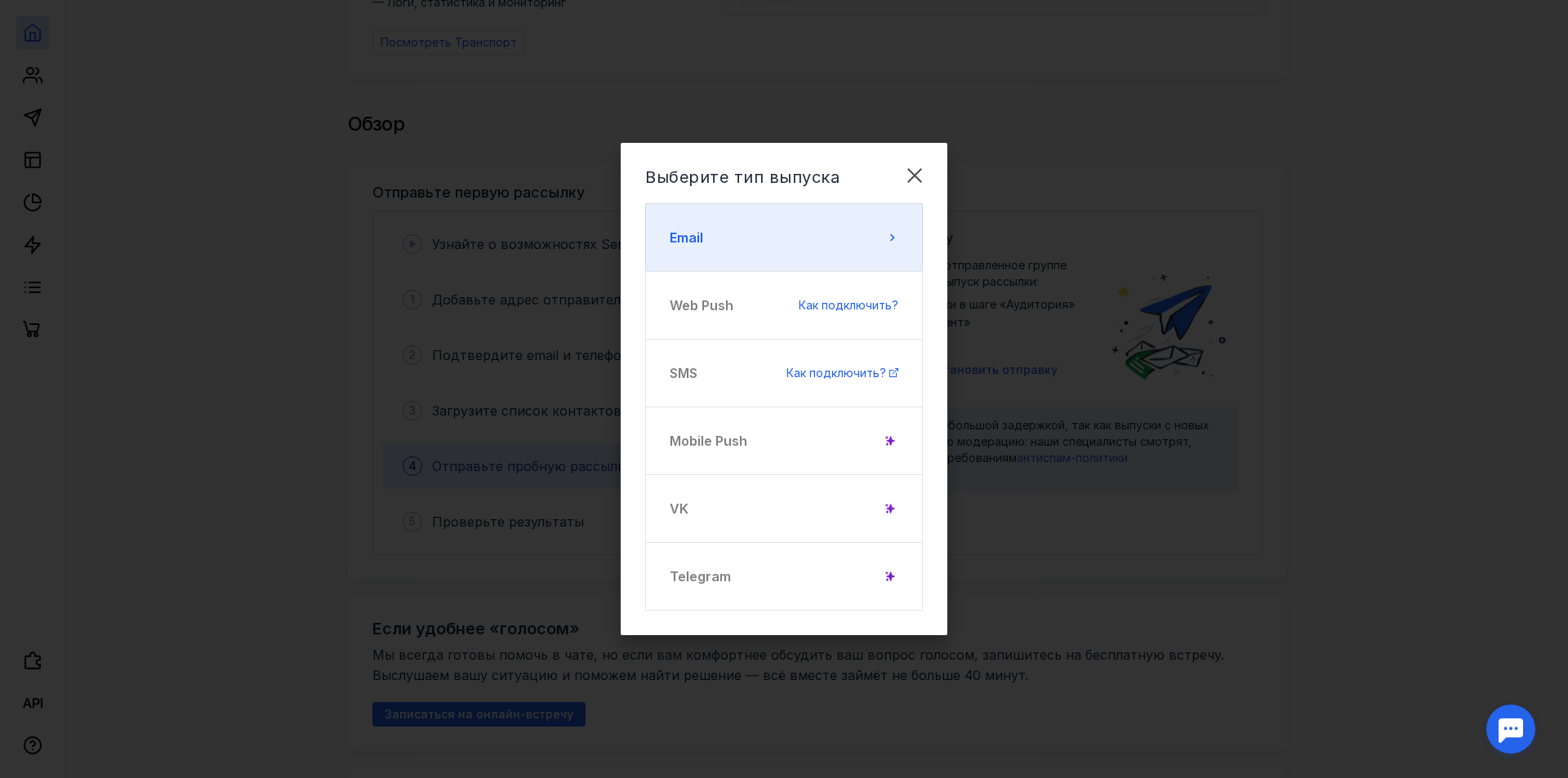
click at [877, 237] on button "Email" at bounding box center [784, 237] width 277 height 68
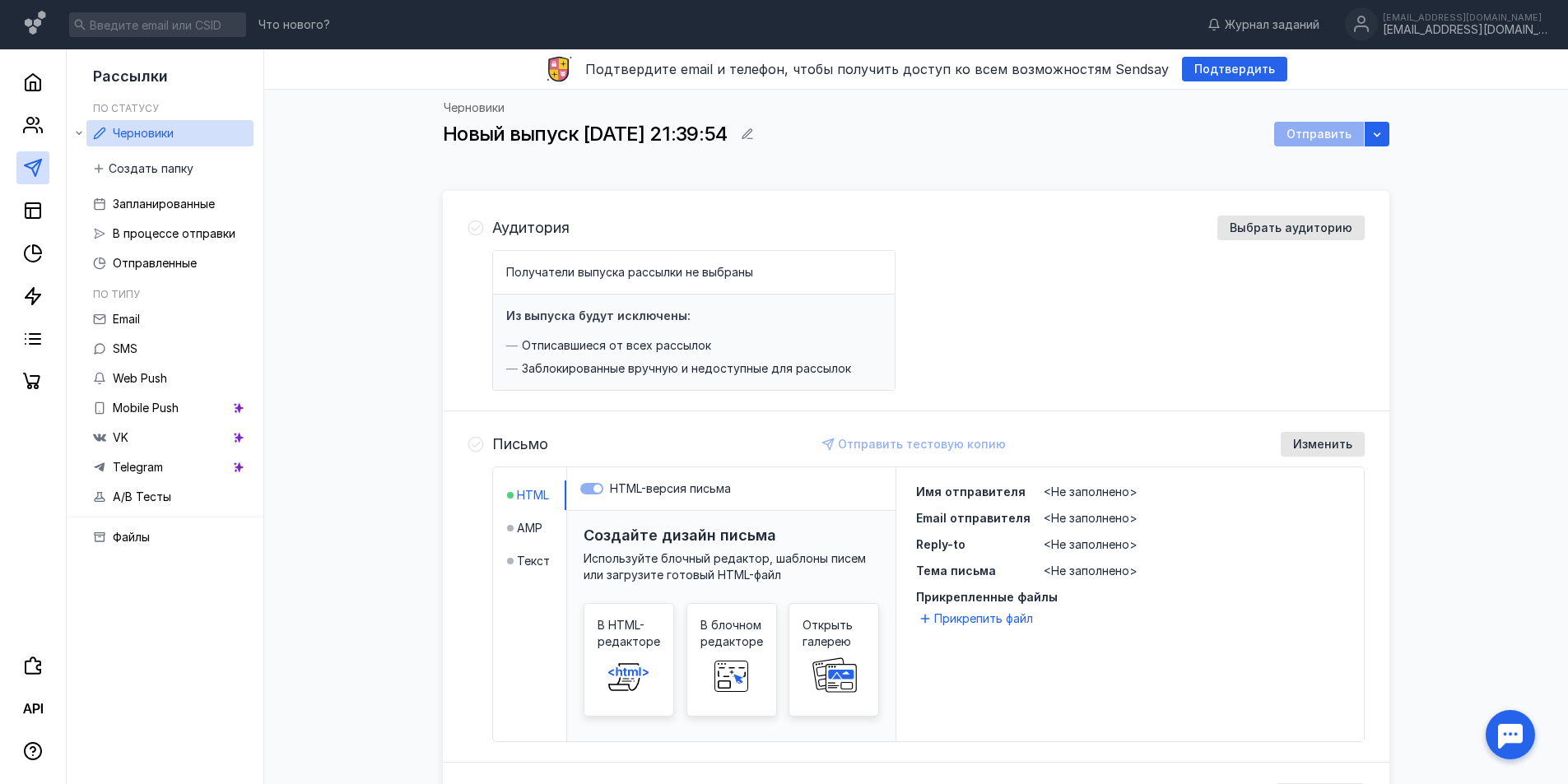
click at [1316, 118] on div "Черновики Новый выпуск [DATE] 21:39:54 Отправить" at bounding box center [916, 136] width 946 height 69
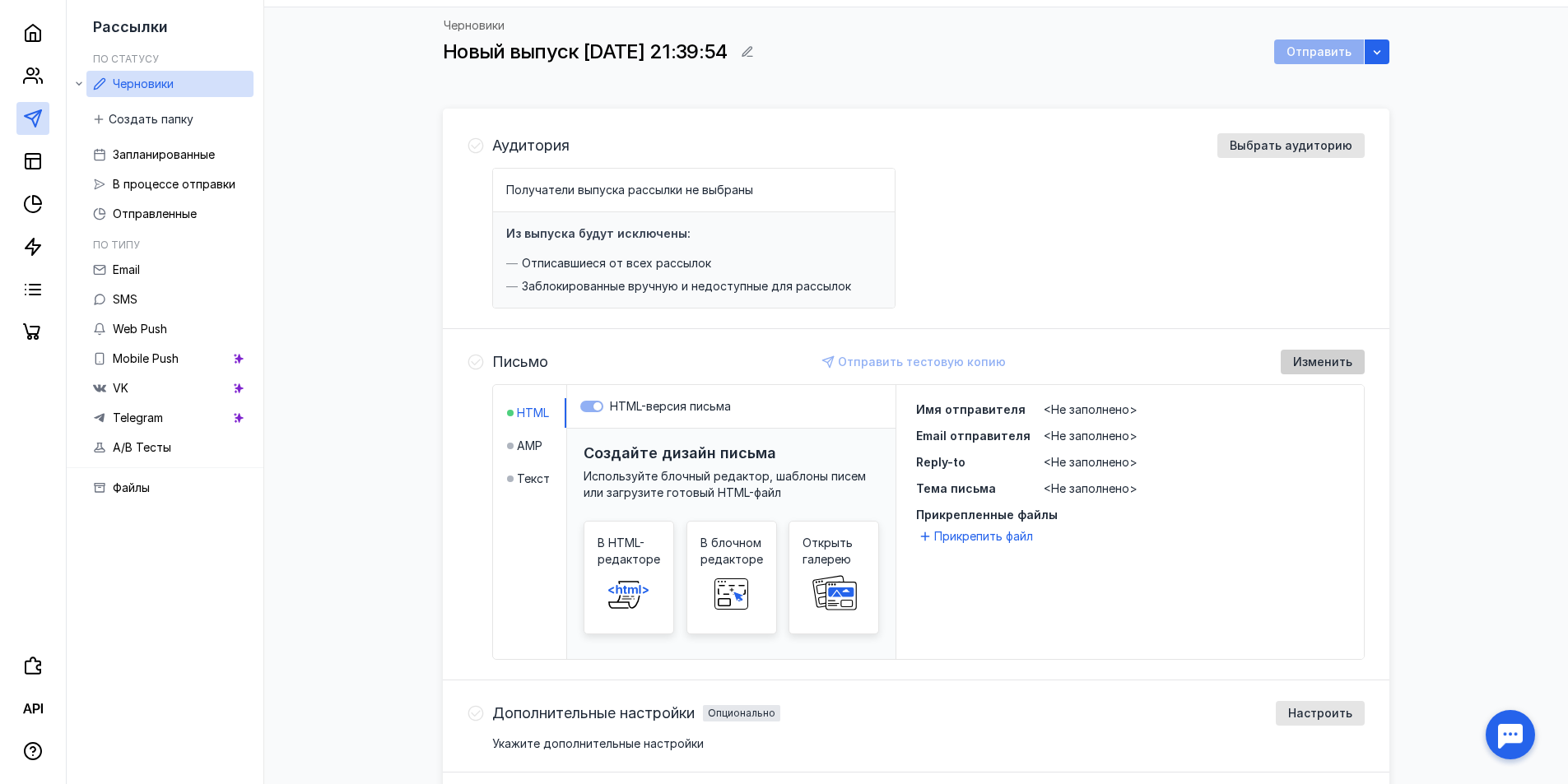
click at [1319, 363] on span "Изменить" at bounding box center [1322, 362] width 59 height 14
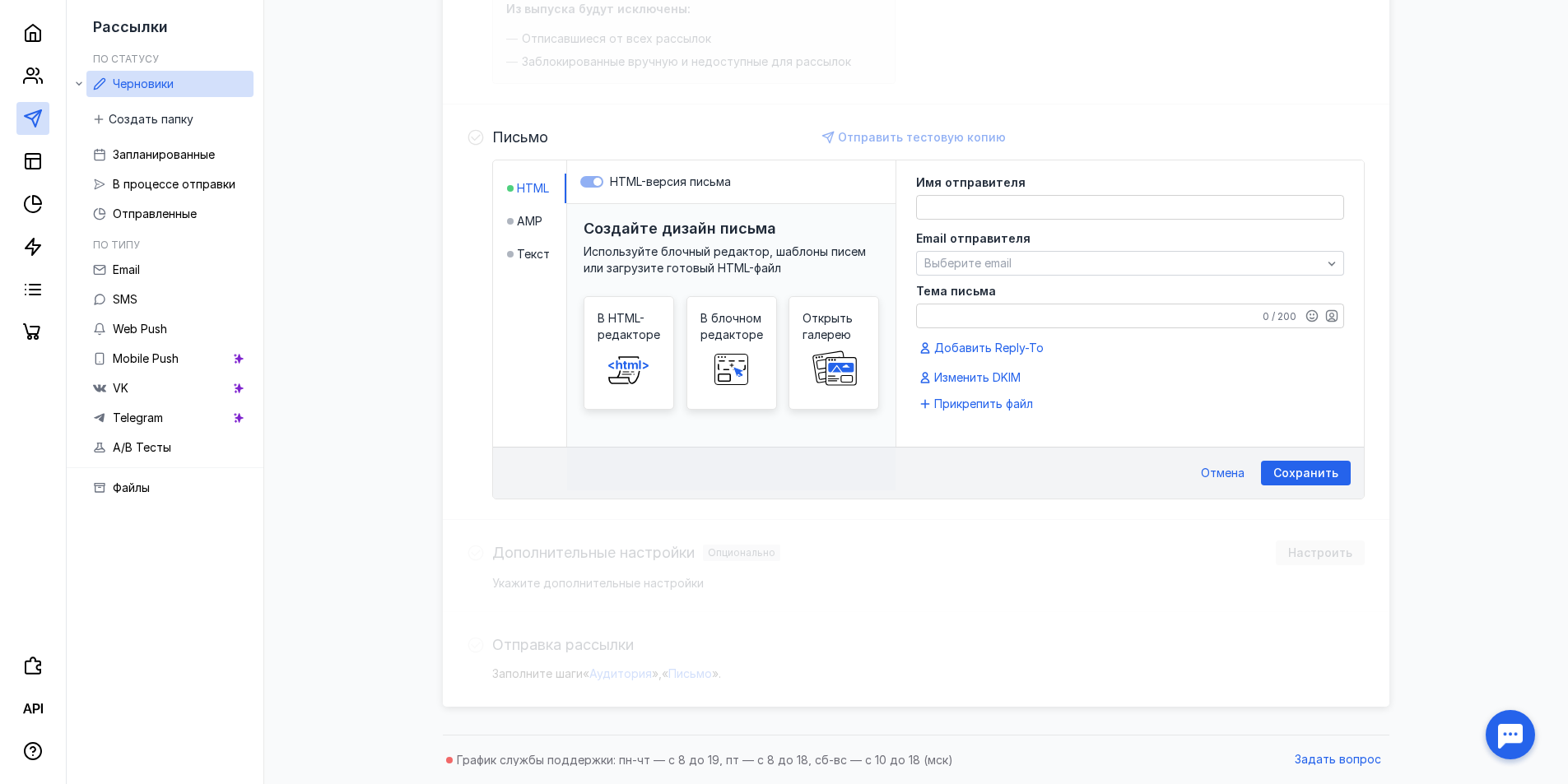
click at [1016, 207] on textarea at bounding box center [1130, 207] width 427 height 23
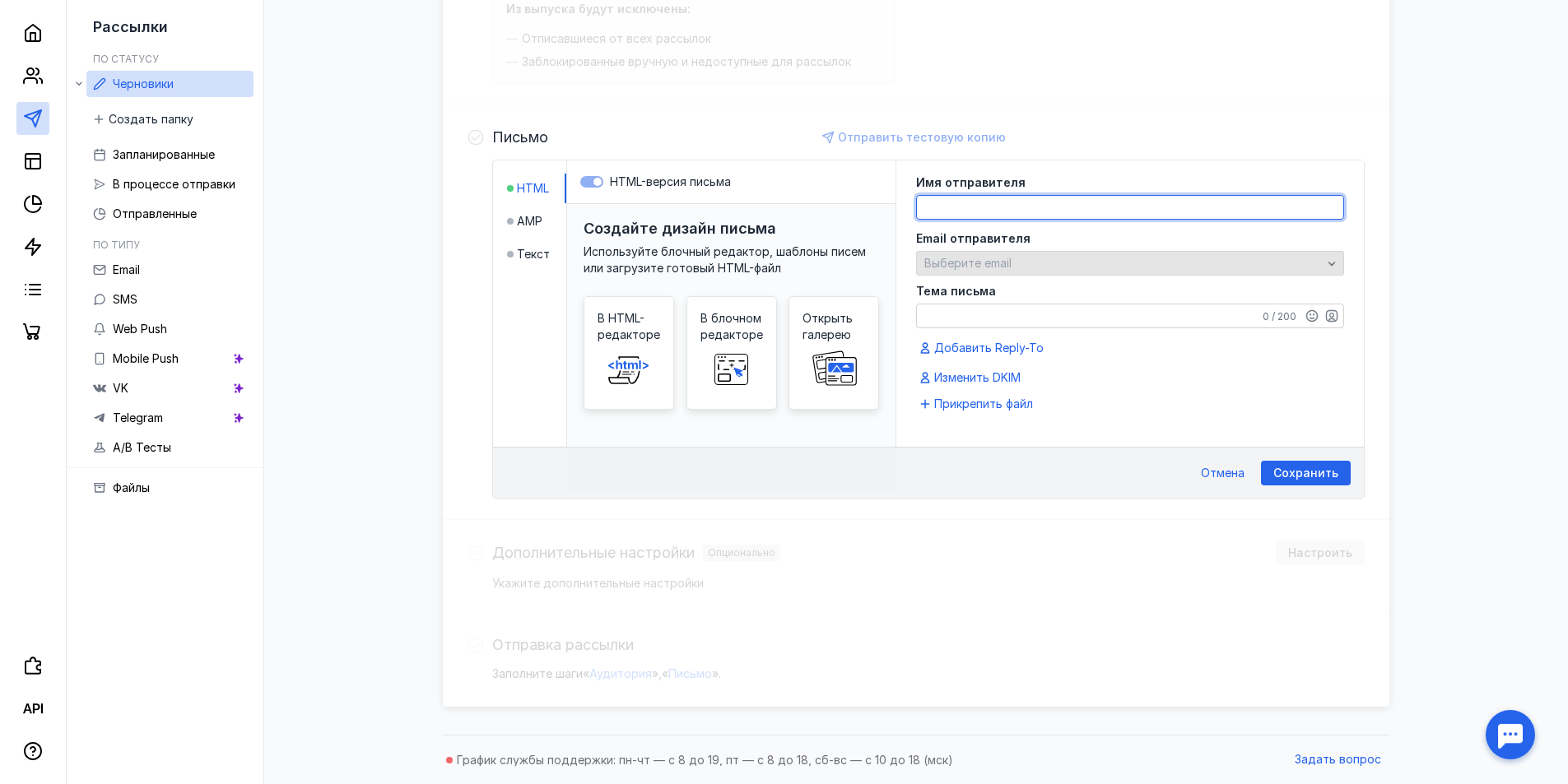
click at [1001, 260] on div "Email отправителя Выберите email" at bounding box center [1130, 254] width 428 height 43
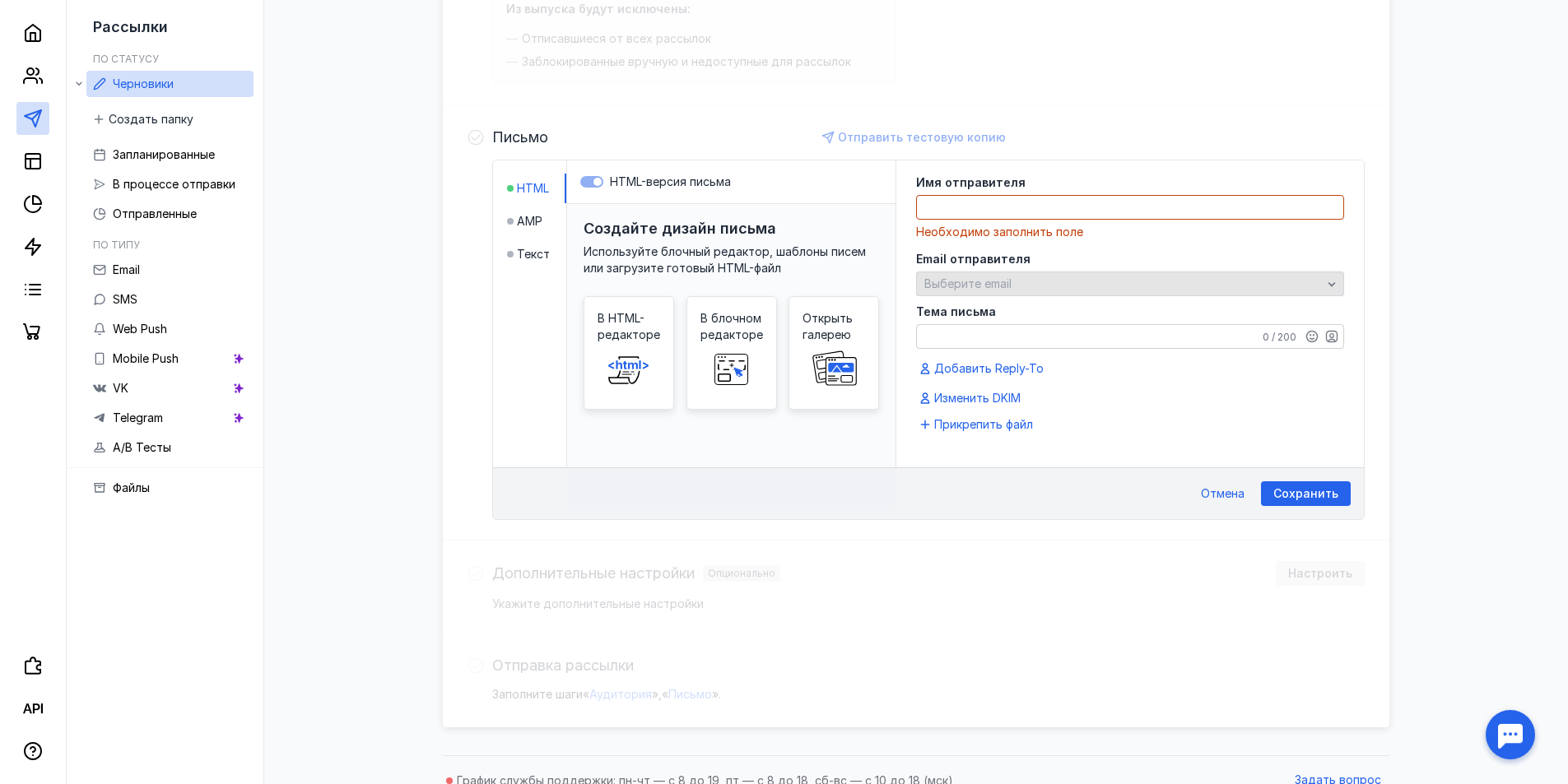
click at [993, 280] on span "Выберите email" at bounding box center [968, 284] width 87 height 14
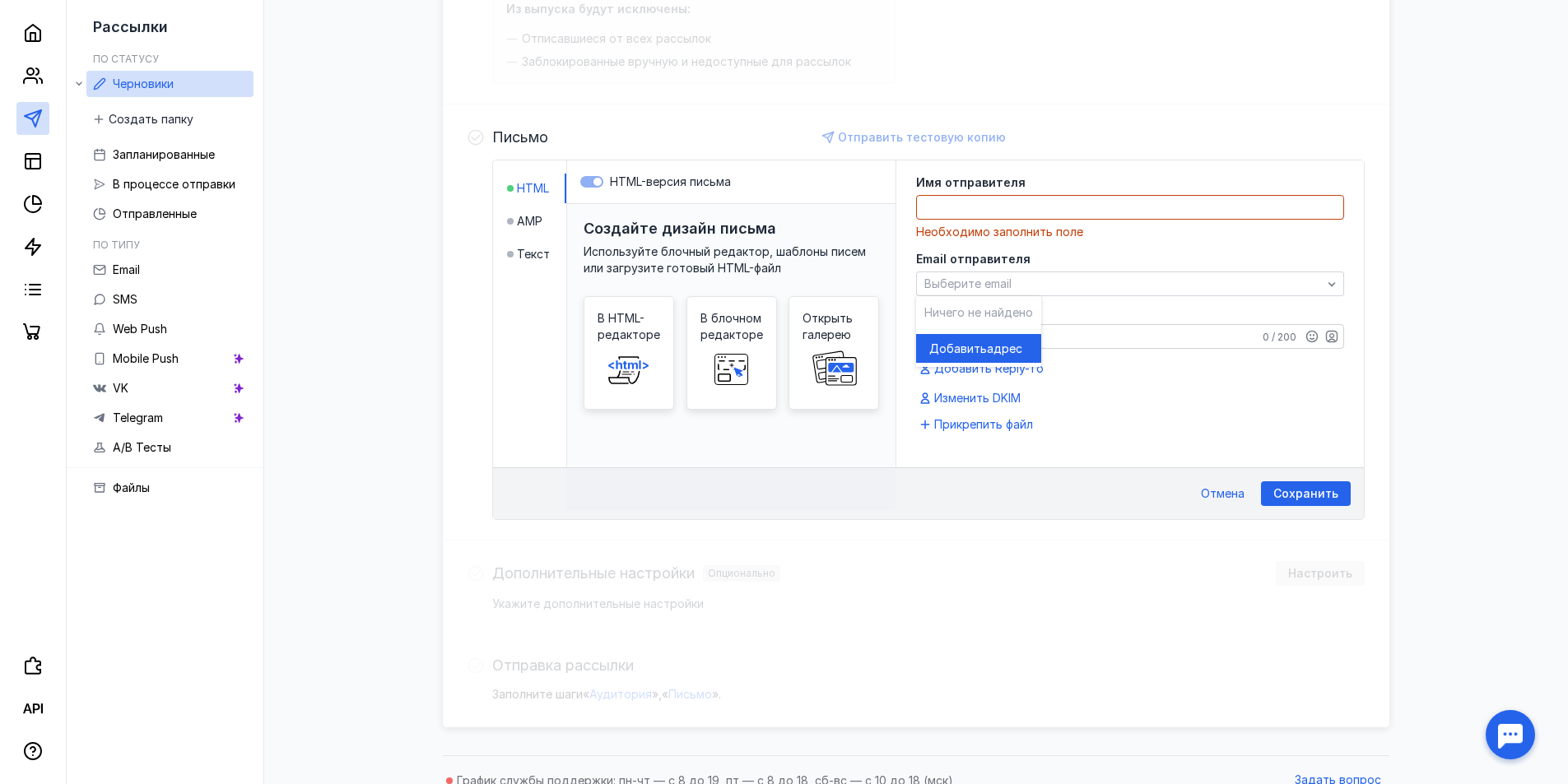
click at [995, 339] on div "Добавить адрес" at bounding box center [978, 348] width 98 height 29
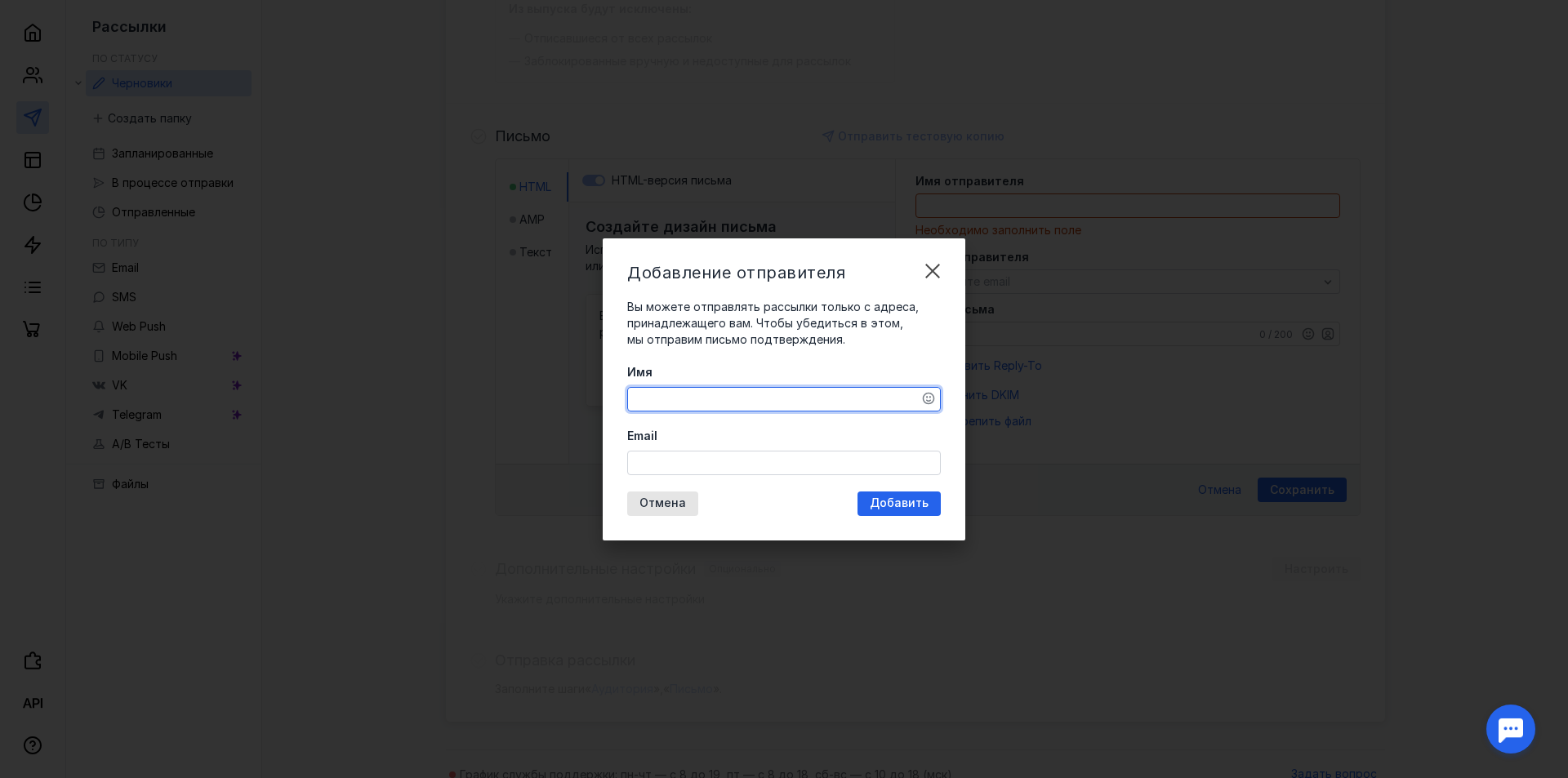
click at [779, 399] on textarea "Имя" at bounding box center [784, 399] width 312 height 22
type textarea "fhntv"
click at [822, 465] on input "Email" at bounding box center [784, 463] width 312 height 22
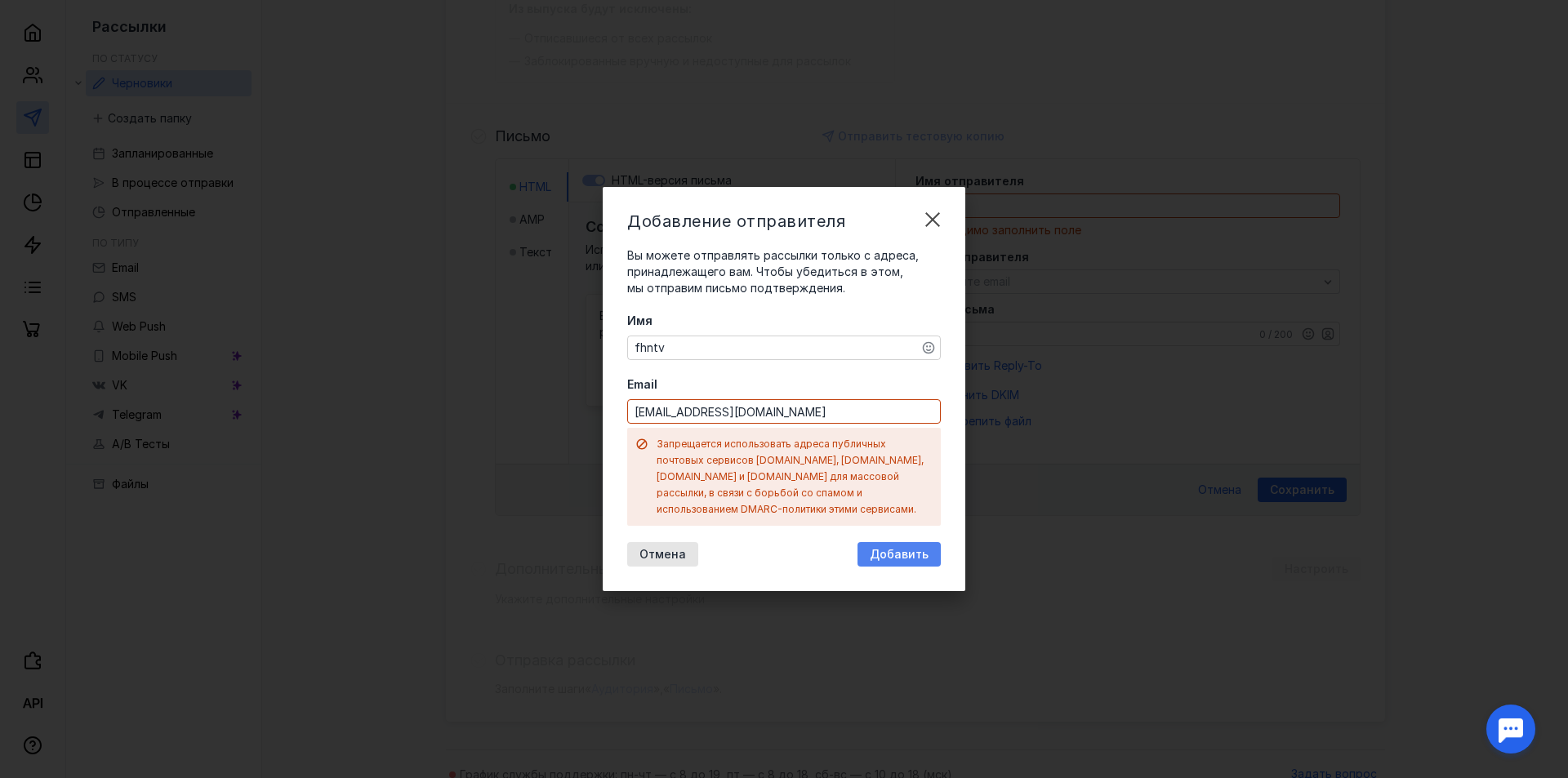
click at [892, 508] on div "Добавление отправителя Вы можете отправлять рассылки только с адреса, принадлеж…" at bounding box center [784, 389] width 363 height 404
drag, startPoint x: 752, startPoint y: 416, endPoint x: 724, endPoint y: 418, distance: 28.1
click at [722, 417] on input "[EMAIL_ADDRESS][DOMAIN_NAME]" at bounding box center [784, 411] width 312 height 22
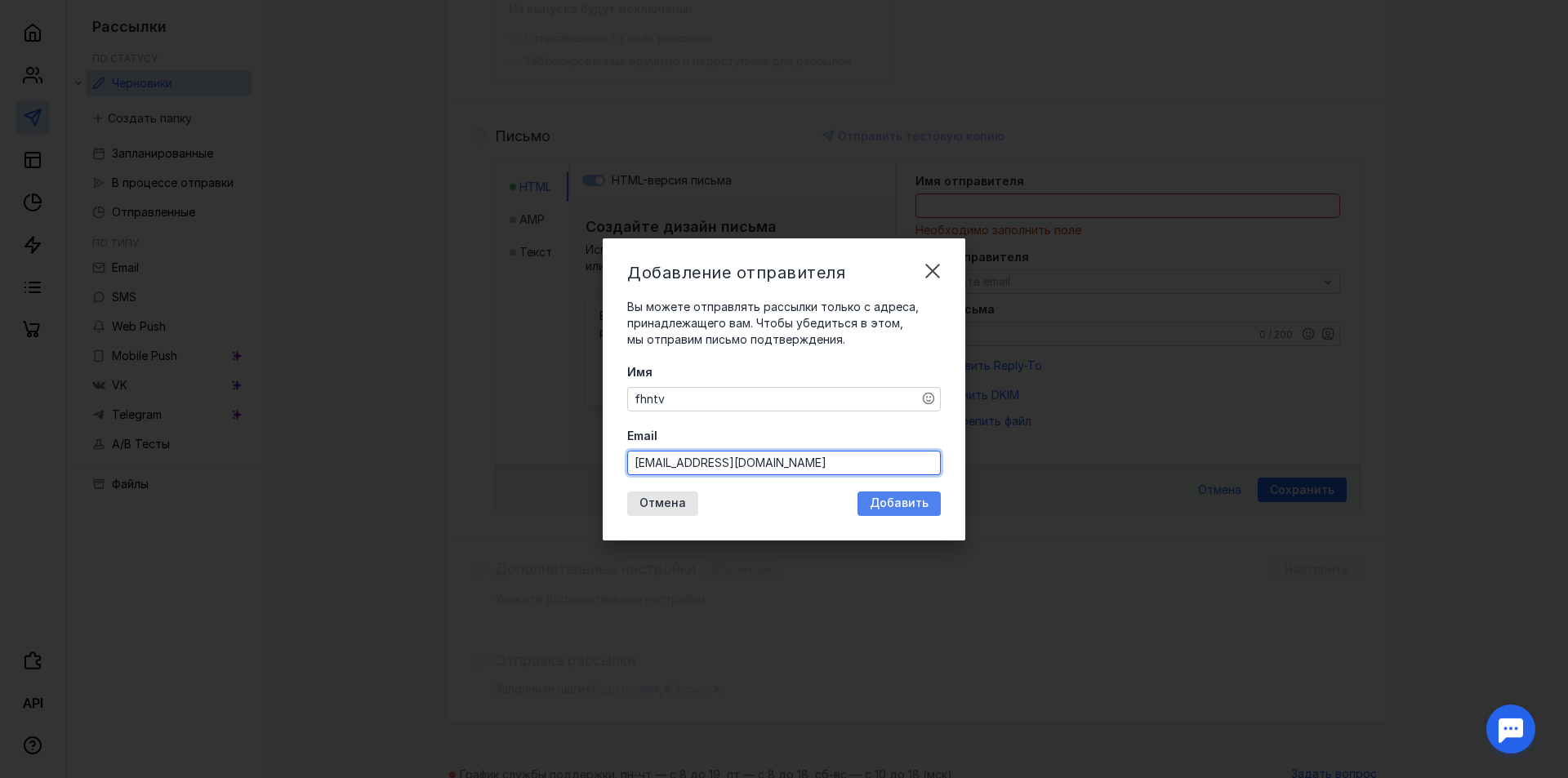
type input "[EMAIL_ADDRESS][DOMAIN_NAME]"
click at [888, 497] on span "Добавить" at bounding box center [899, 503] width 59 height 14
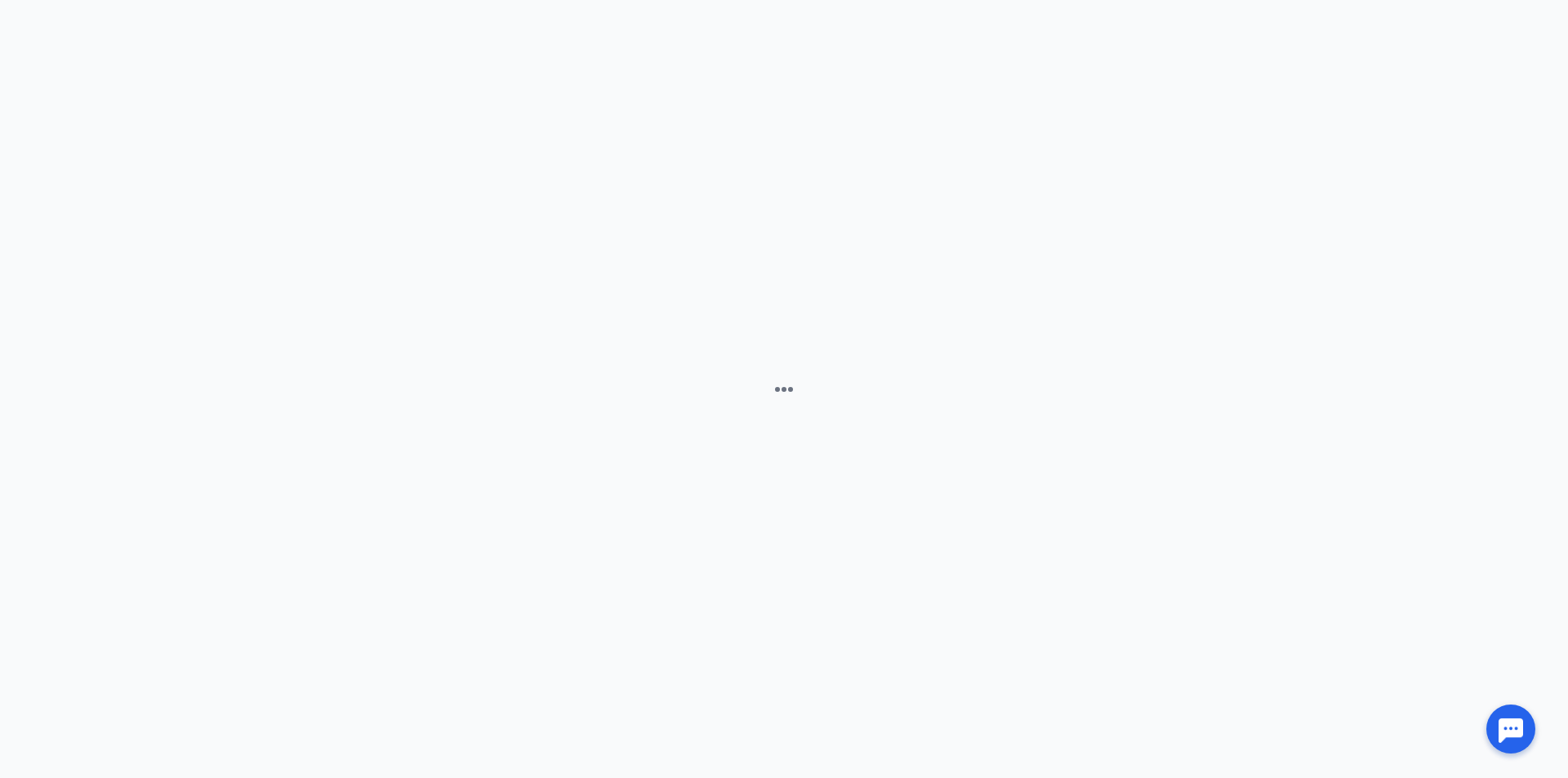
scroll to position [0, 0]
